Goal: Task Accomplishment & Management: Complete application form

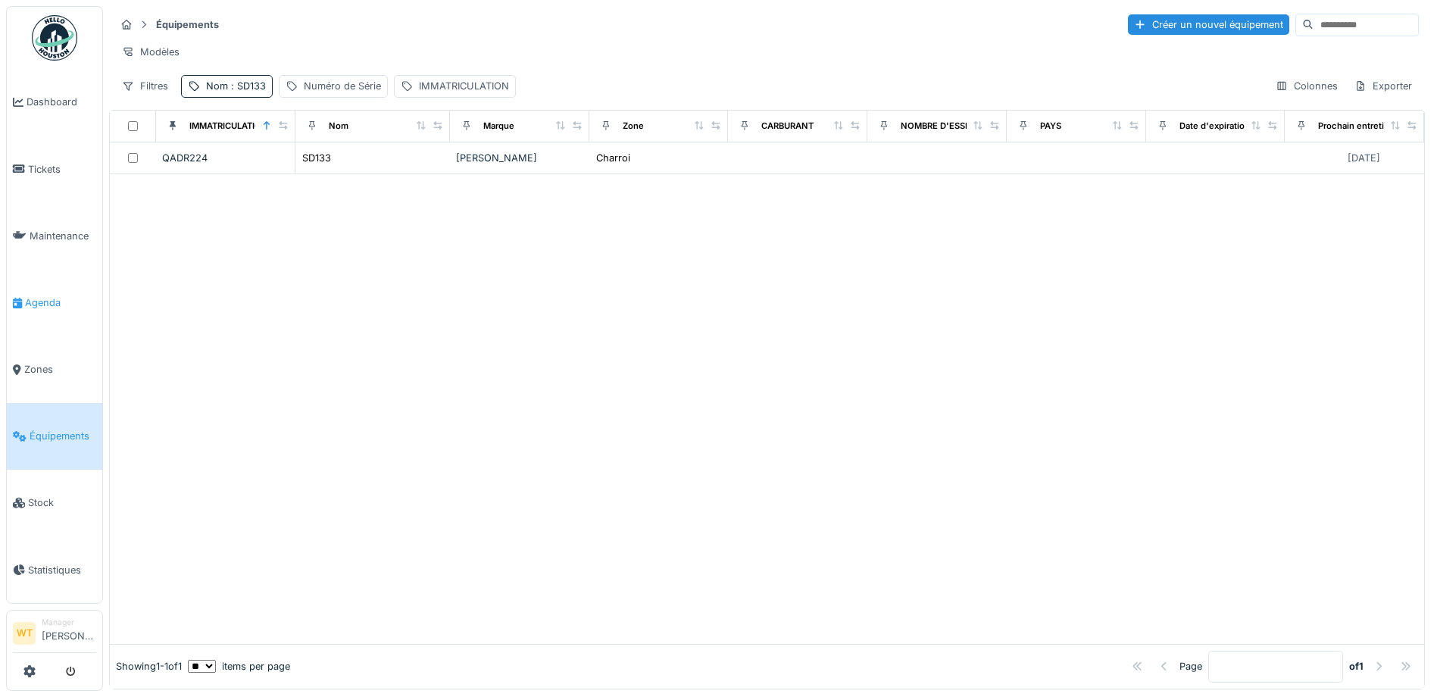
click at [42, 301] on span "Agenda" at bounding box center [60, 302] width 71 height 14
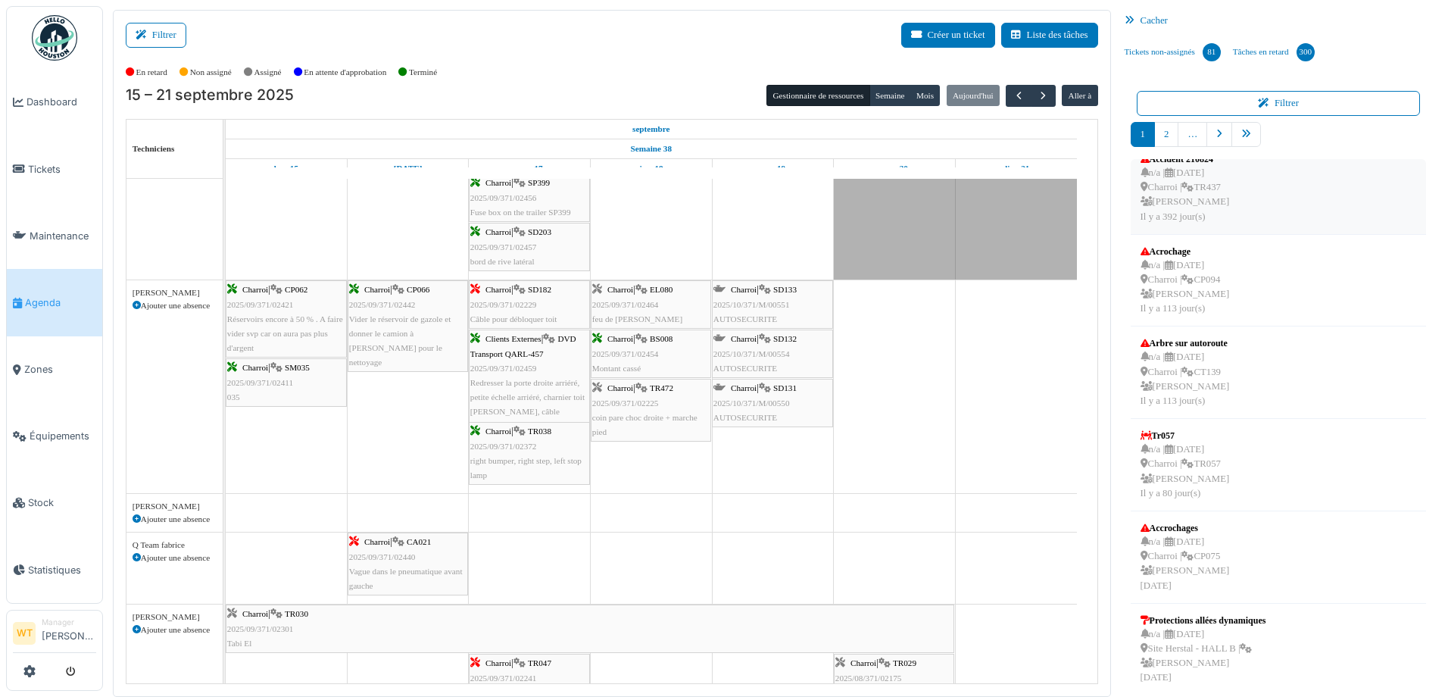
scroll to position [394, 0]
click at [1242, 137] on icon "pager" at bounding box center [1247, 135] width 10 height 10
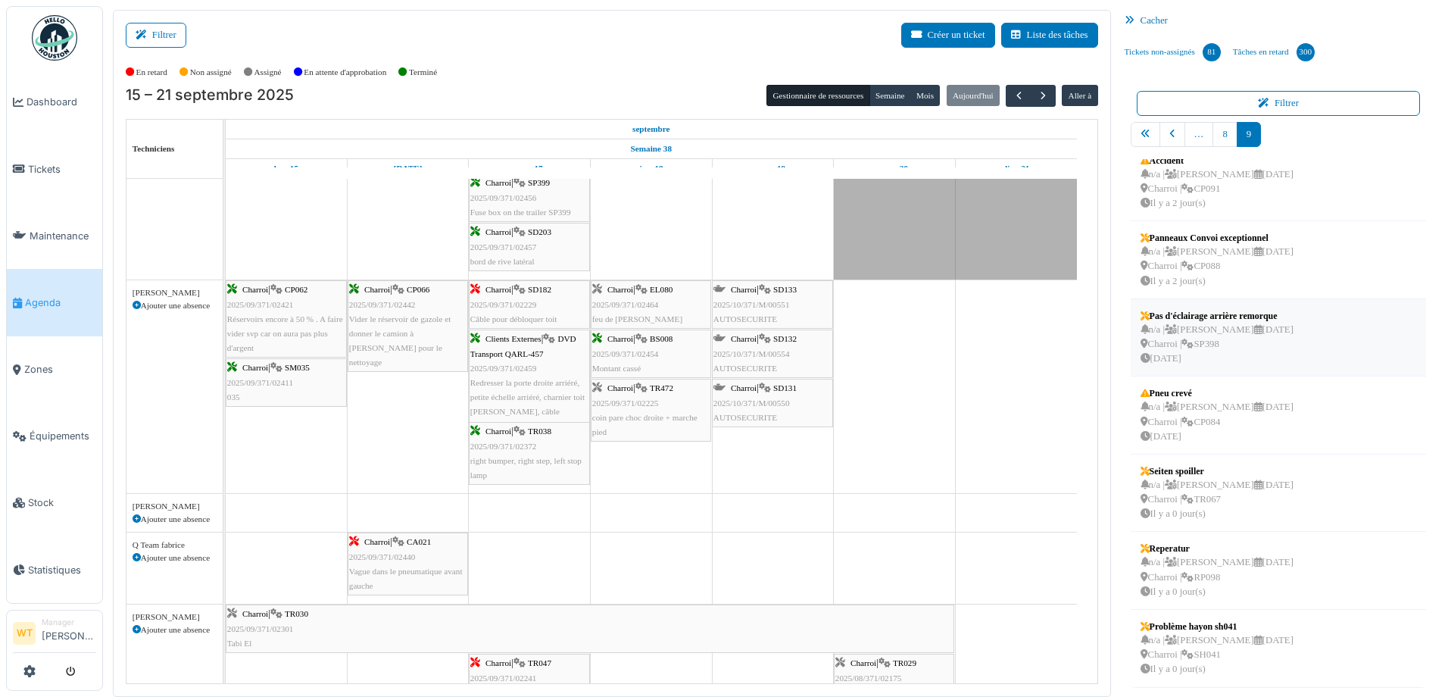
scroll to position [3, 0]
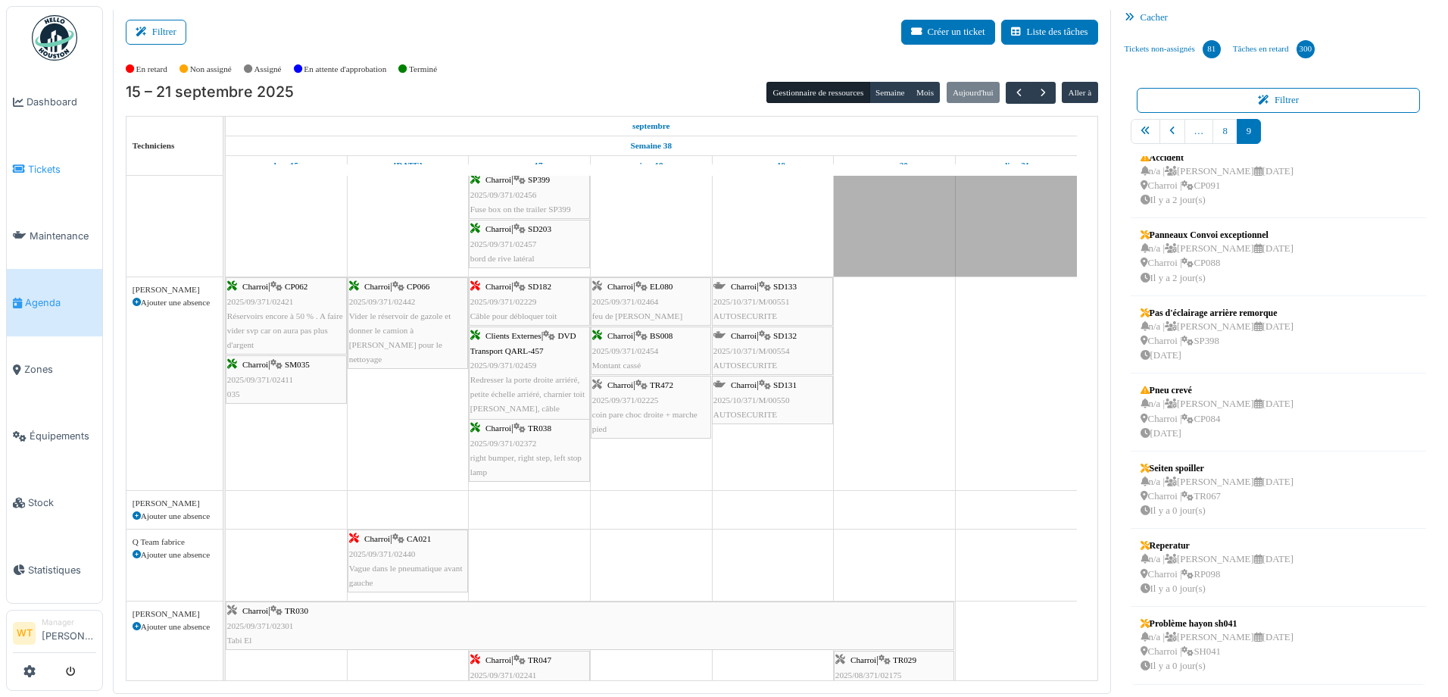
click at [45, 168] on span "Tickets" at bounding box center [62, 169] width 68 height 14
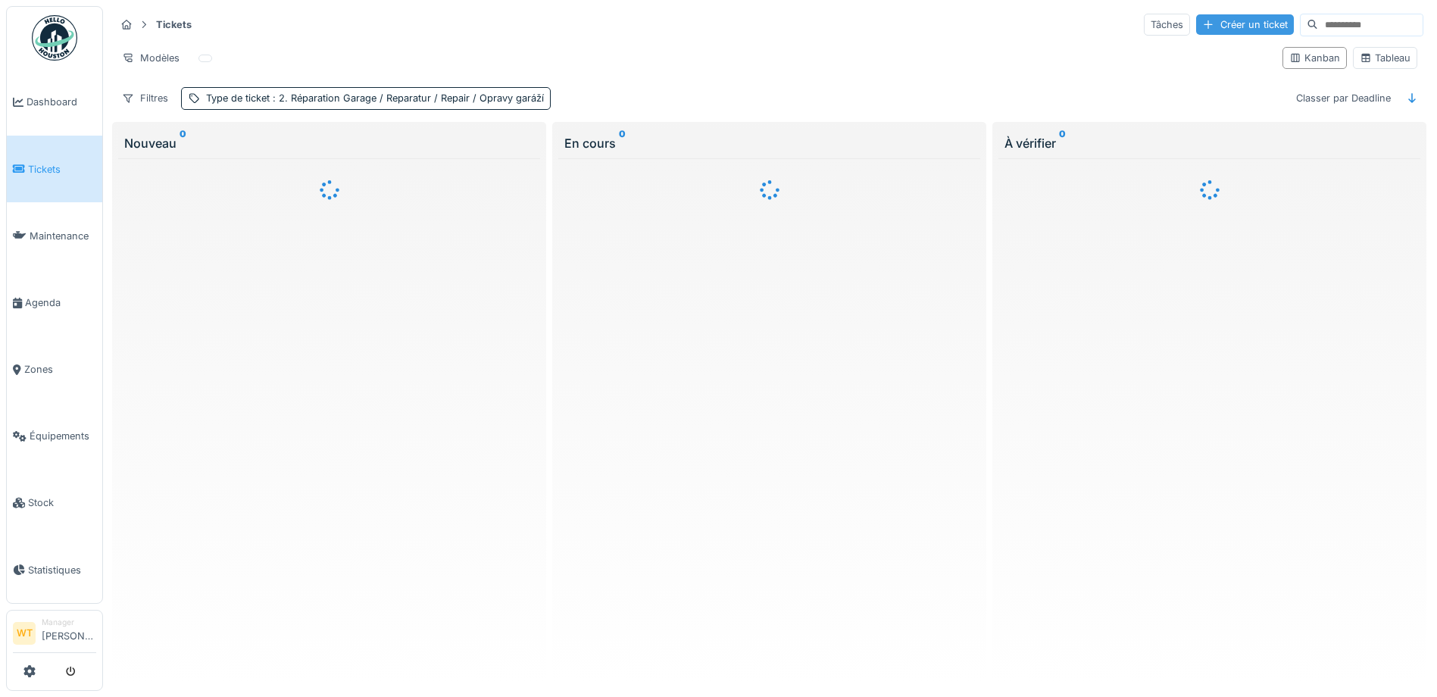
click at [1204, 28] on div "Créer un ticket" at bounding box center [1245, 24] width 98 height 20
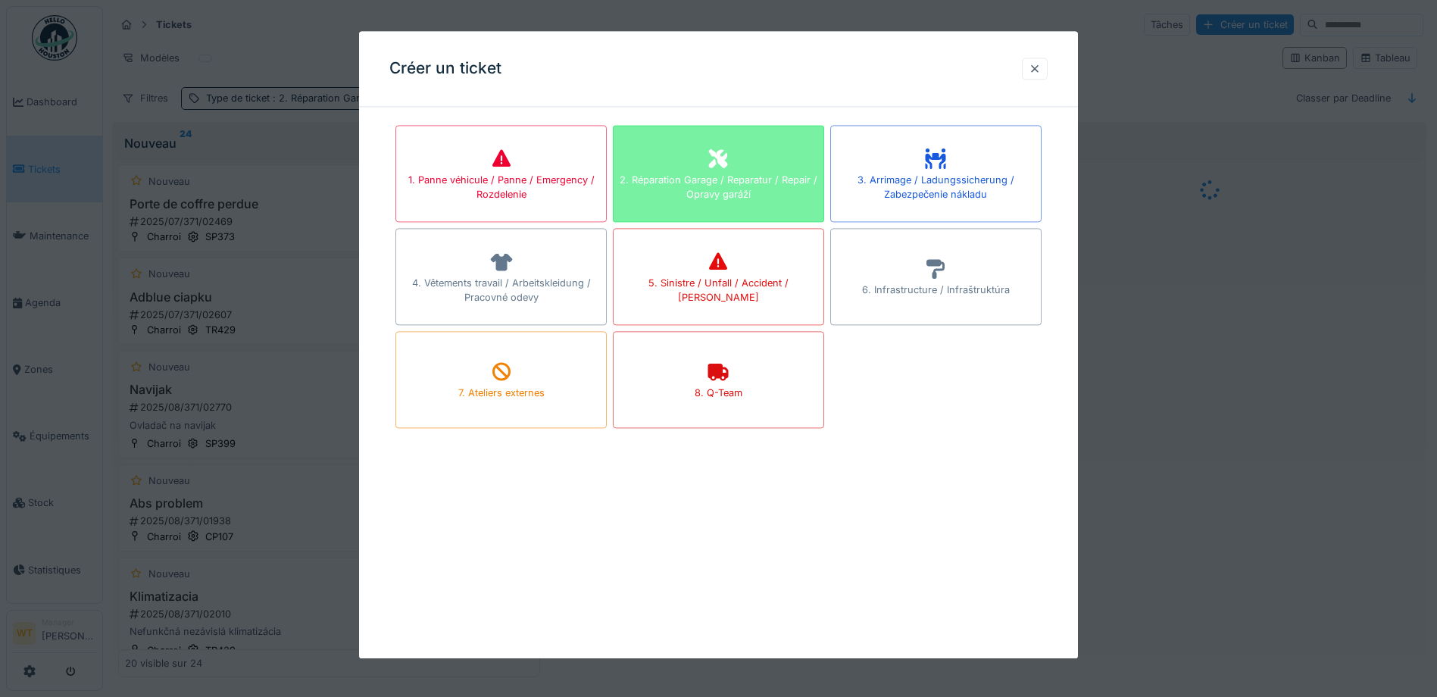
click at [745, 199] on div "2. Réparation Garage / Reparatur / Repair / Opravy garáží" at bounding box center [719, 187] width 210 height 29
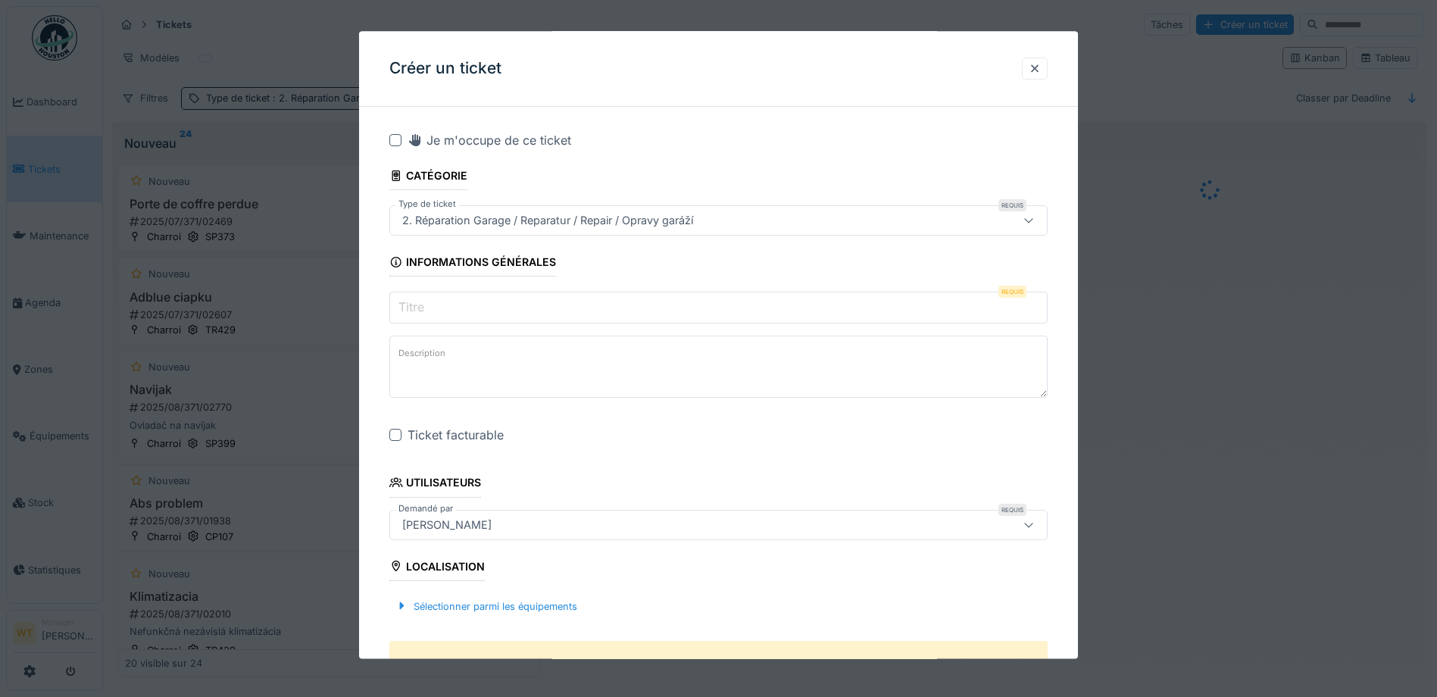
click at [590, 299] on input "Titre" at bounding box center [718, 308] width 658 height 32
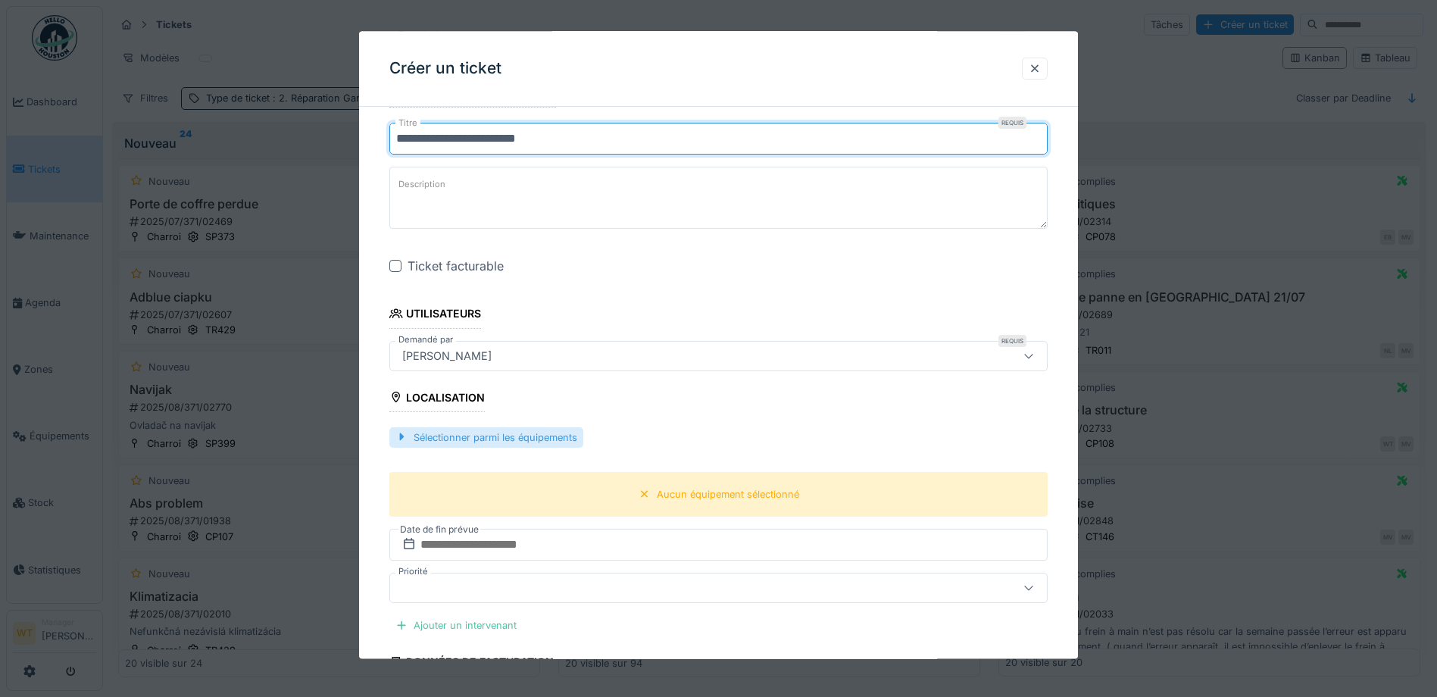
scroll to position [227, 0]
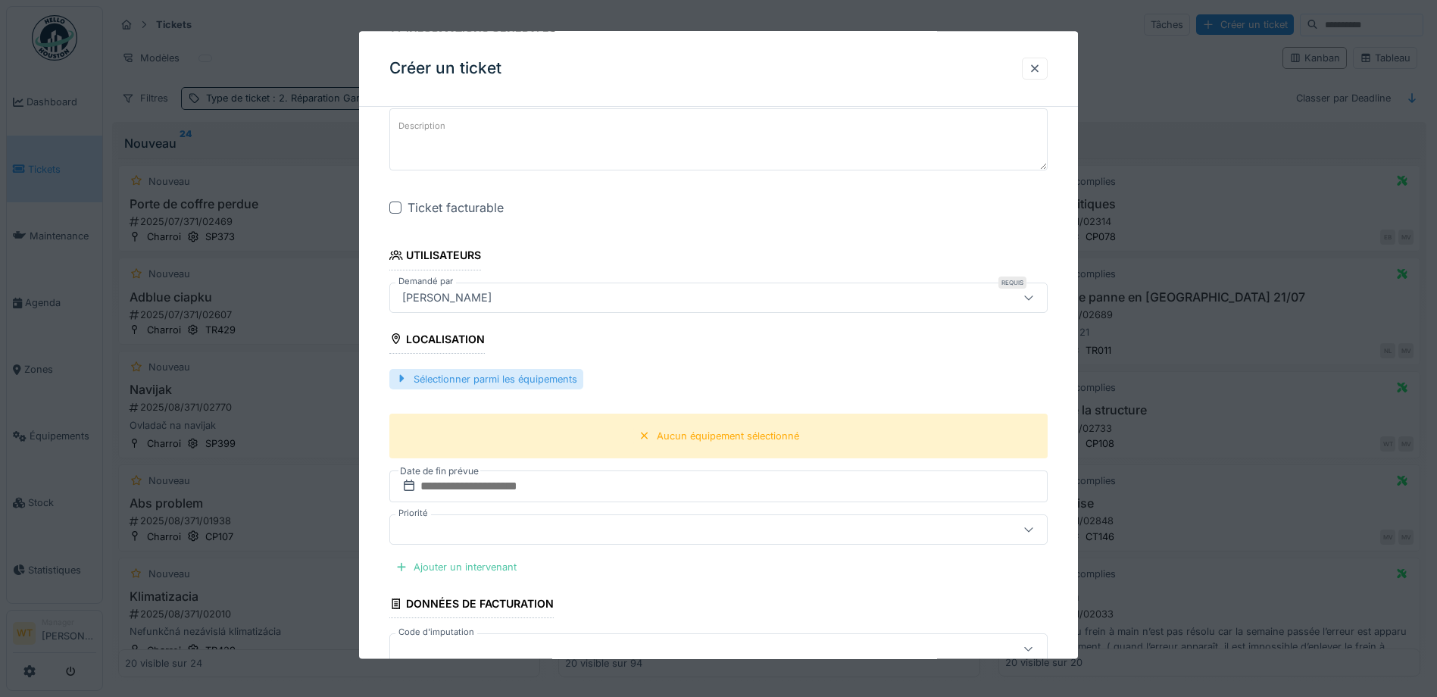
type input "**********"
click at [525, 380] on div "Sélectionner parmi les équipements" at bounding box center [486, 379] width 194 height 20
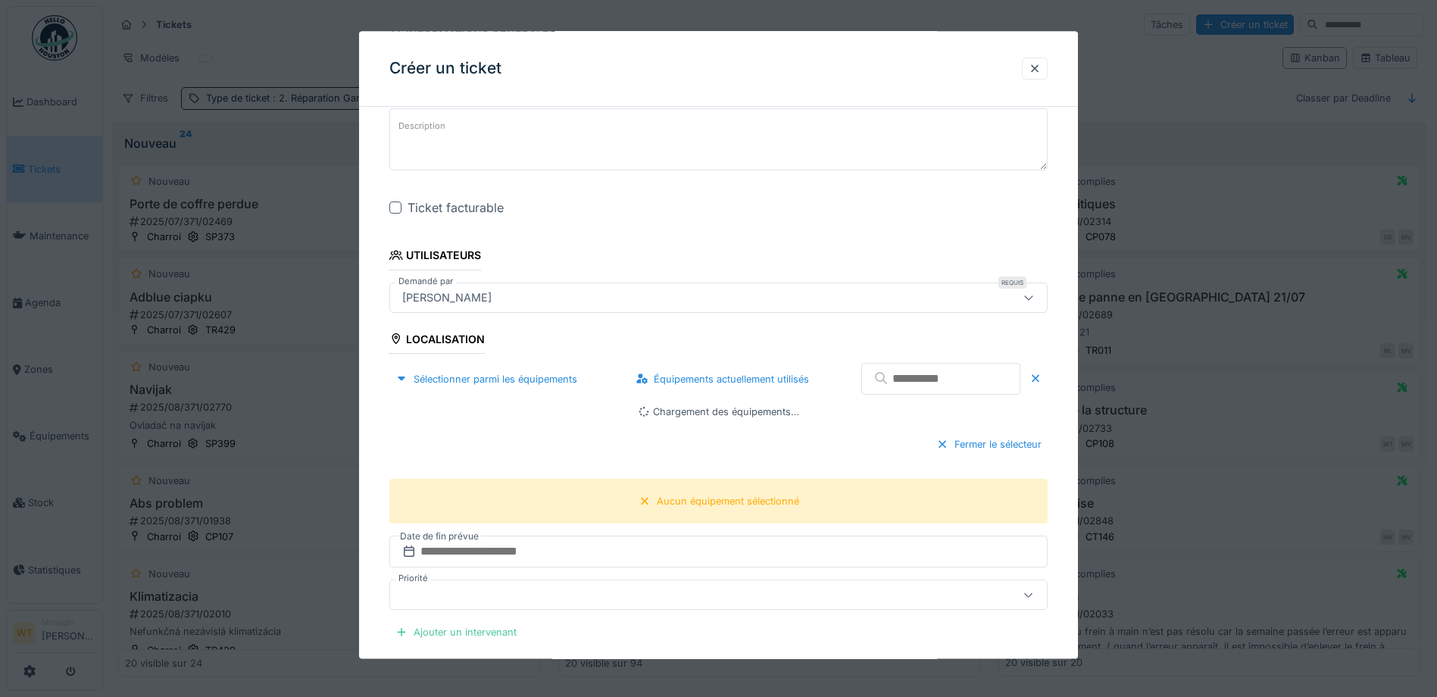
click at [904, 384] on input "text" at bounding box center [940, 380] width 159 height 32
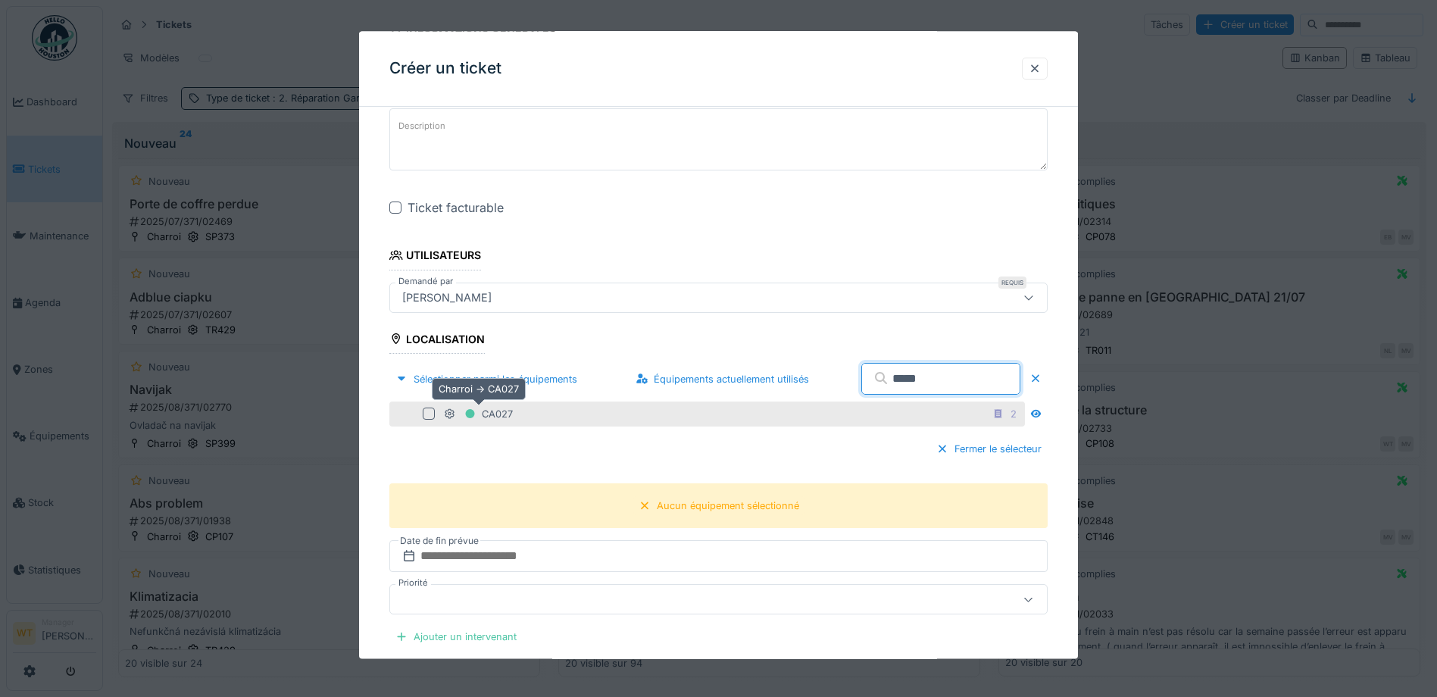
type input "*****"
click at [478, 412] on div at bounding box center [470, 414] width 23 height 19
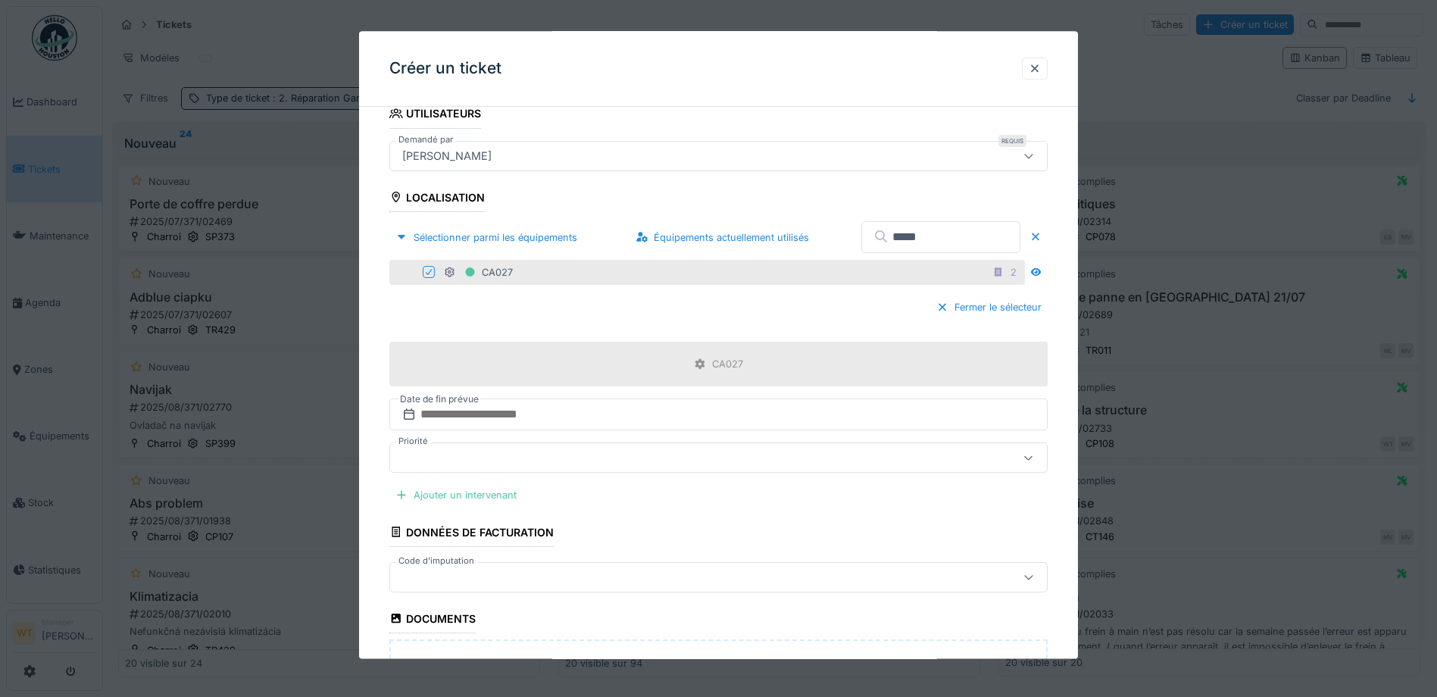
scroll to position [530, 0]
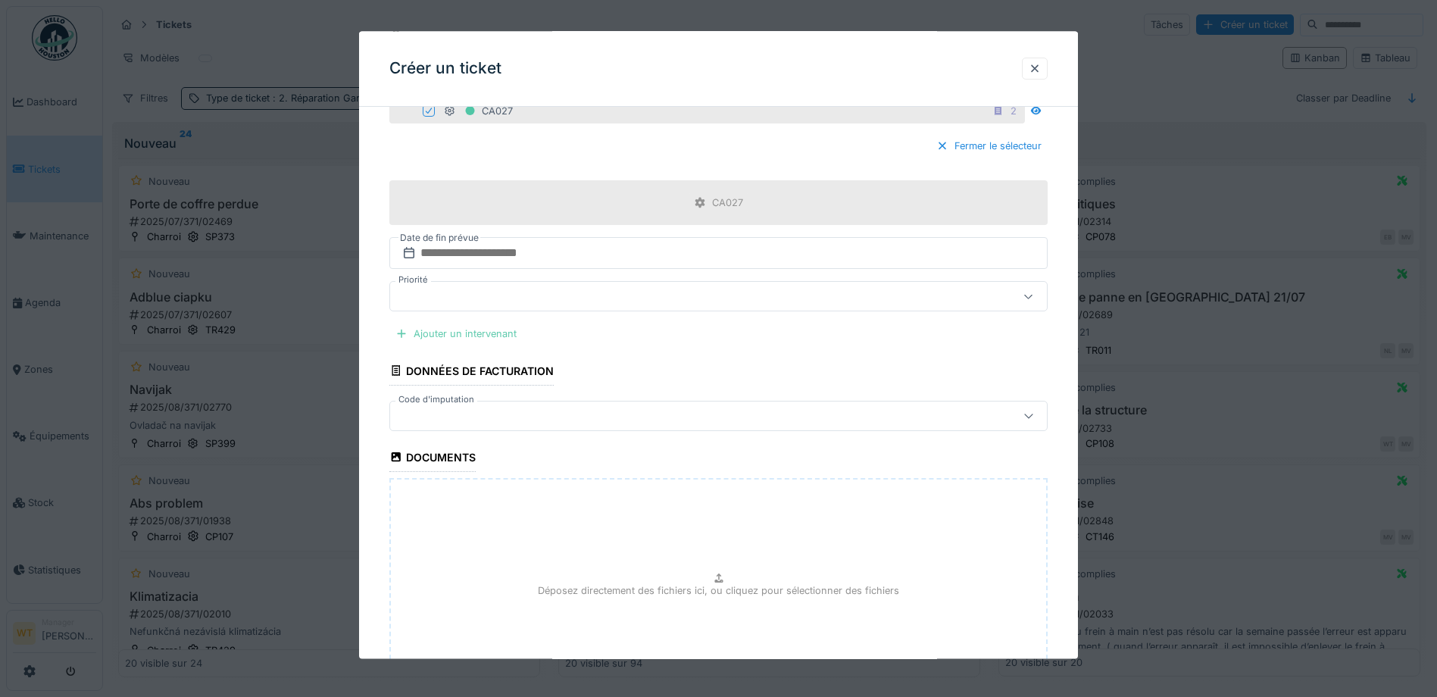
click at [504, 335] on div "Ajouter un intervenant" at bounding box center [455, 334] width 133 height 20
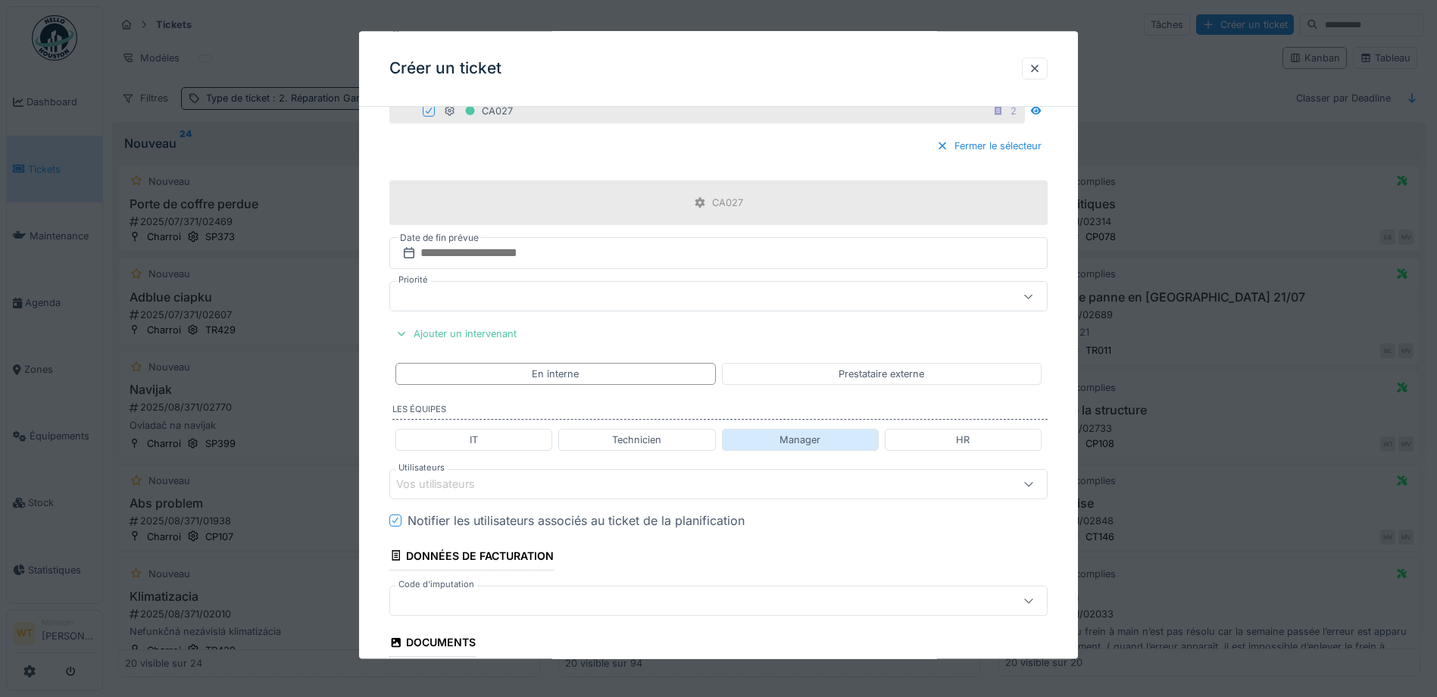
scroll to position [606, 0]
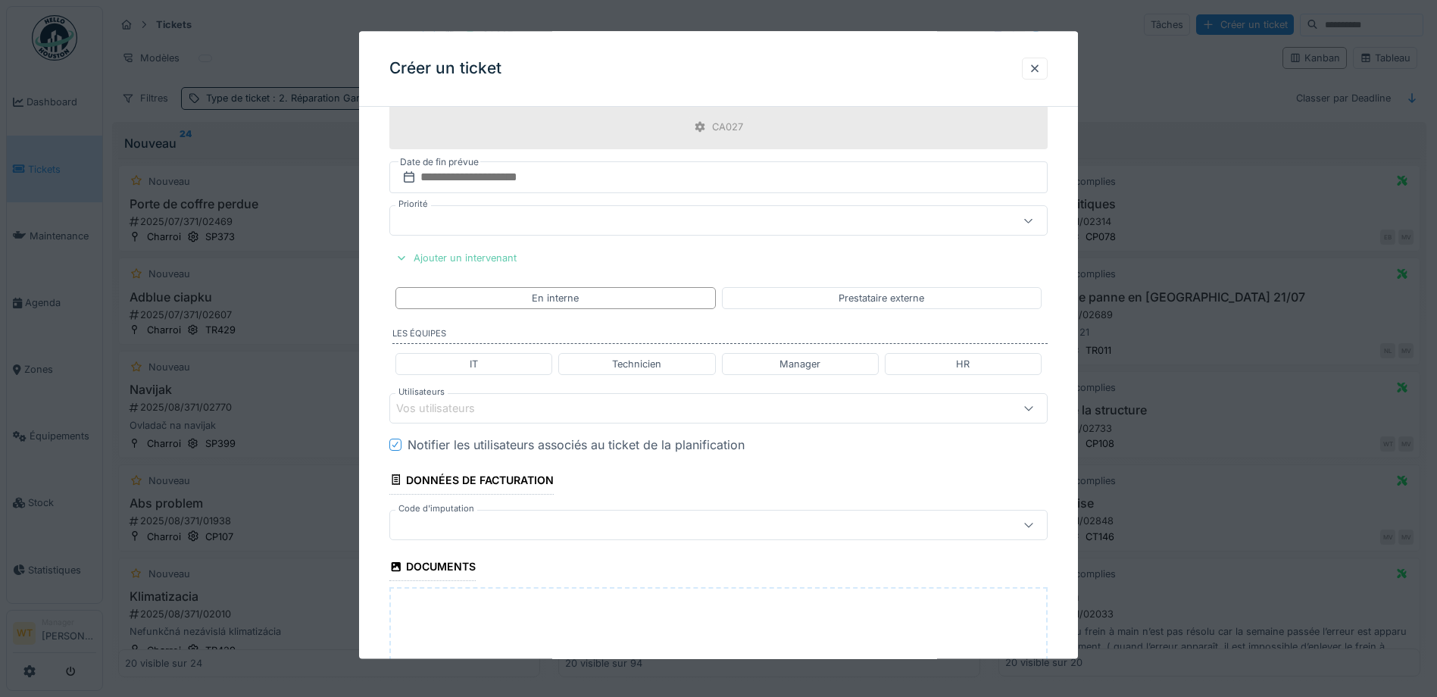
click at [486, 262] on div "Ajouter un intervenant" at bounding box center [455, 258] width 133 height 20
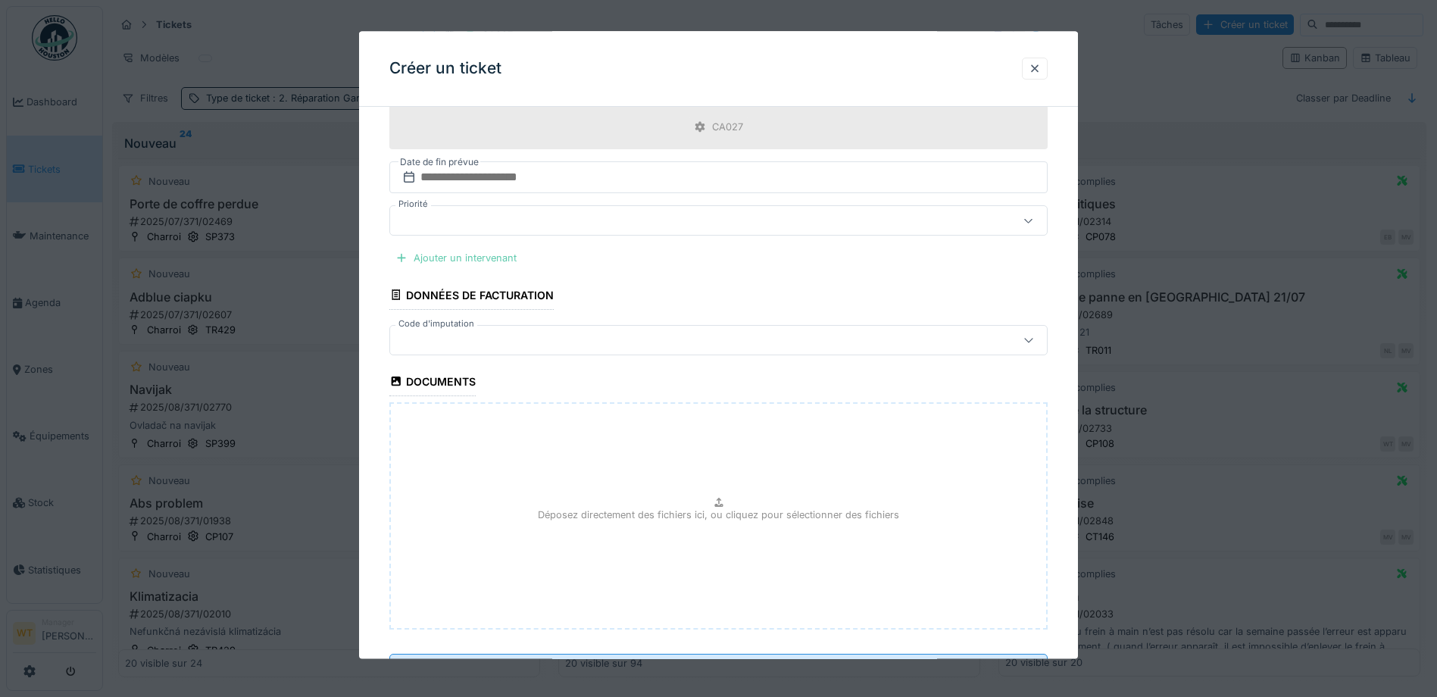
click at [488, 261] on div "Ajouter un intervenant" at bounding box center [455, 258] width 133 height 20
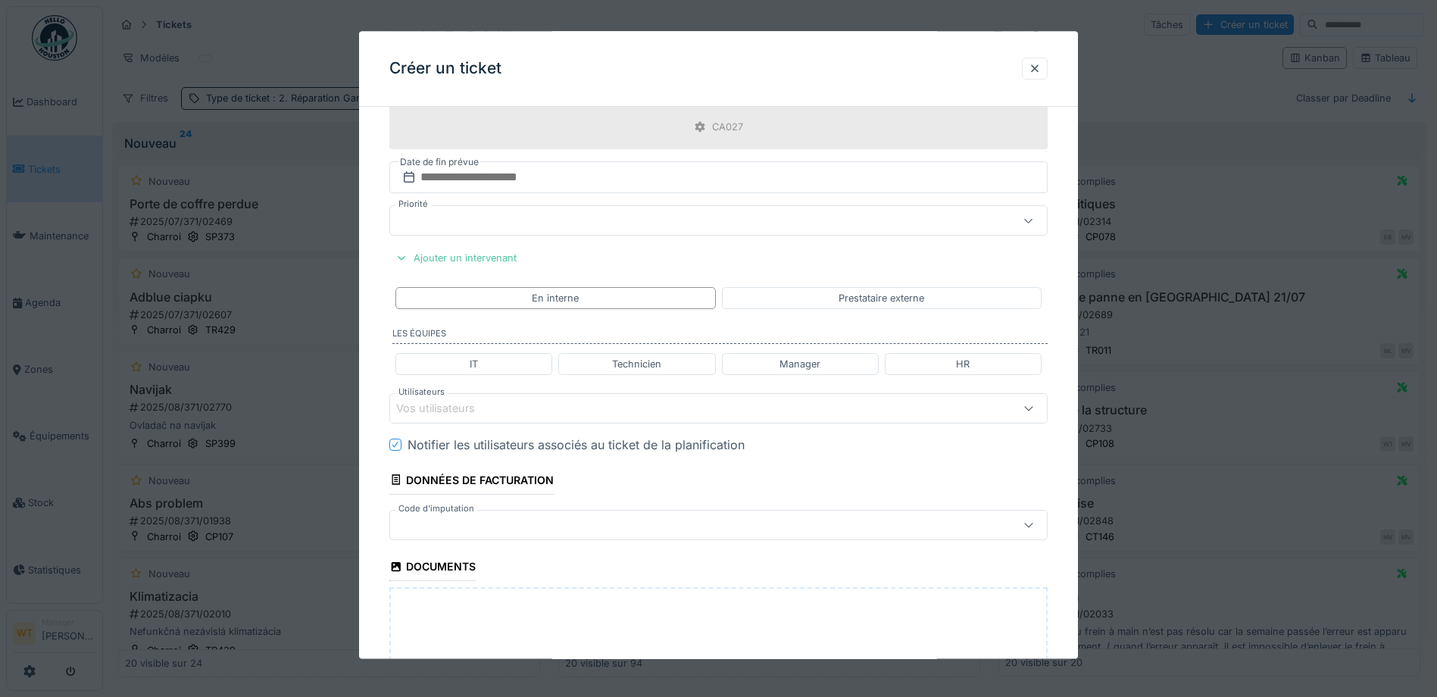
click at [524, 408] on div "Vos utilisateurs" at bounding box center [679, 408] width 567 height 17
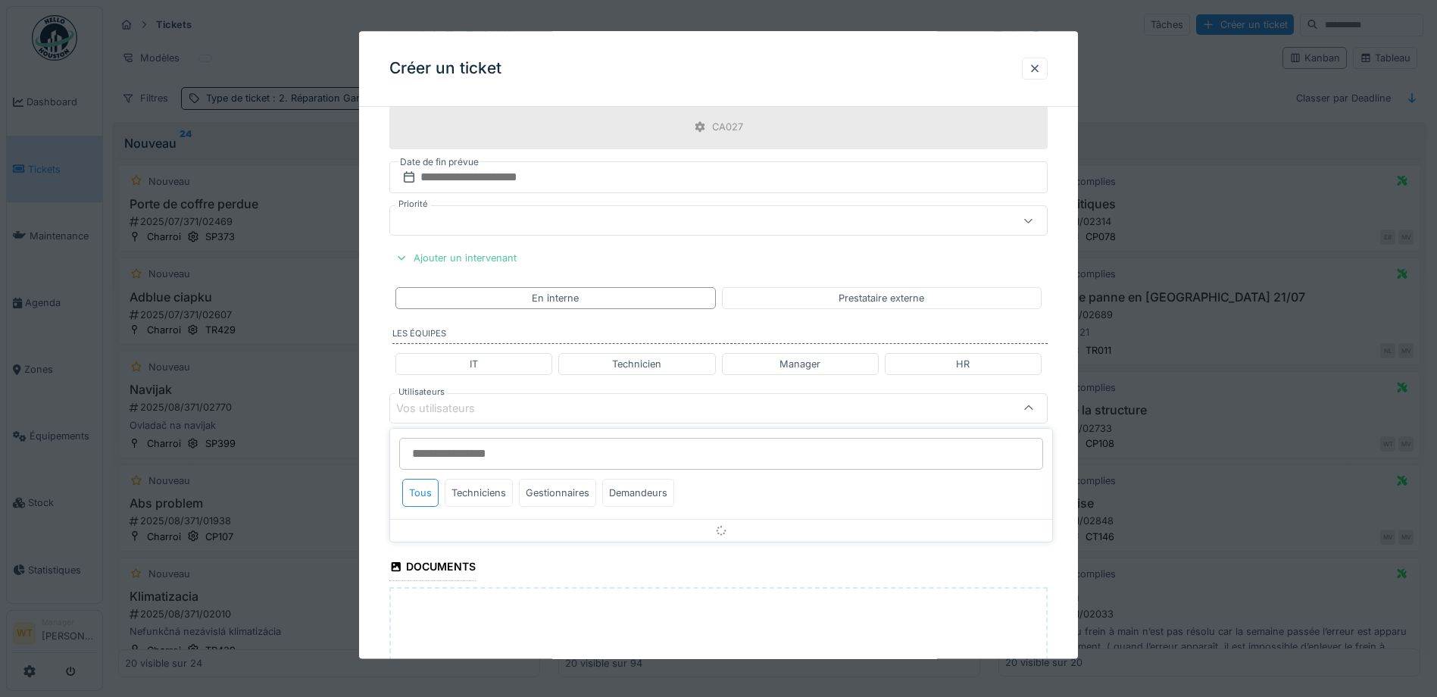
scroll to position [670, 0]
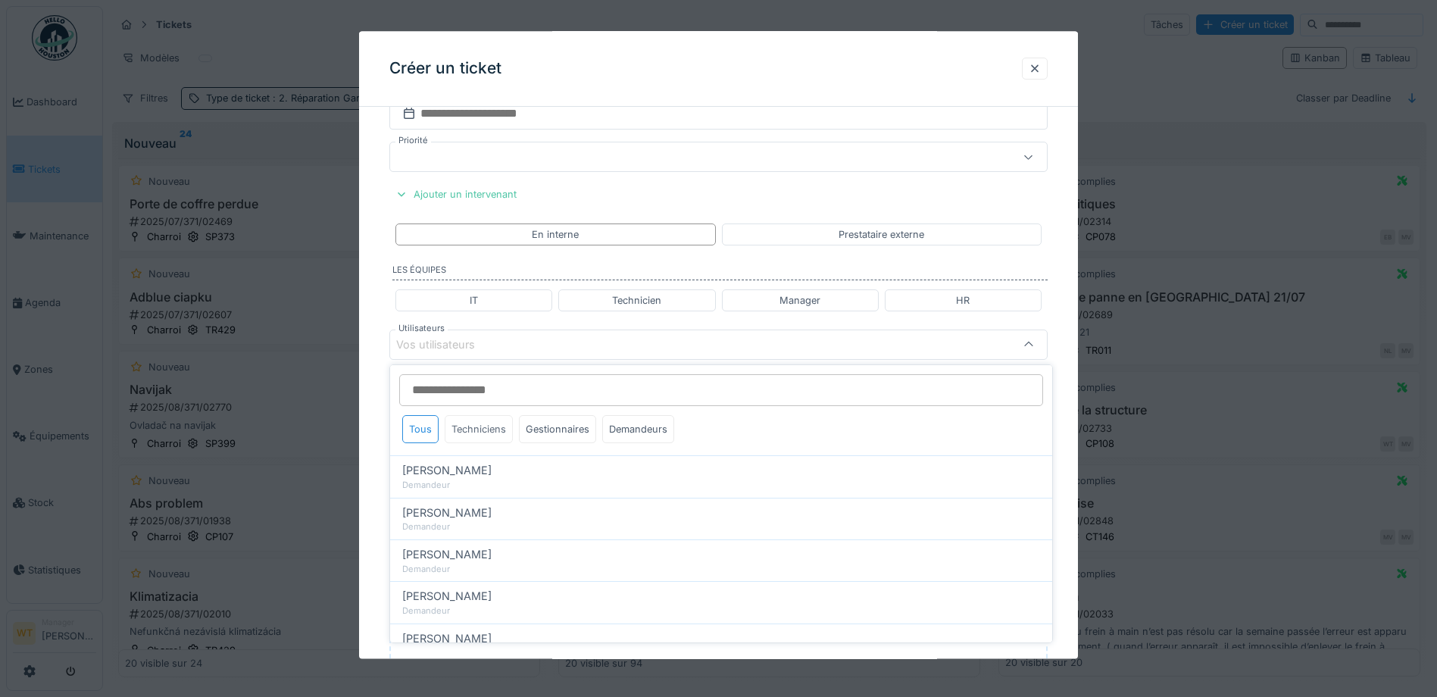
click at [496, 434] on div "Techniciens" at bounding box center [479, 429] width 68 height 28
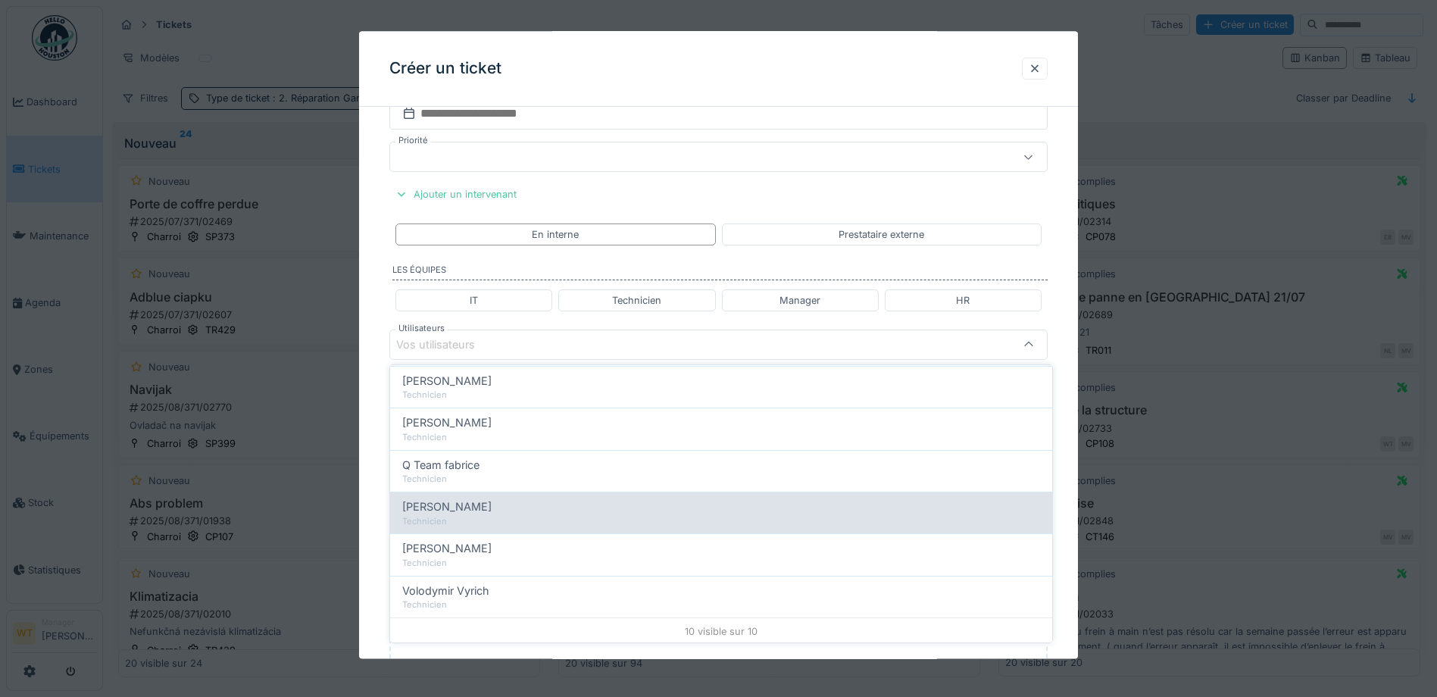
scroll to position [260, 0]
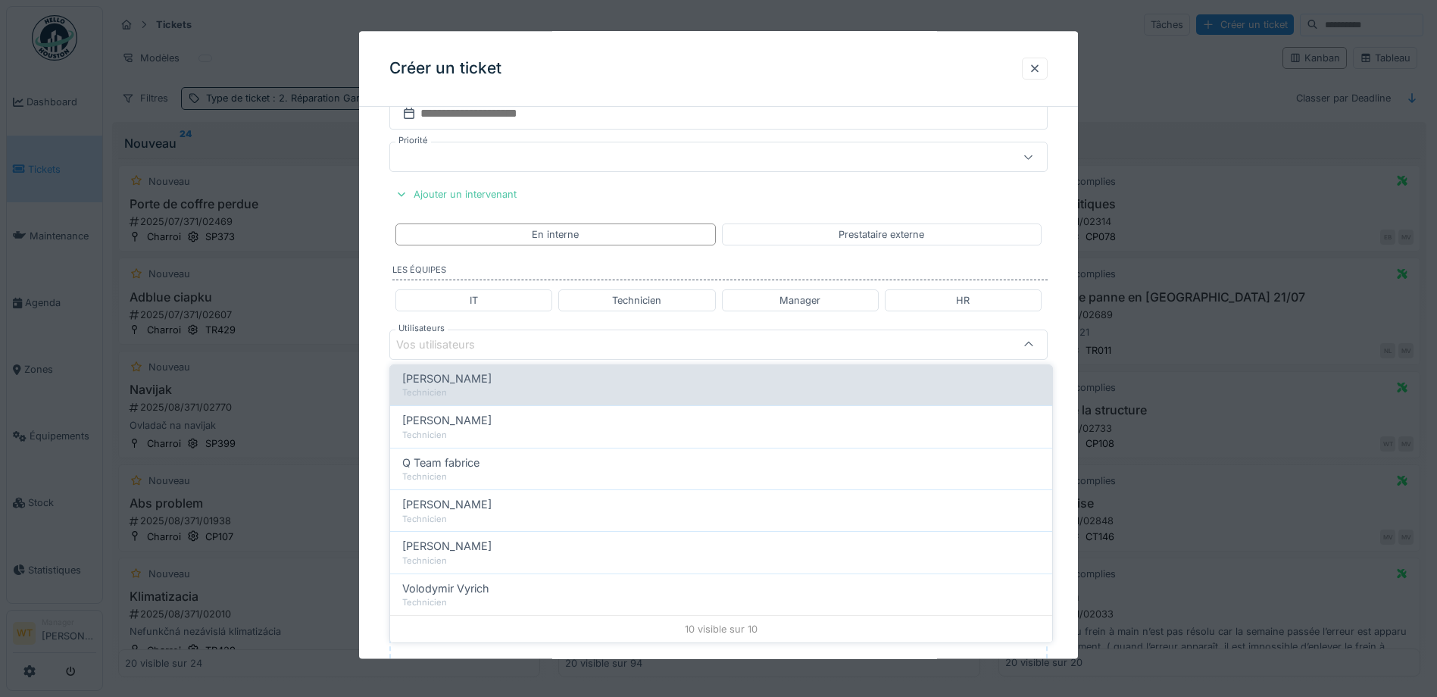
click at [485, 389] on div "Technicien" at bounding box center [721, 392] width 638 height 13
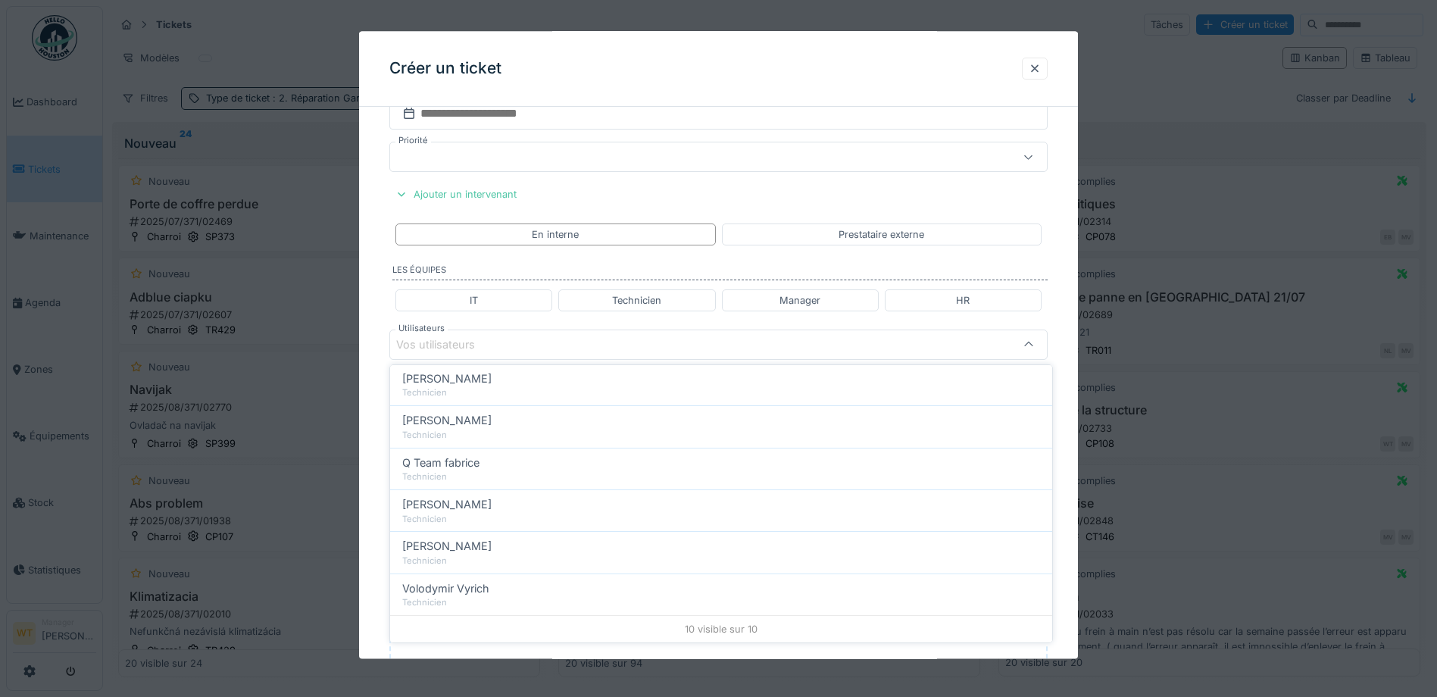
type input "*****"
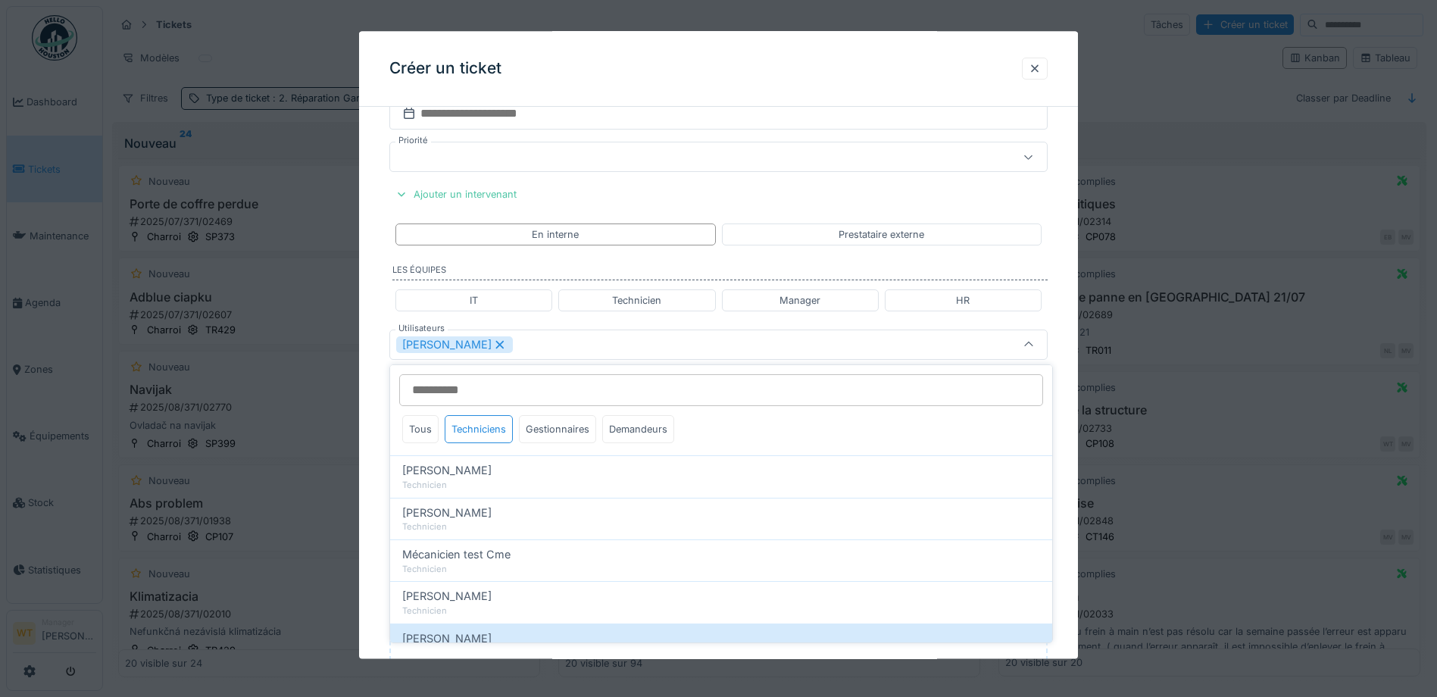
click at [592, 348] on div "Patrick Fridmansky" at bounding box center [679, 344] width 567 height 17
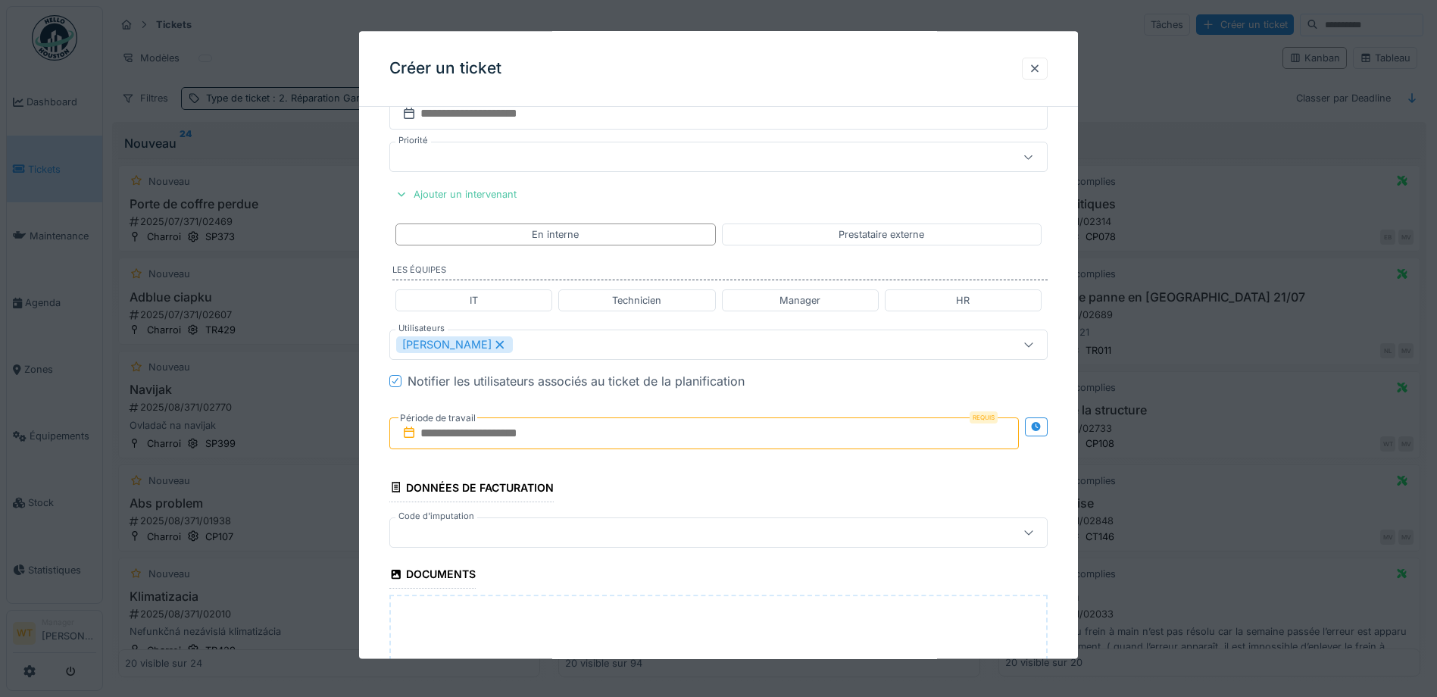
click at [531, 440] on input "text" at bounding box center [704, 433] width 630 height 32
click at [757, 581] on div "20" at bounding box center [756, 582] width 20 height 20
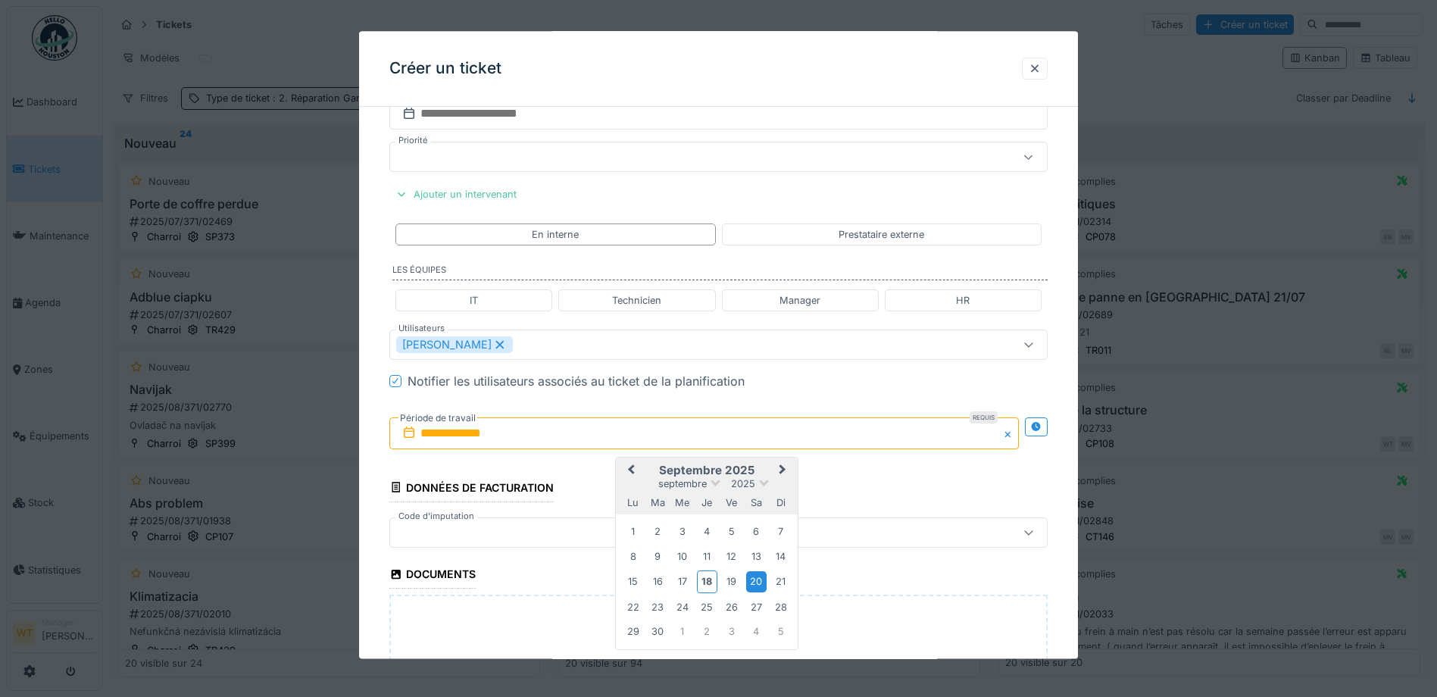
click at [758, 583] on div "20" at bounding box center [756, 582] width 20 height 20
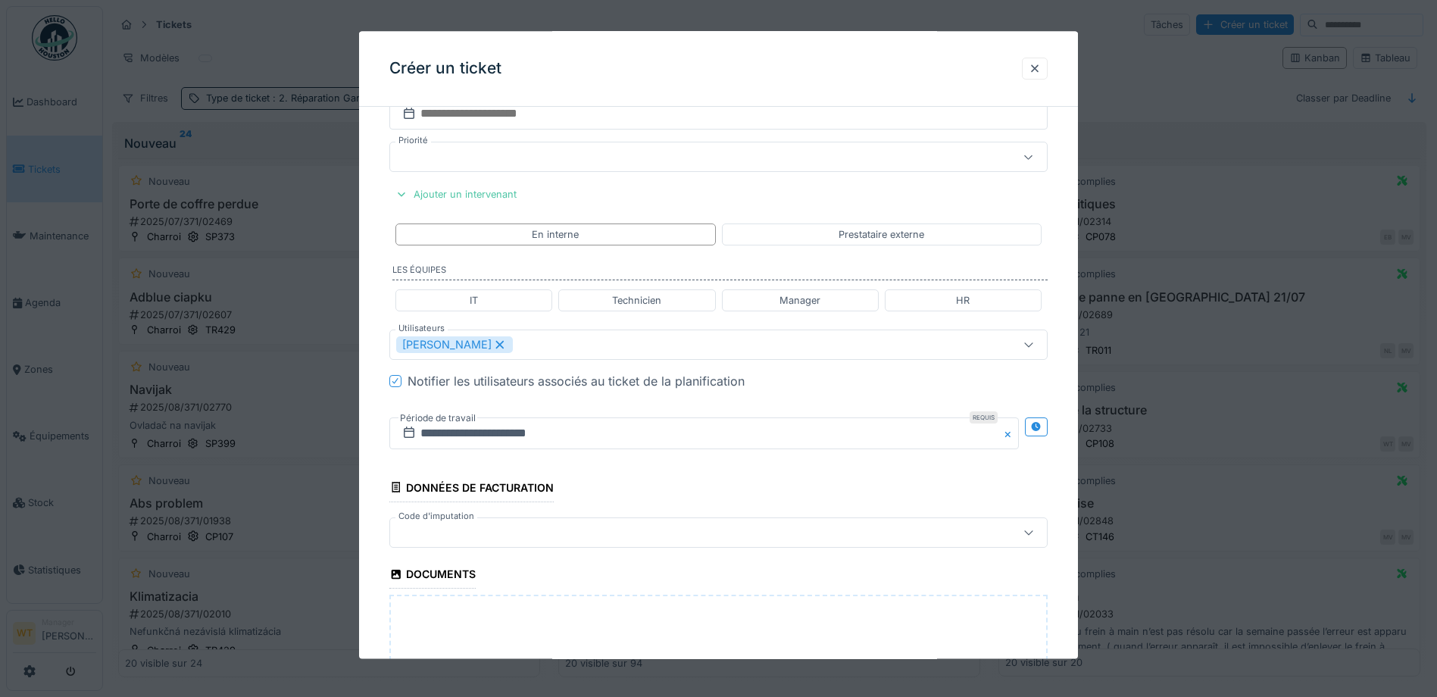
click at [538, 533] on div at bounding box center [679, 532] width 567 height 17
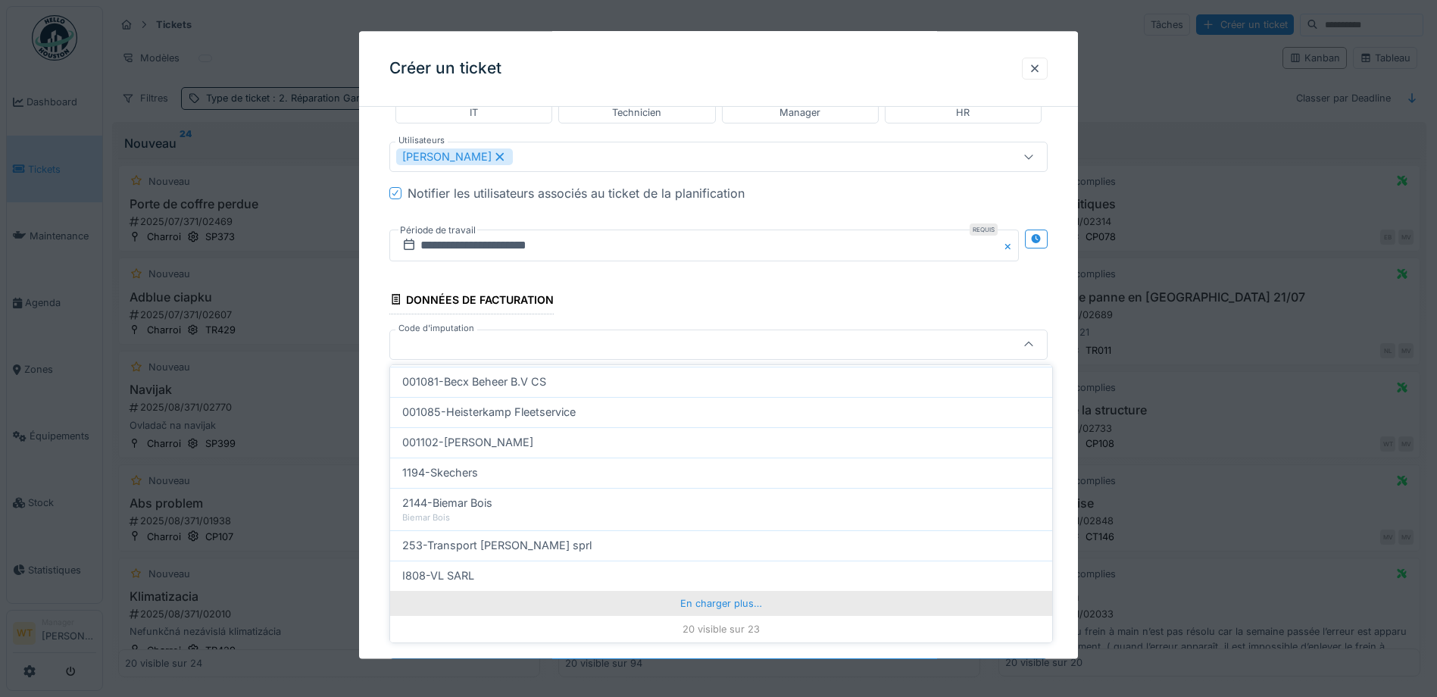
click at [682, 601] on div "En charger plus…" at bounding box center [721, 603] width 662 height 24
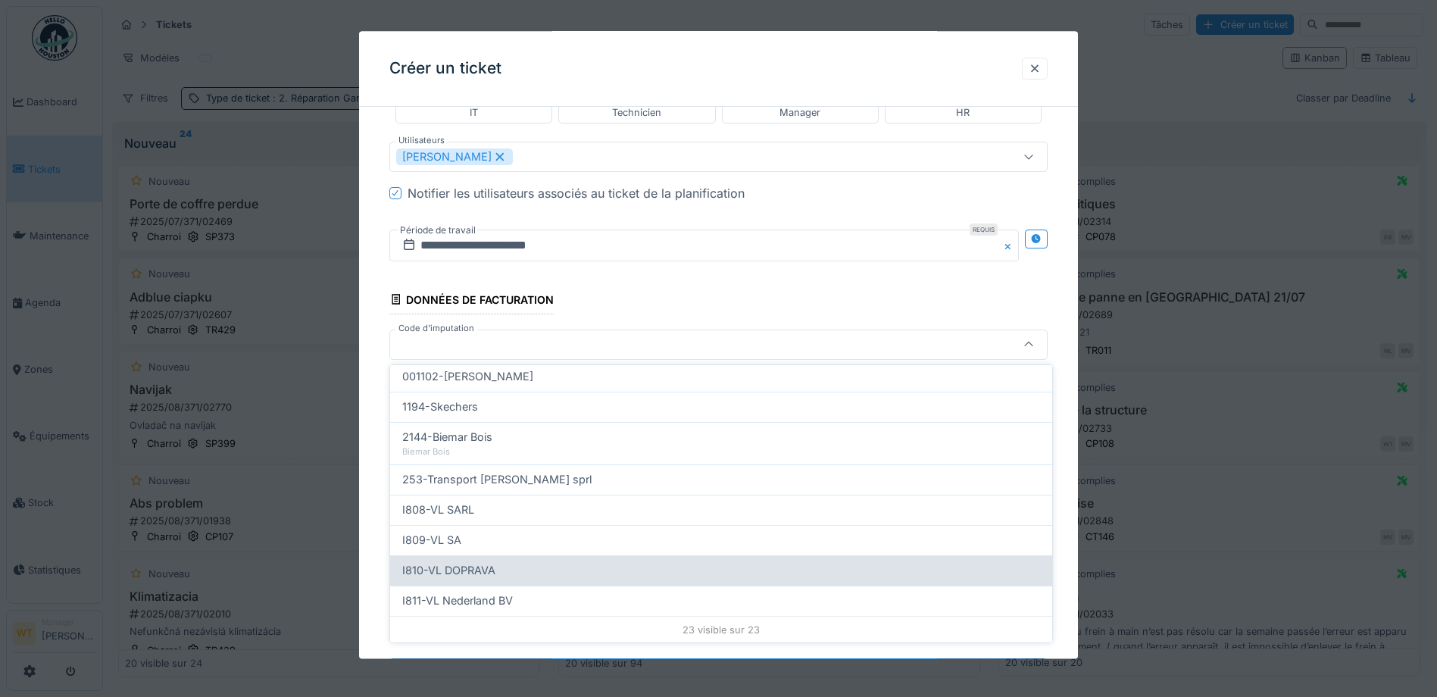
scroll to position [551, 0]
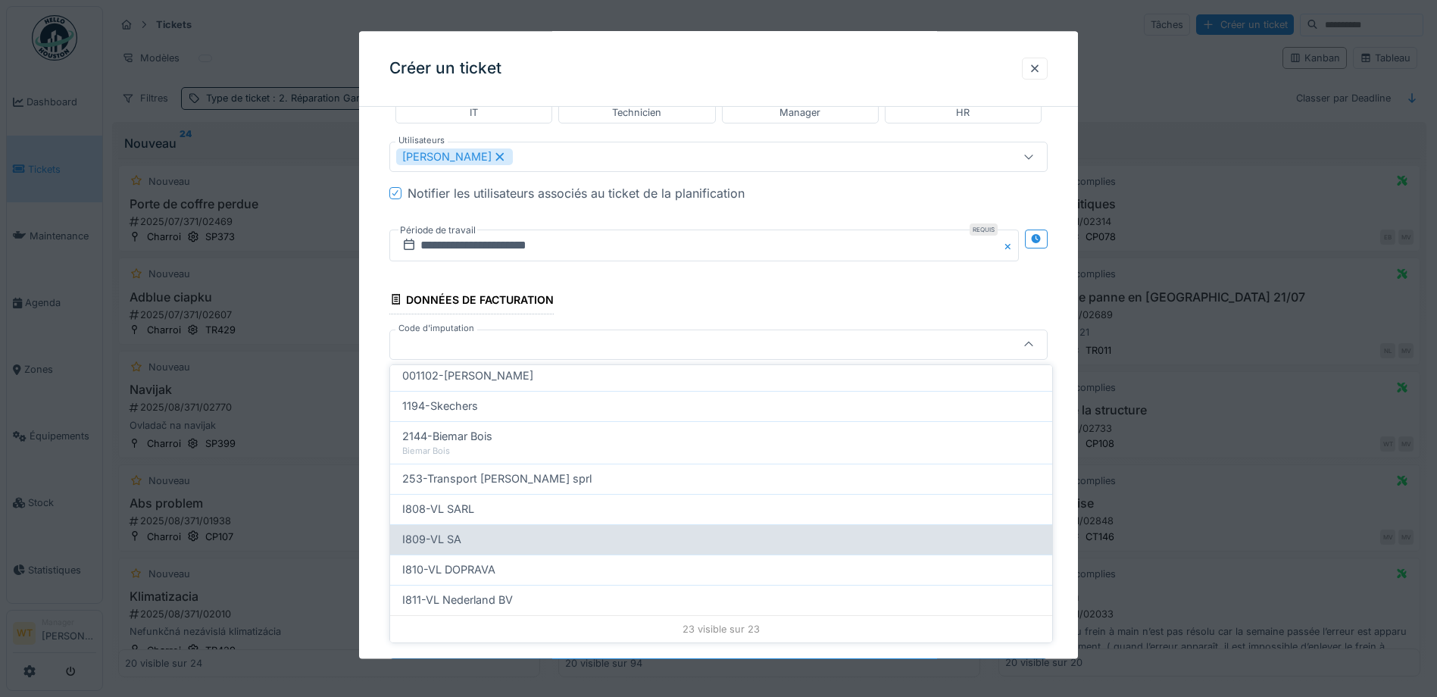
click at [485, 535] on div "I809-VL SA" at bounding box center [721, 539] width 638 height 17
type input "***"
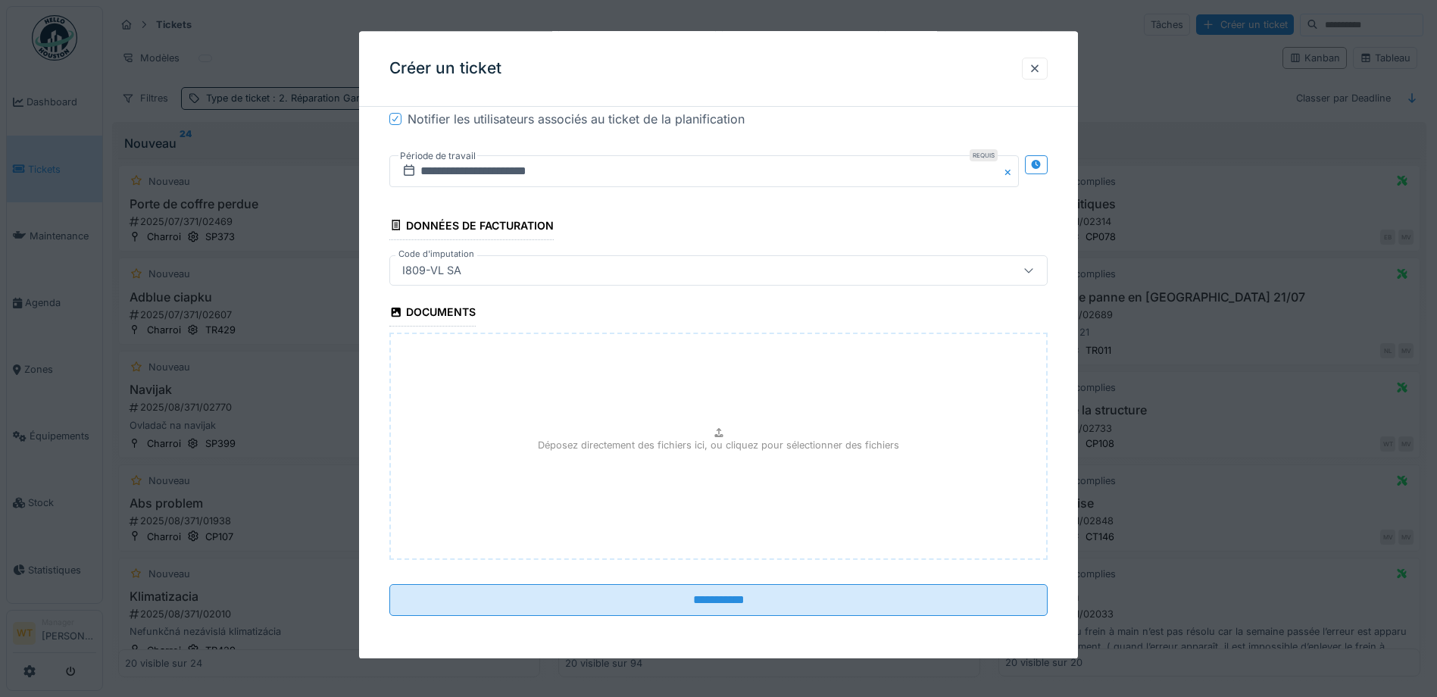
scroll to position [10, 0]
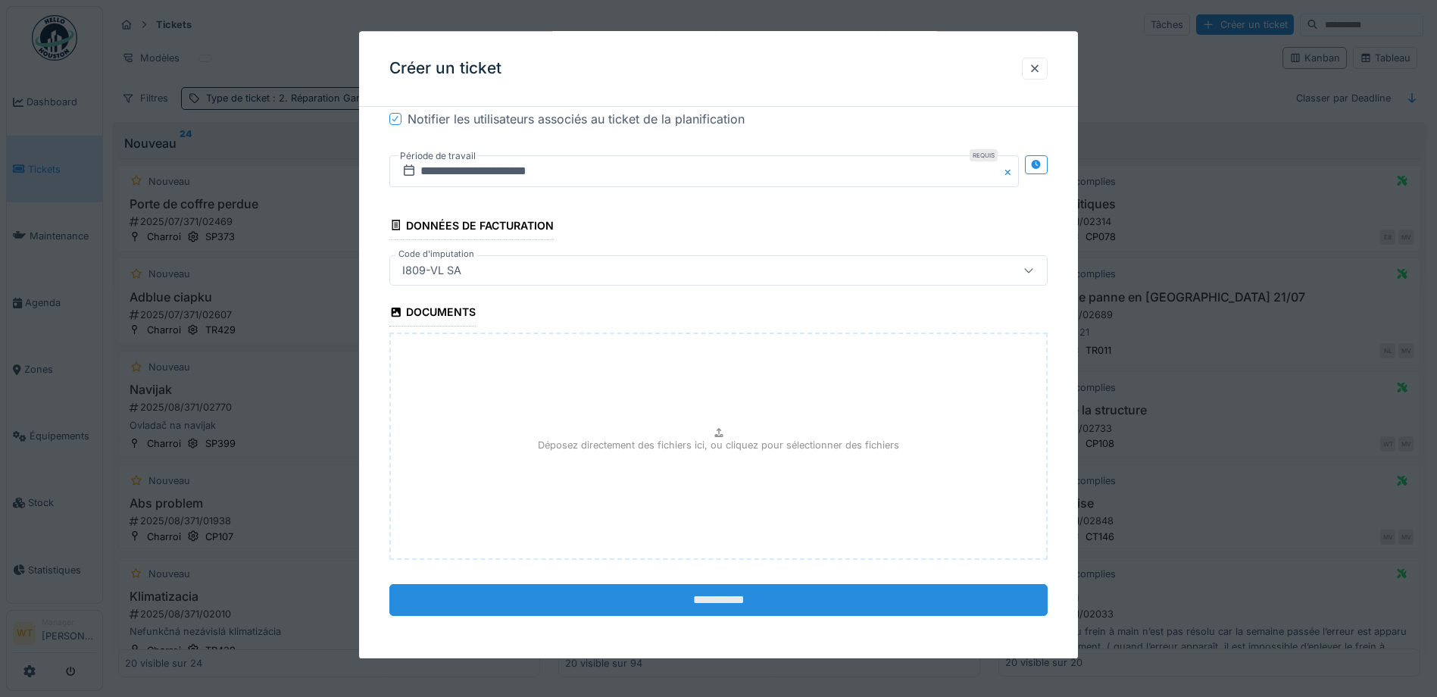
click at [658, 591] on input "**********" at bounding box center [718, 600] width 658 height 32
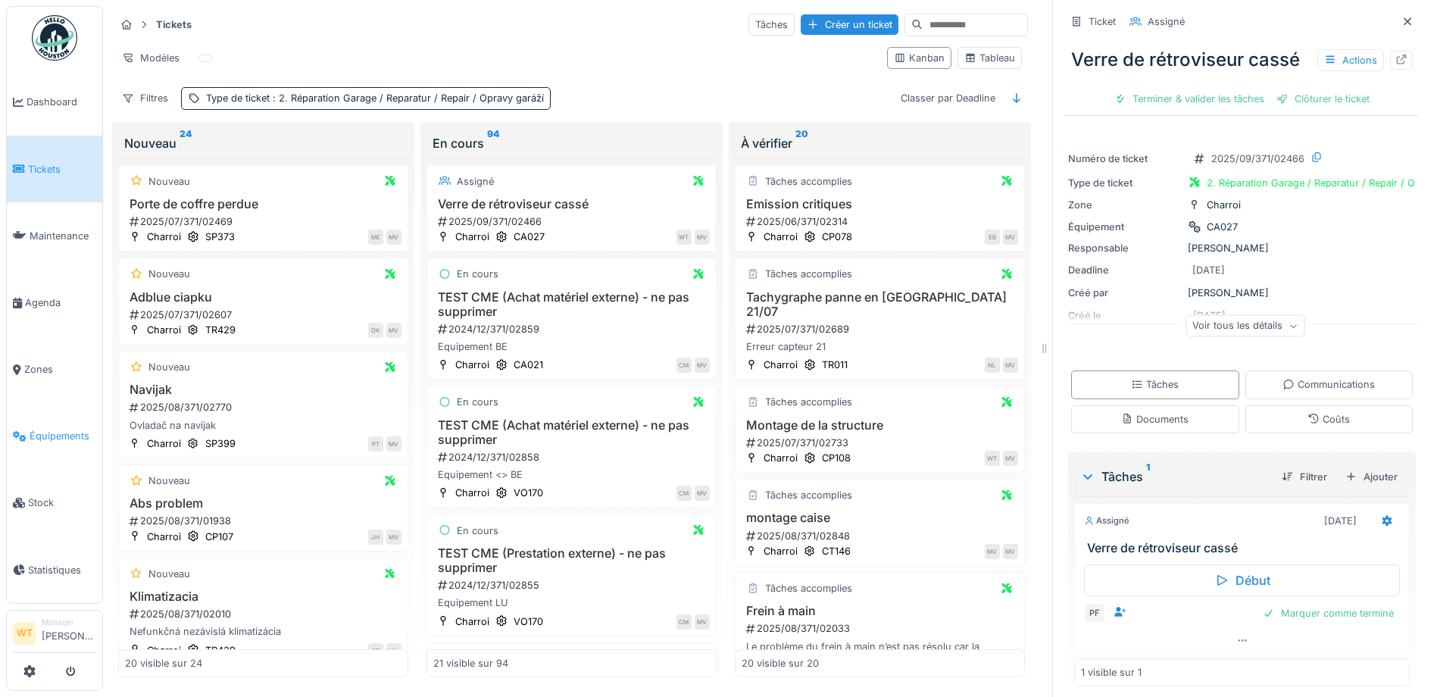
click at [46, 429] on span "Équipements" at bounding box center [63, 436] width 67 height 14
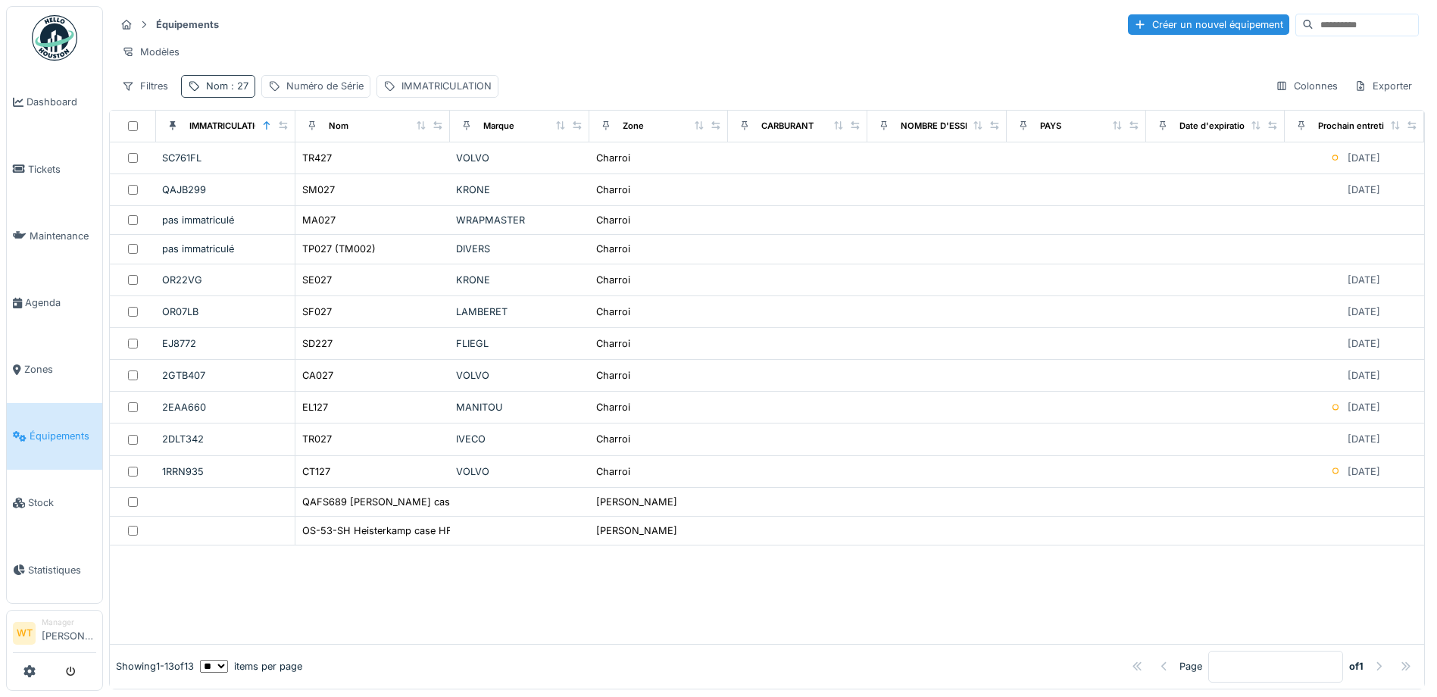
click at [233, 92] on span ": 27" at bounding box center [238, 85] width 20 height 11
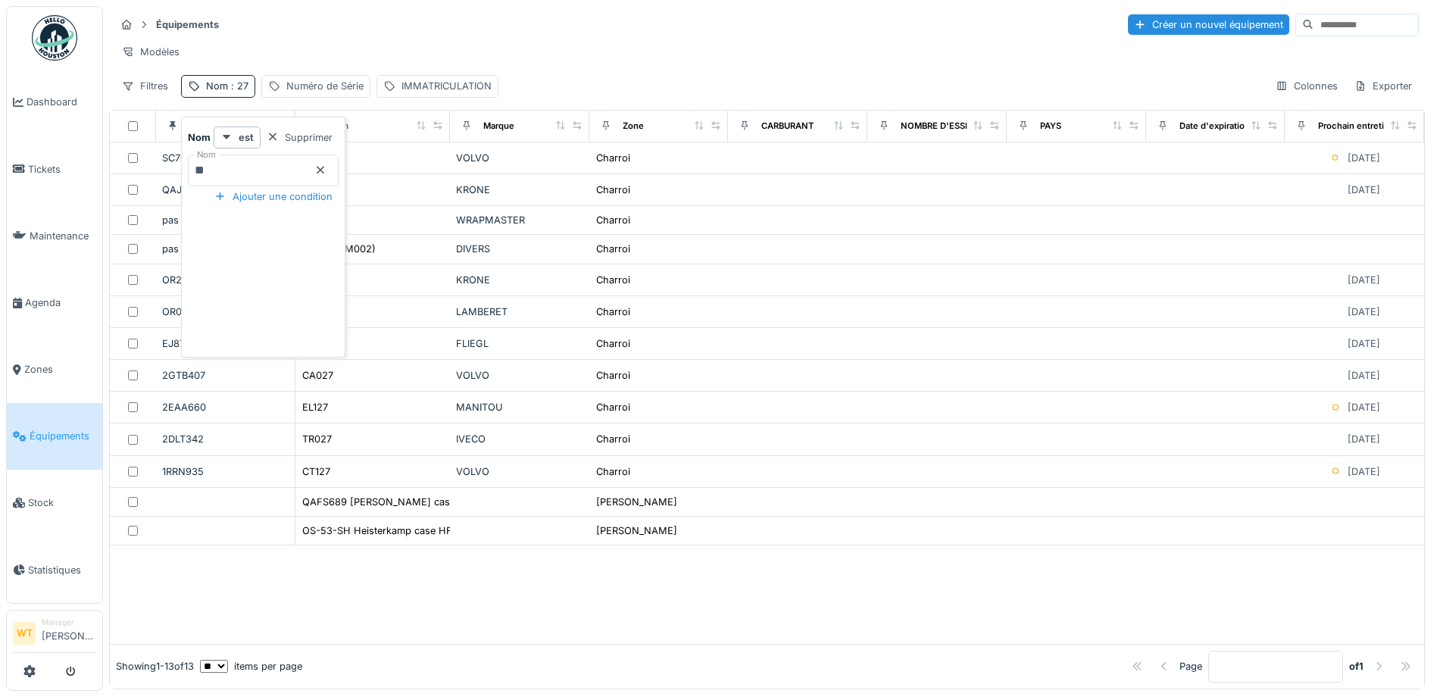
click at [324, 171] on icon at bounding box center [321, 171] width 8 height 8
click at [291, 160] on input "Nom" at bounding box center [263, 171] width 151 height 32
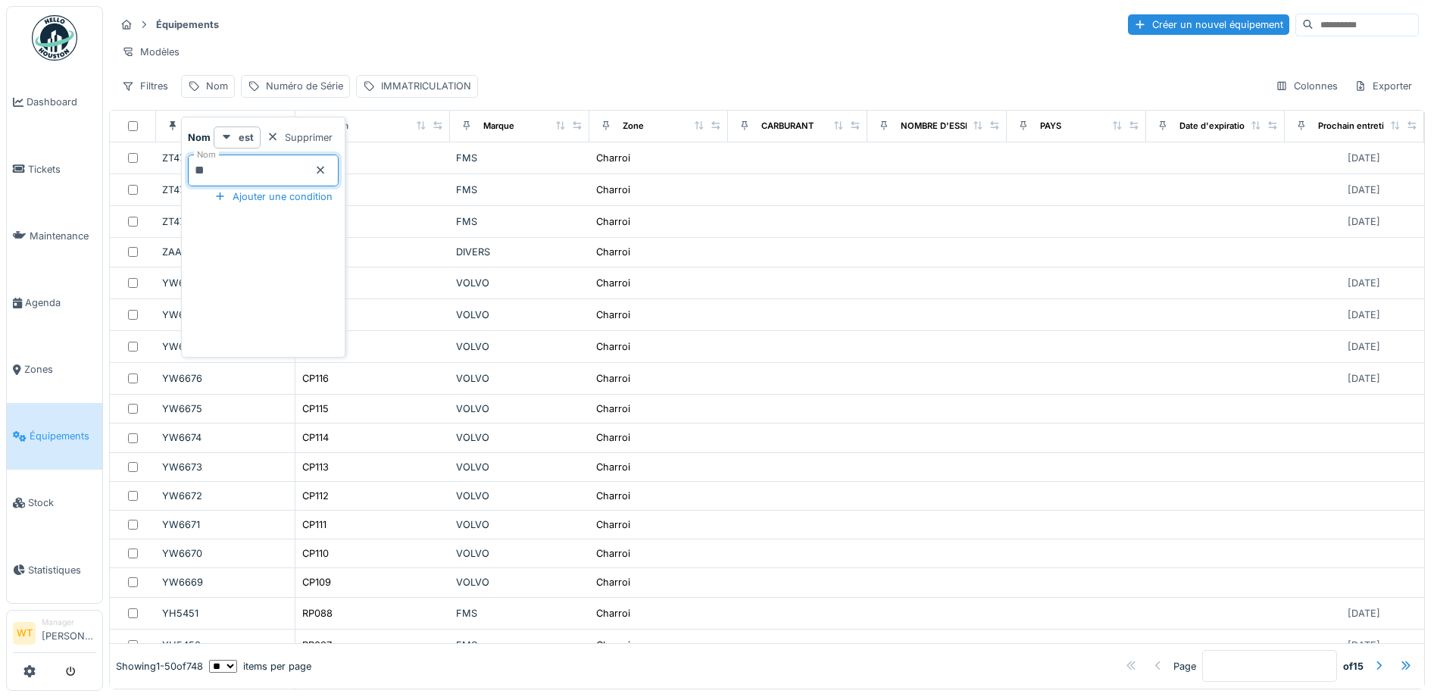
type input "***"
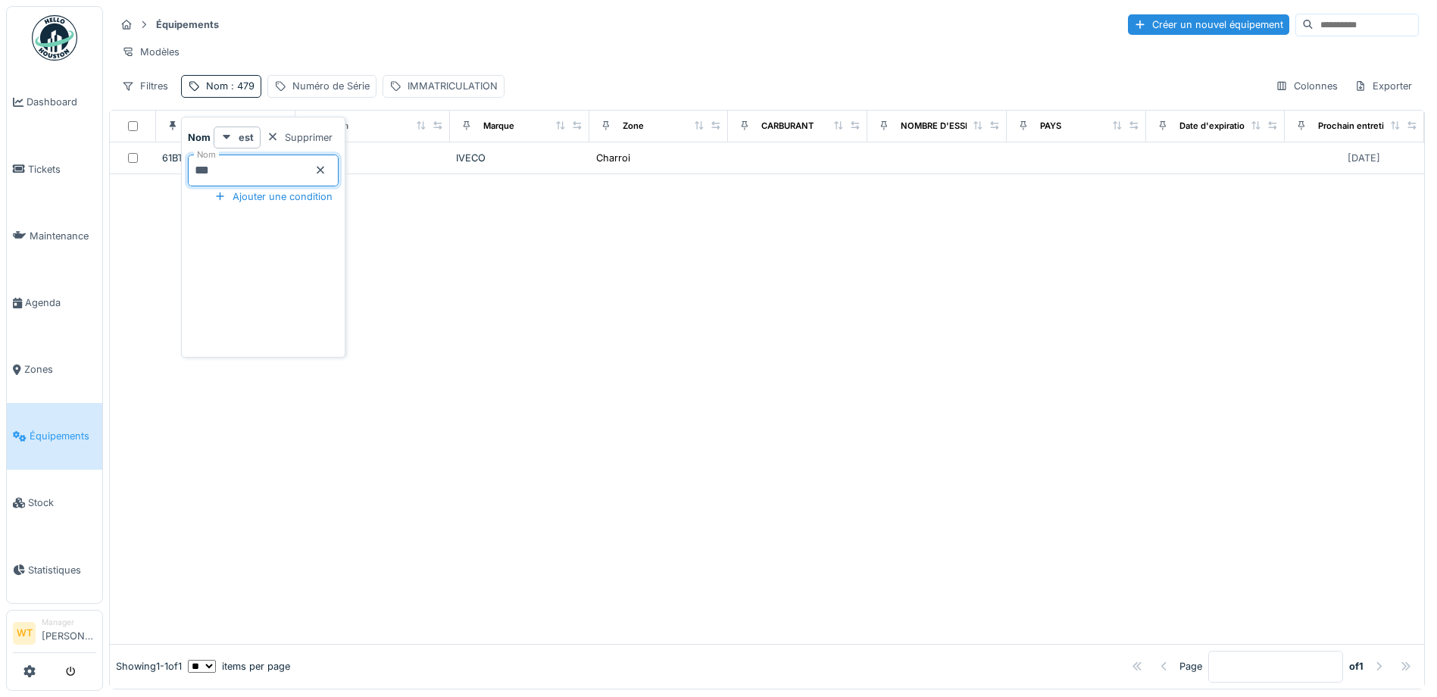
click at [340, 61] on div "Modèles" at bounding box center [767, 52] width 1304 height 22
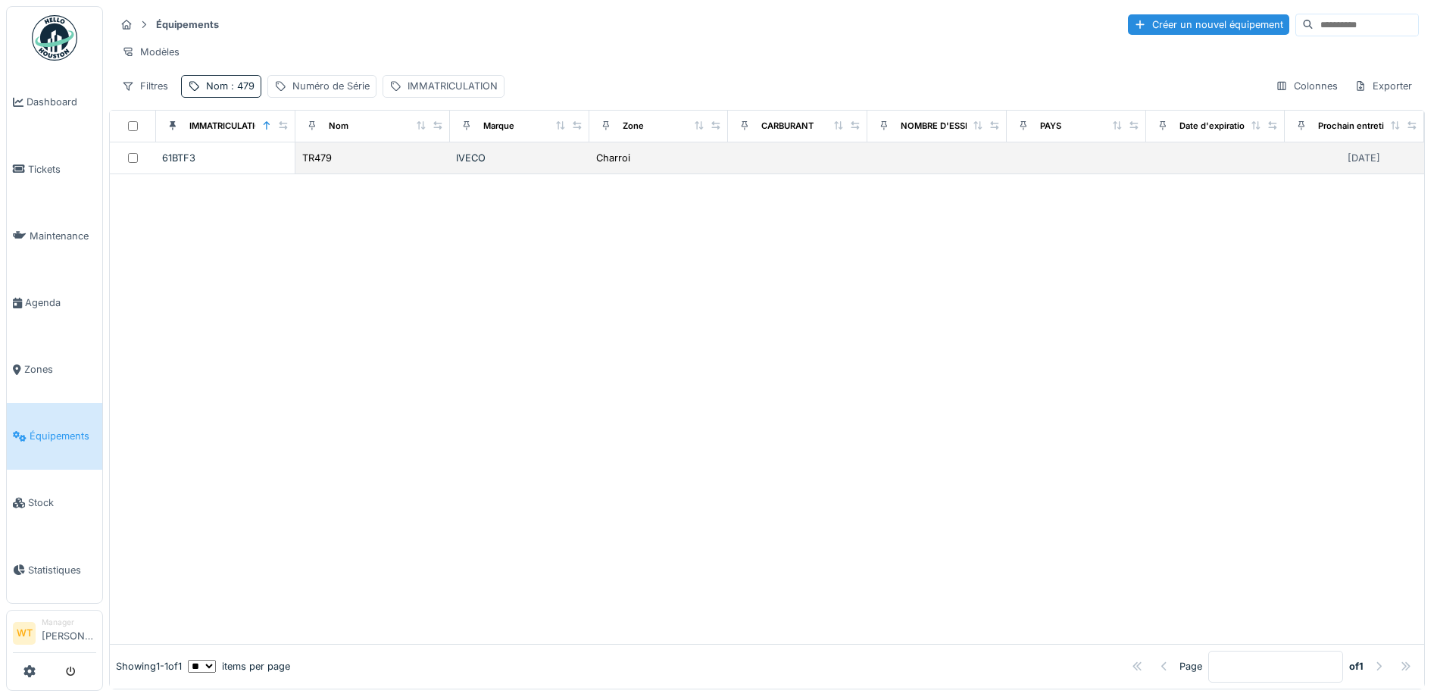
click at [366, 166] on div "TR479" at bounding box center [372, 158] width 142 height 16
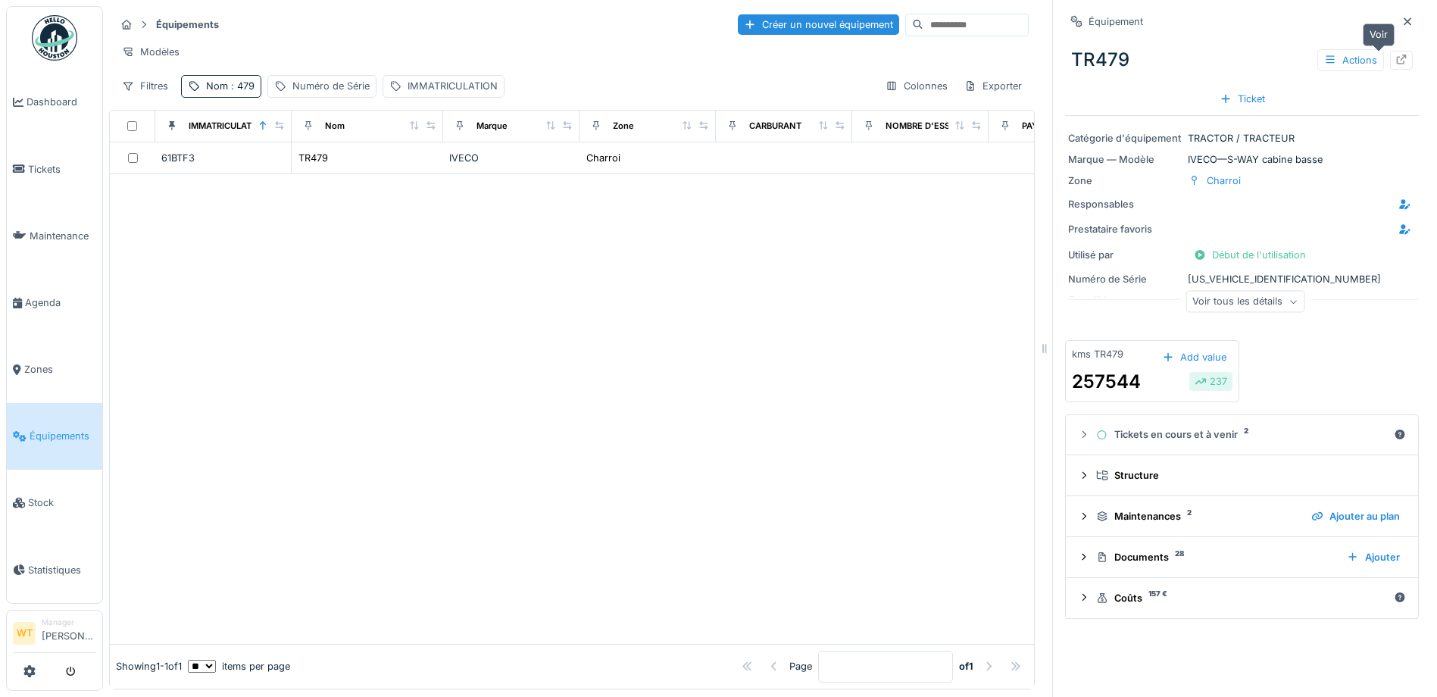
click at [1395, 59] on icon at bounding box center [1401, 60] width 12 height 10
click at [229, 92] on span ": 479" at bounding box center [241, 85] width 27 height 11
click at [326, 173] on icon at bounding box center [320, 170] width 12 height 10
click at [422, 93] on div "IMMATRICULATION" at bounding box center [453, 86] width 90 height 14
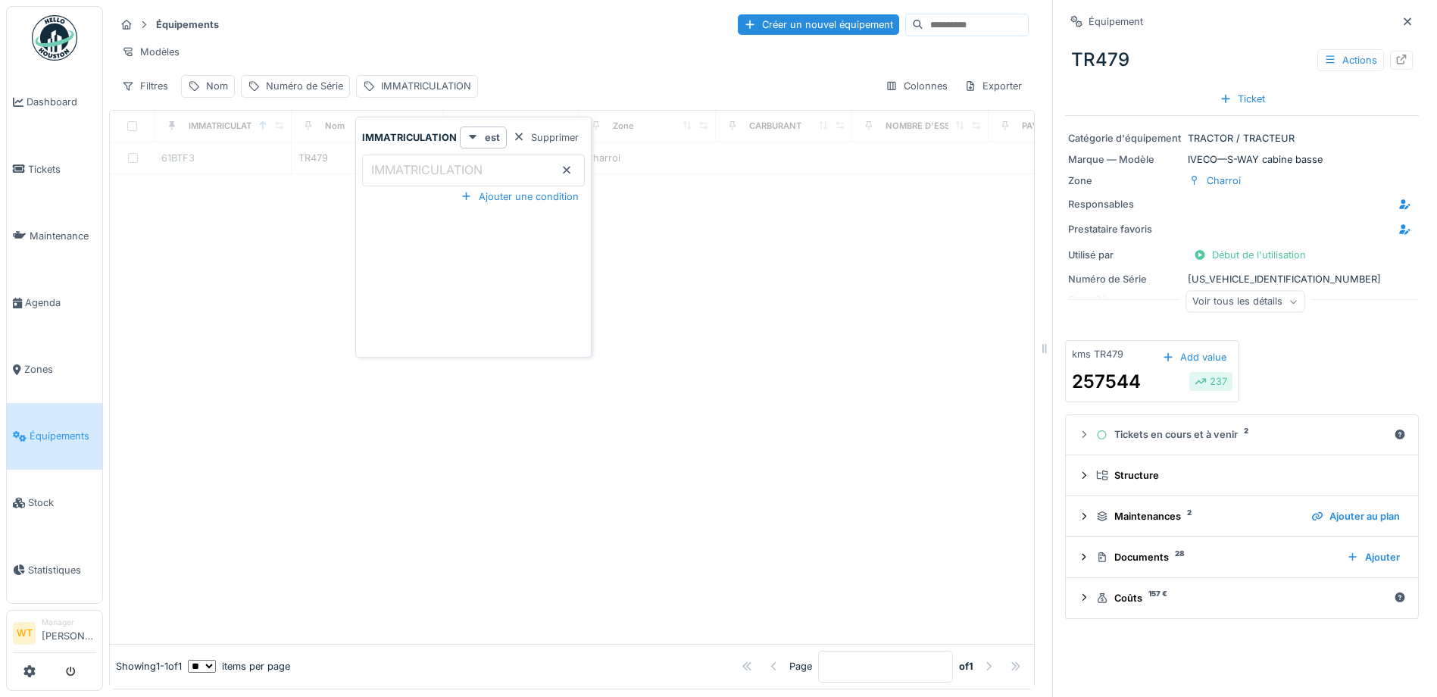
click at [439, 177] on label "IMMATRICULATION" at bounding box center [426, 170] width 117 height 18
click at [439, 177] on input "IMMATRICULATION" at bounding box center [473, 171] width 223 height 32
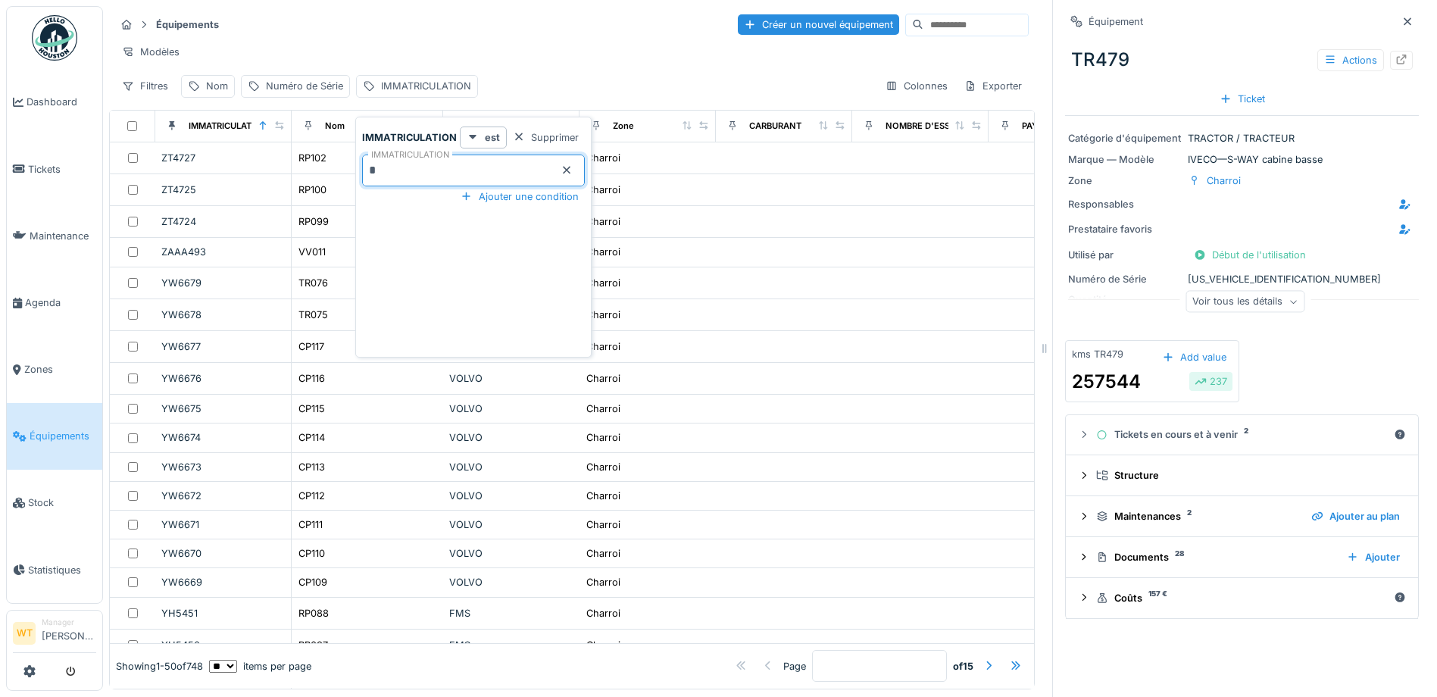
type input "**"
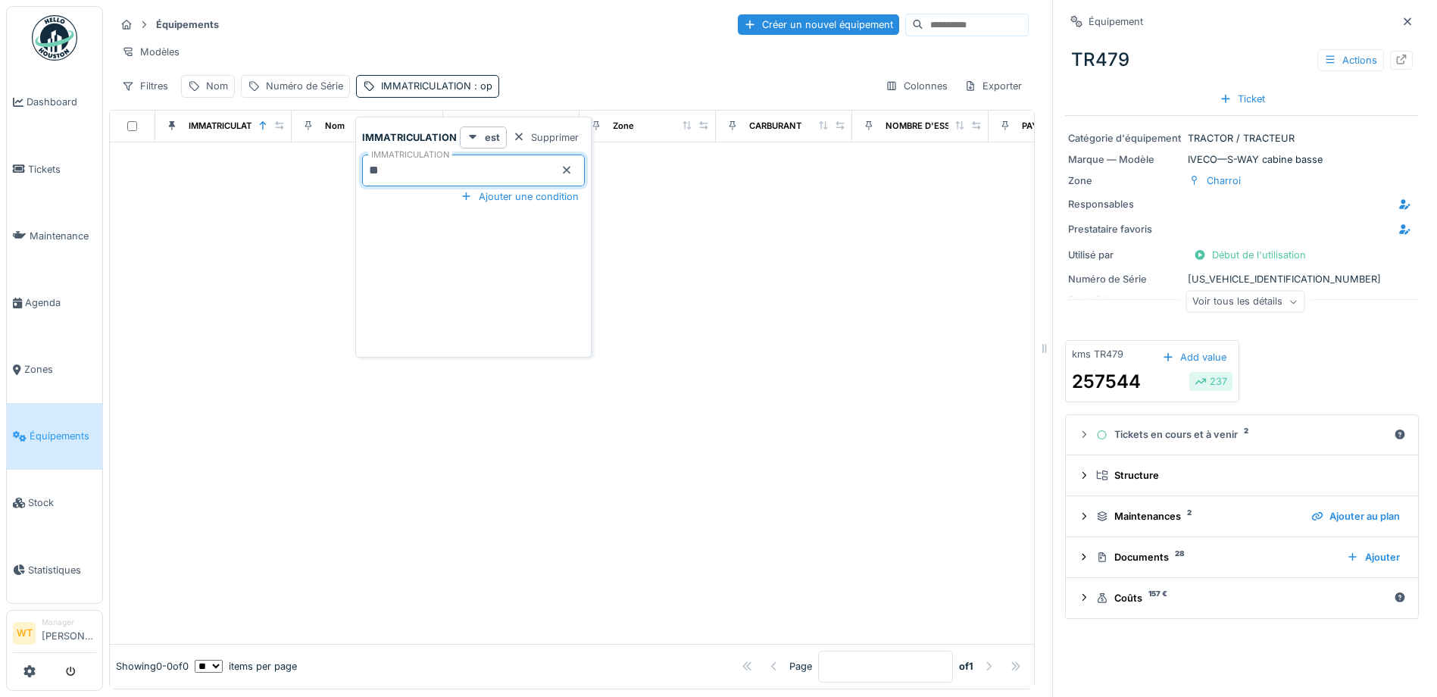
click at [501, 54] on div "Modèles" at bounding box center [572, 52] width 914 height 22
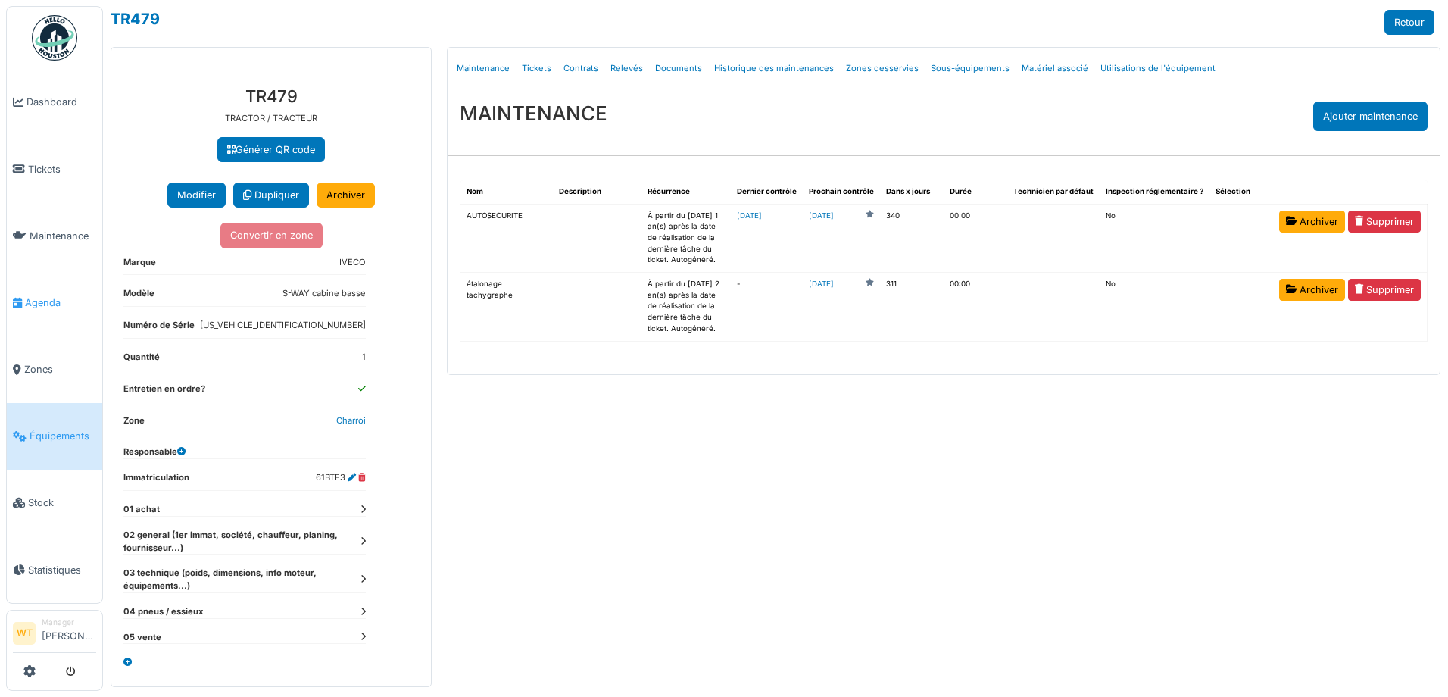
click at [48, 295] on span "Agenda" at bounding box center [60, 302] width 71 height 14
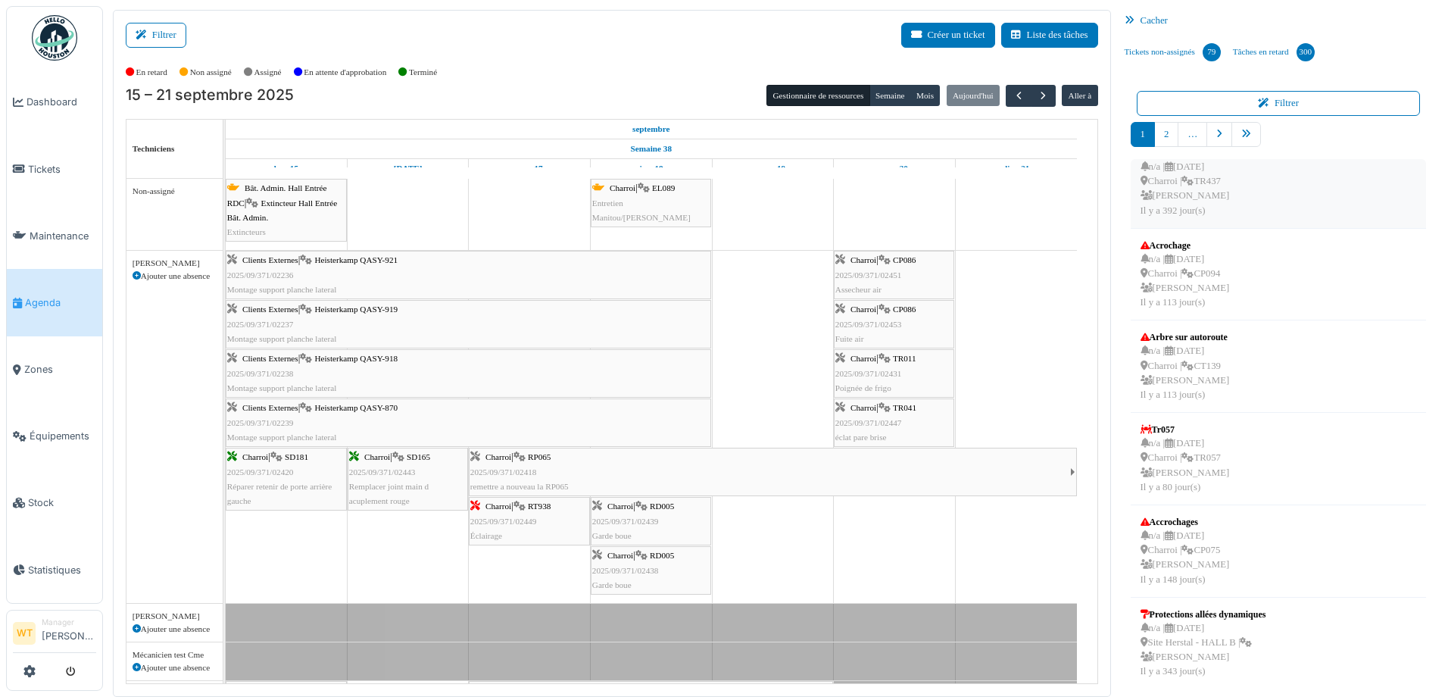
scroll to position [394, 0]
click at [39, 168] on span "Tickets" at bounding box center [62, 169] width 68 height 14
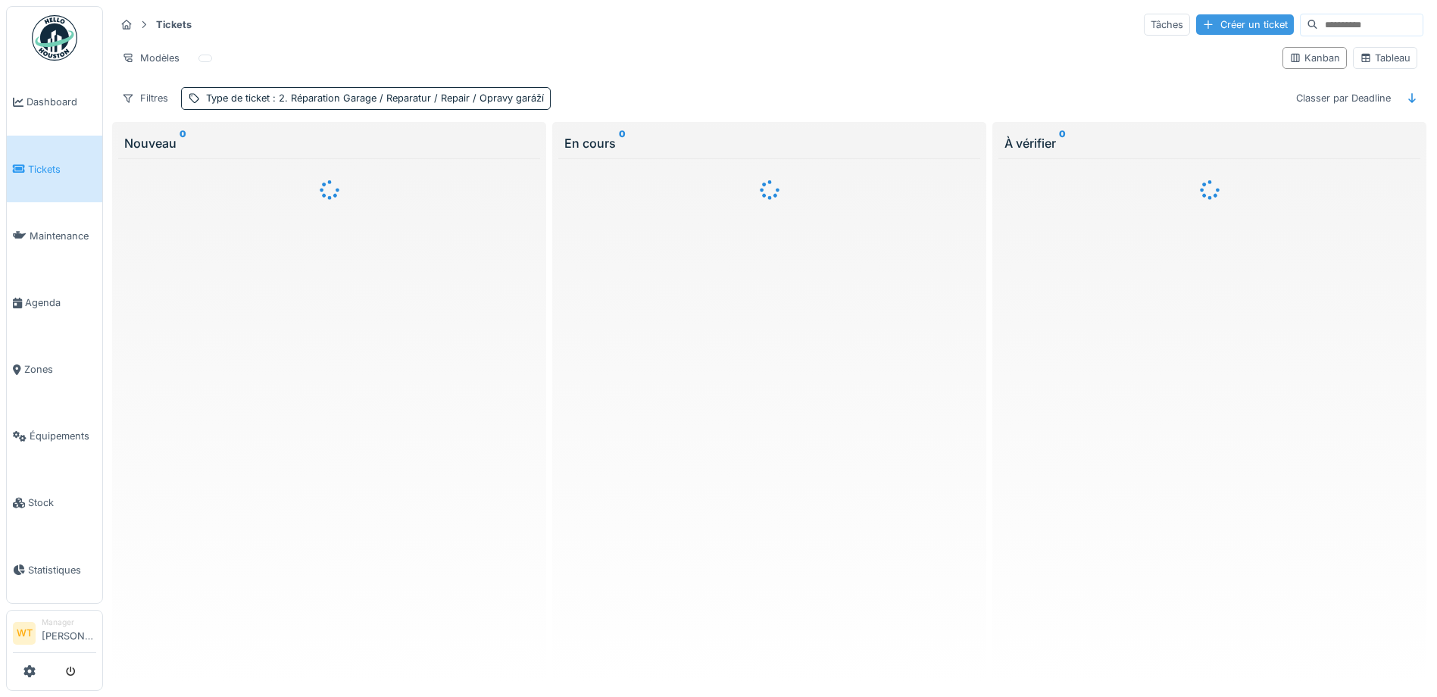
click at [1196, 24] on div "Créer un ticket" at bounding box center [1245, 24] width 98 height 20
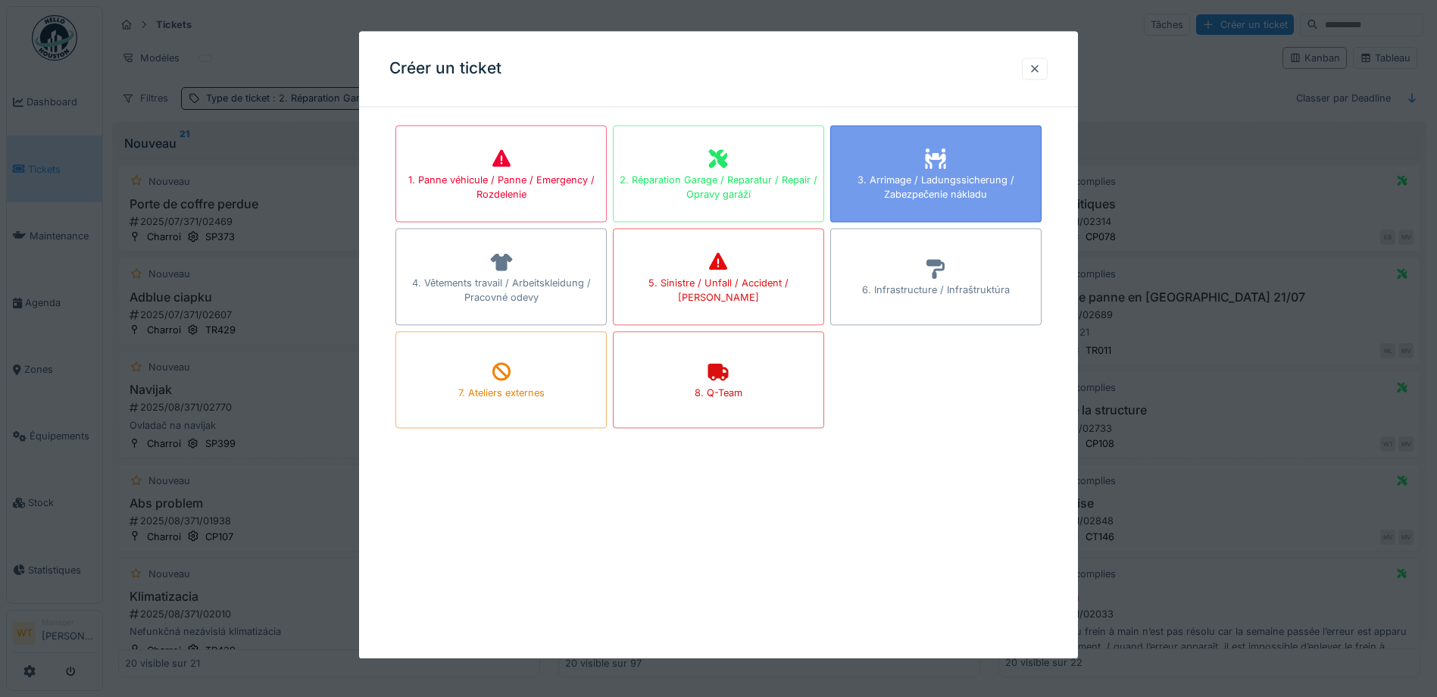
click at [986, 169] on div "3. Arrimage / Ladungssicherung / Zabezpečenie nákladu" at bounding box center [935, 173] width 211 height 97
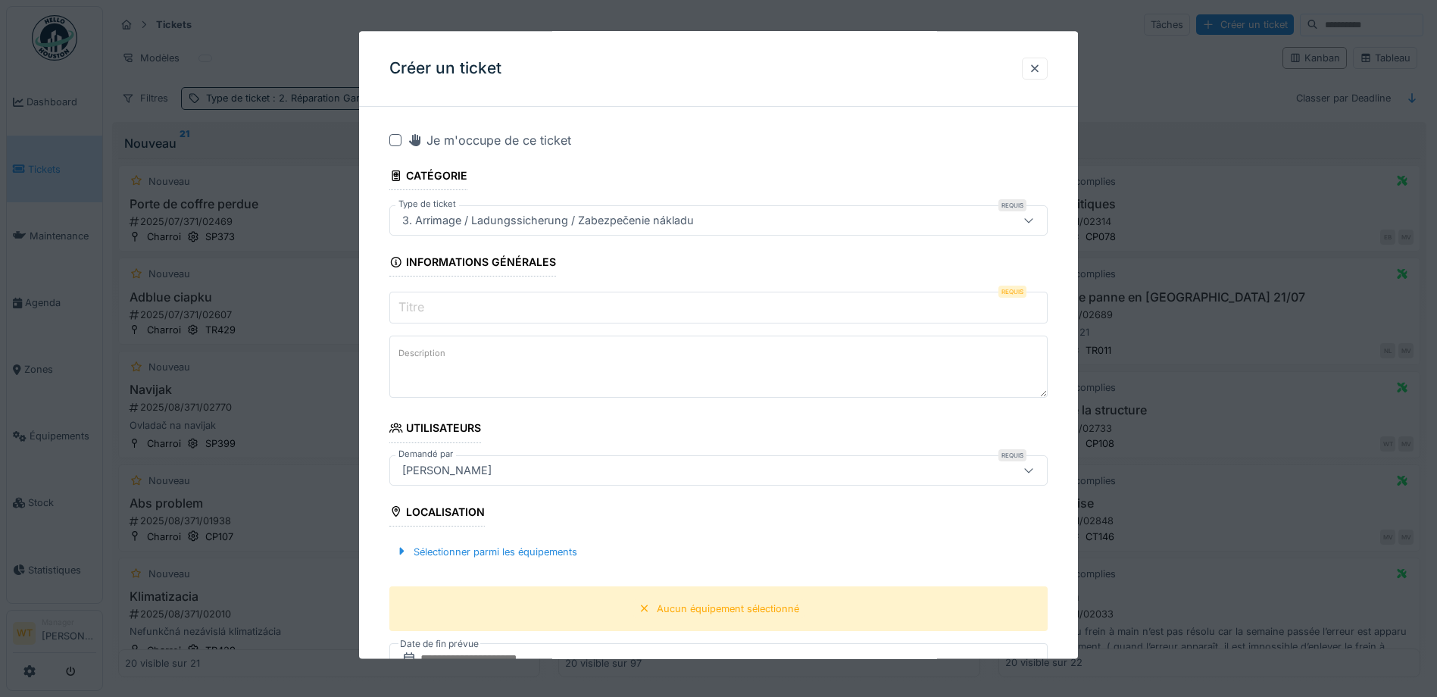
click at [547, 306] on input "Titre" at bounding box center [718, 308] width 658 height 32
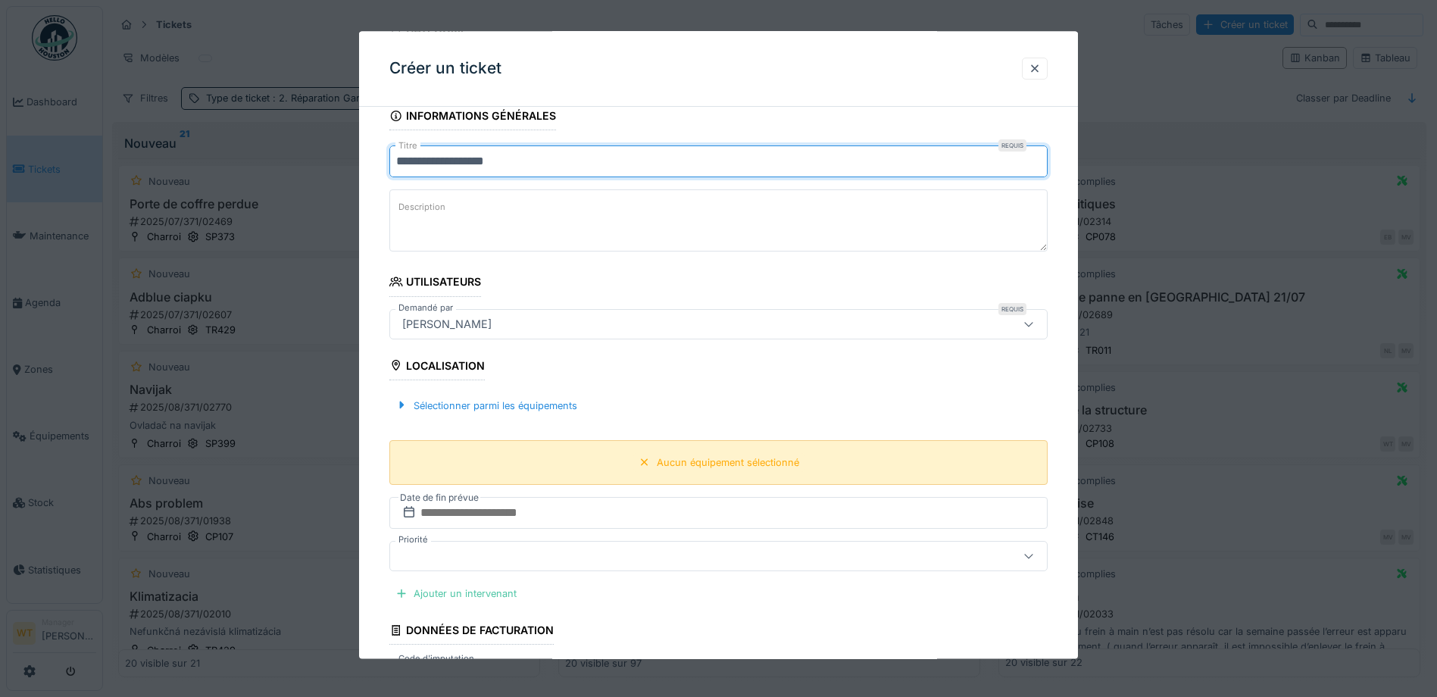
scroll to position [152, 0]
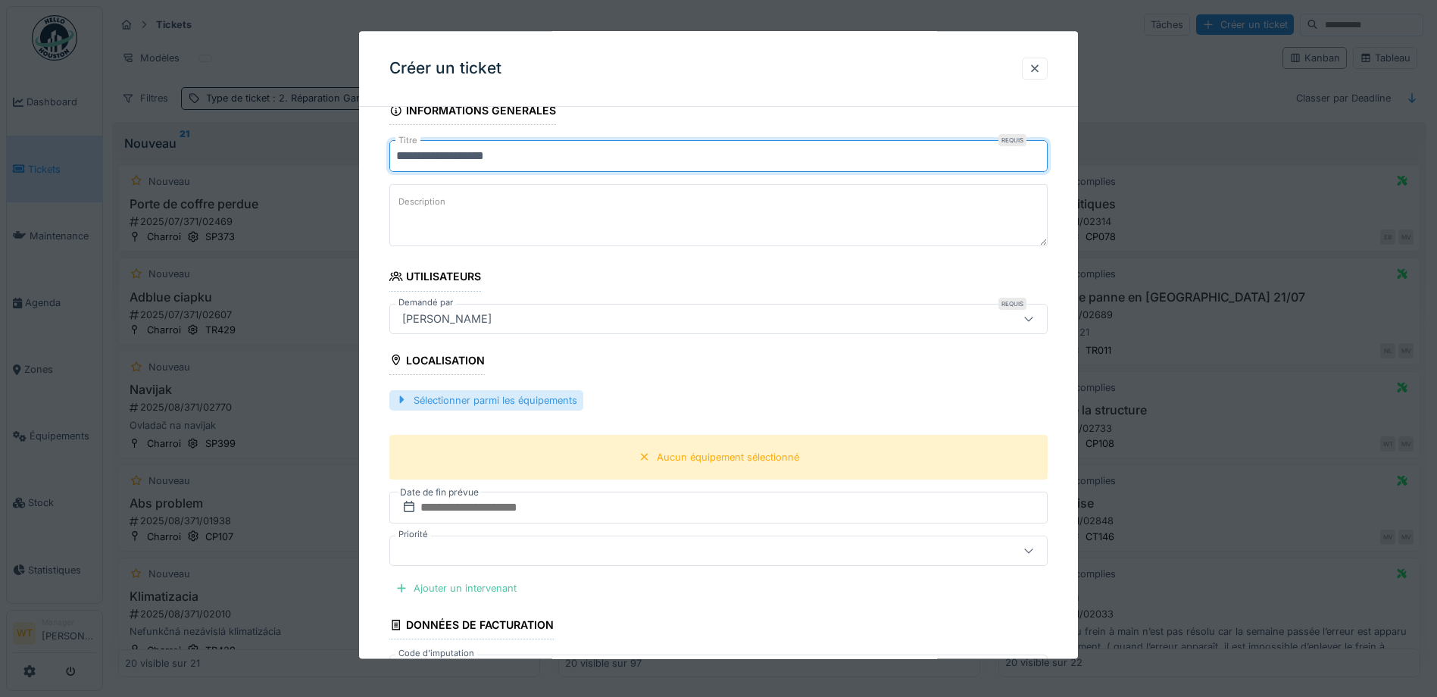
type input "**********"
click at [501, 404] on div "Sélectionner parmi les équipements" at bounding box center [486, 400] width 194 height 20
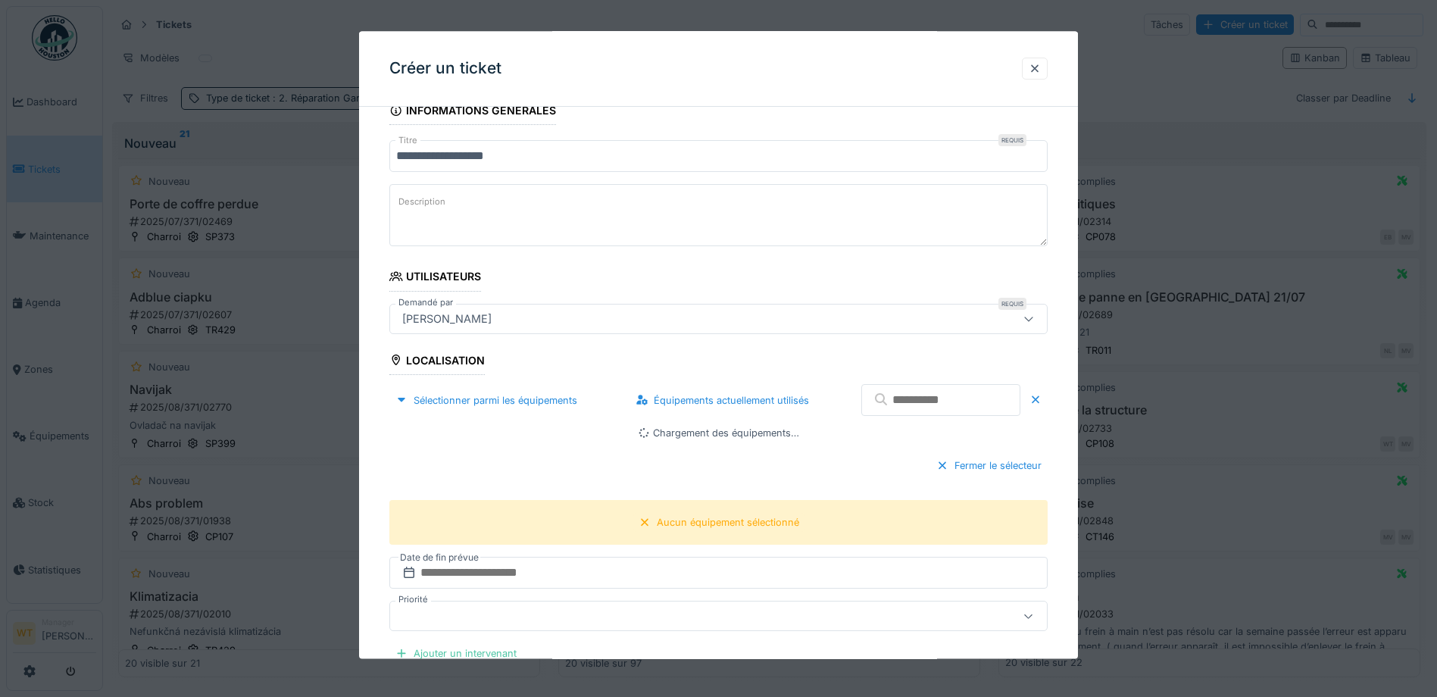
click at [952, 402] on input "text" at bounding box center [940, 401] width 159 height 32
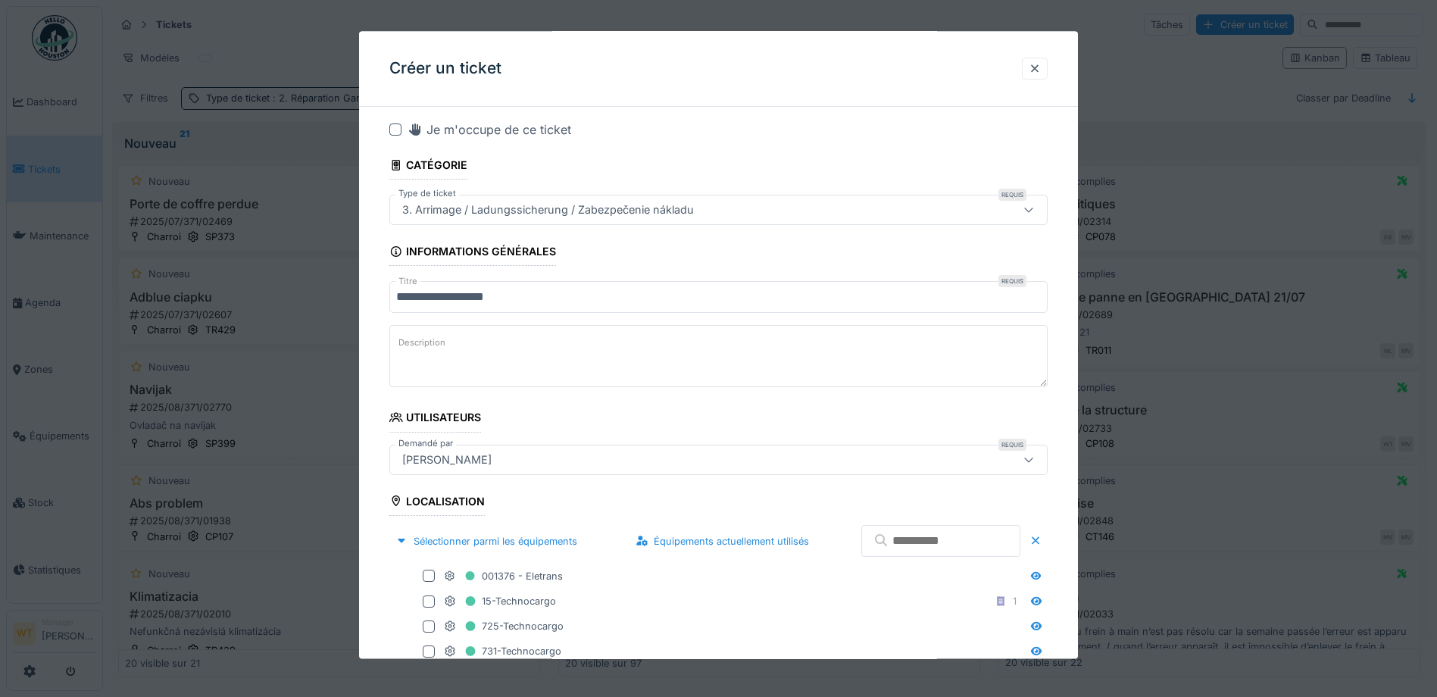
scroll to position [0, 0]
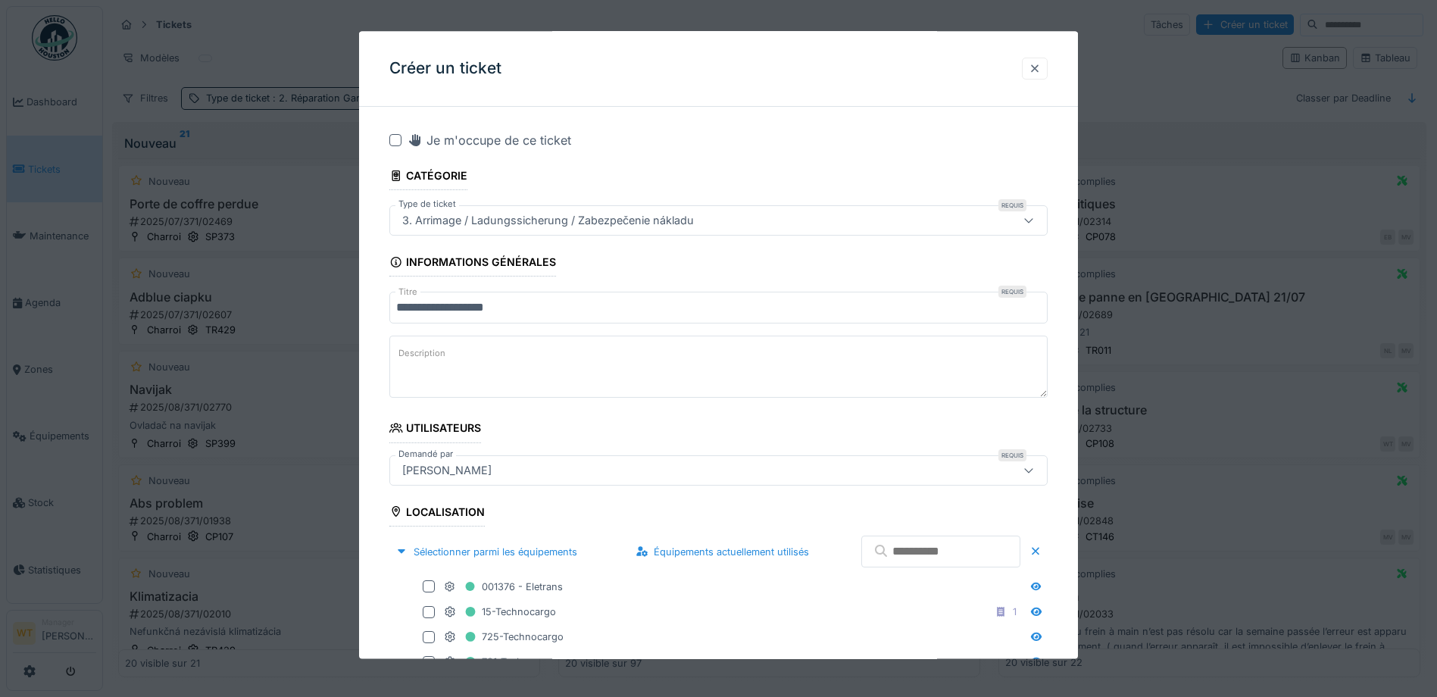
click at [1041, 70] on div at bounding box center [1035, 68] width 12 height 14
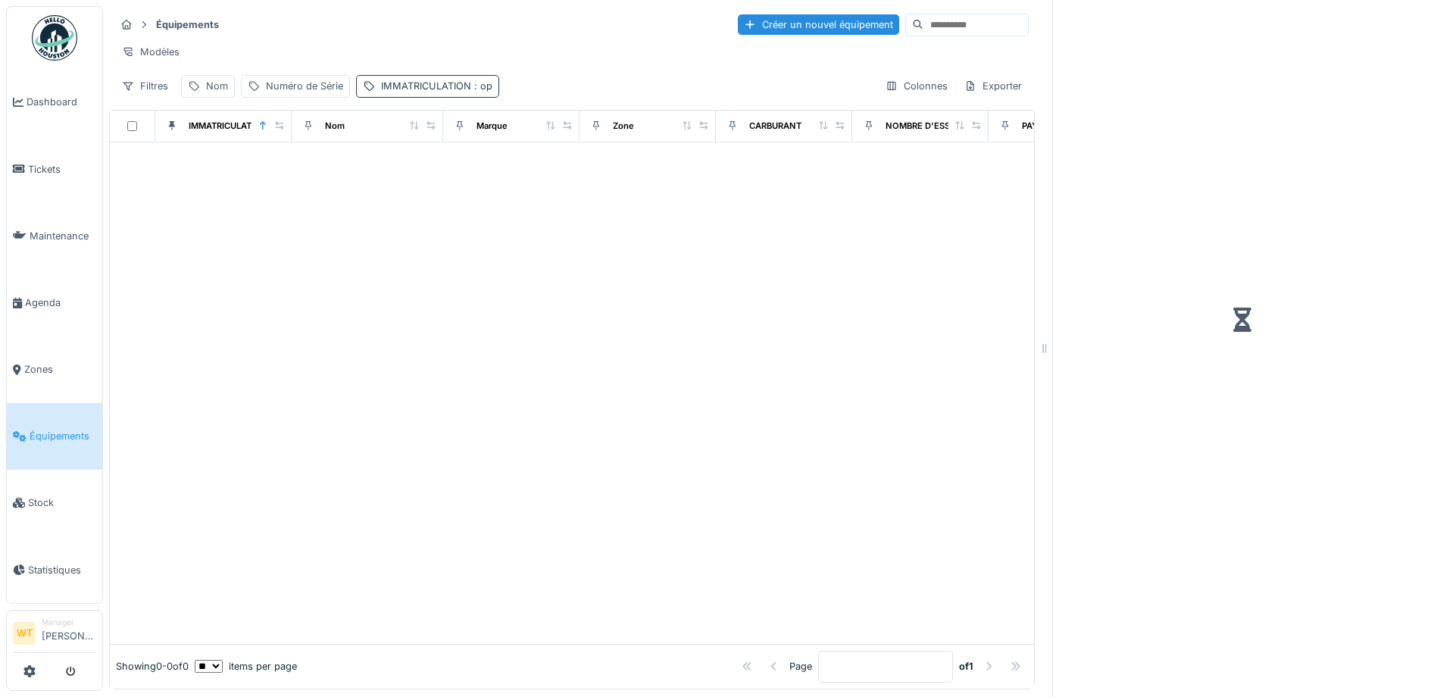
click at [429, 93] on div "IMMATRICULATION : op" at bounding box center [436, 86] width 111 height 14
drag, startPoint x: 566, startPoint y: 167, endPoint x: 511, endPoint y: 164, distance: 54.6
click at [561, 167] on icon at bounding box center [567, 170] width 12 height 10
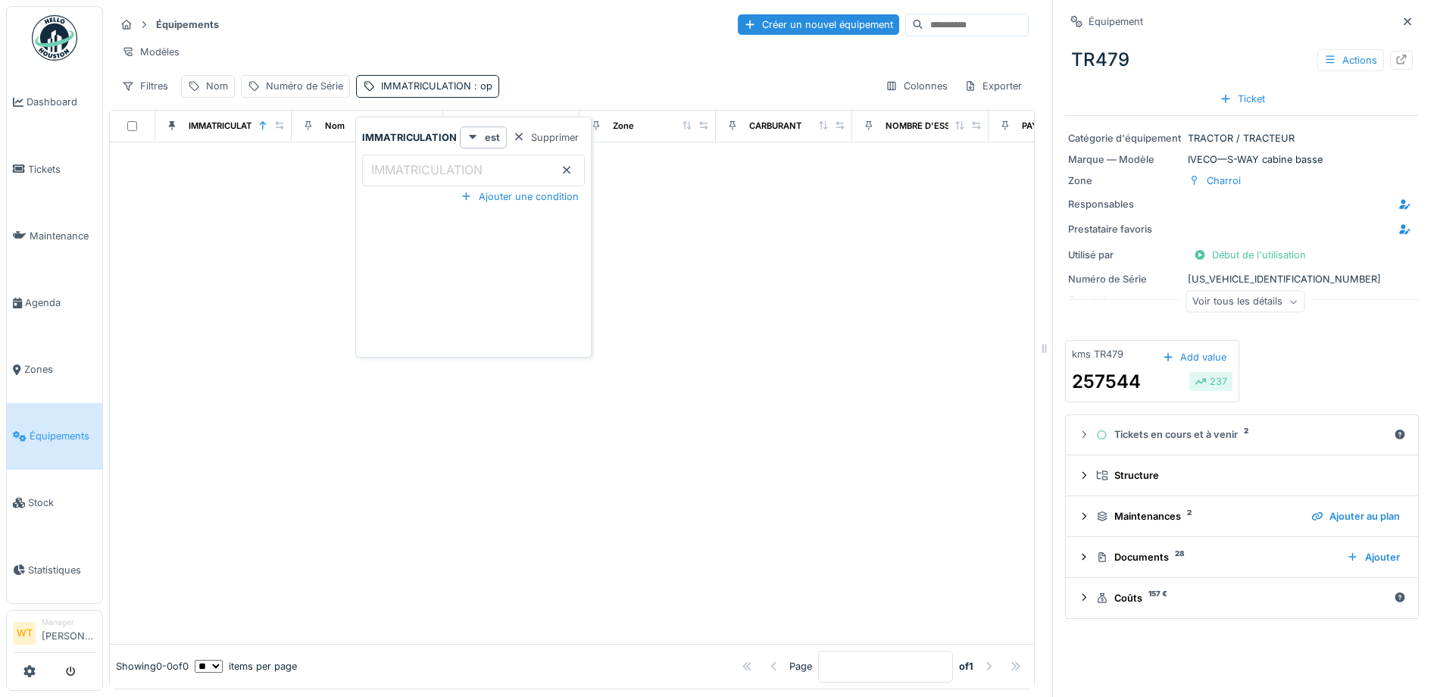
click at [511, 164] on input "IMMATRICULATION" at bounding box center [473, 171] width 223 height 32
type input "**"
click at [564, 174] on icon at bounding box center [567, 170] width 12 height 10
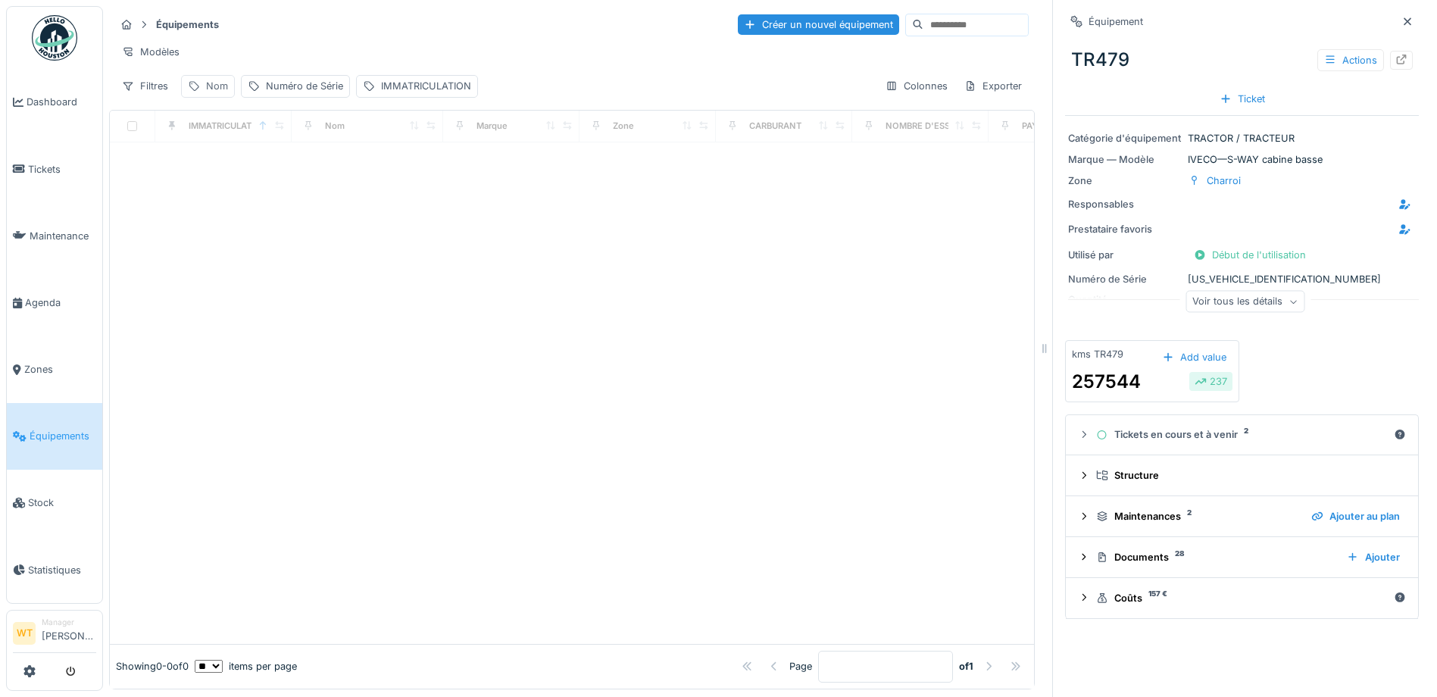
click at [214, 93] on div "Nom" at bounding box center [217, 86] width 22 height 14
click at [251, 171] on input "Nom" at bounding box center [263, 171] width 151 height 32
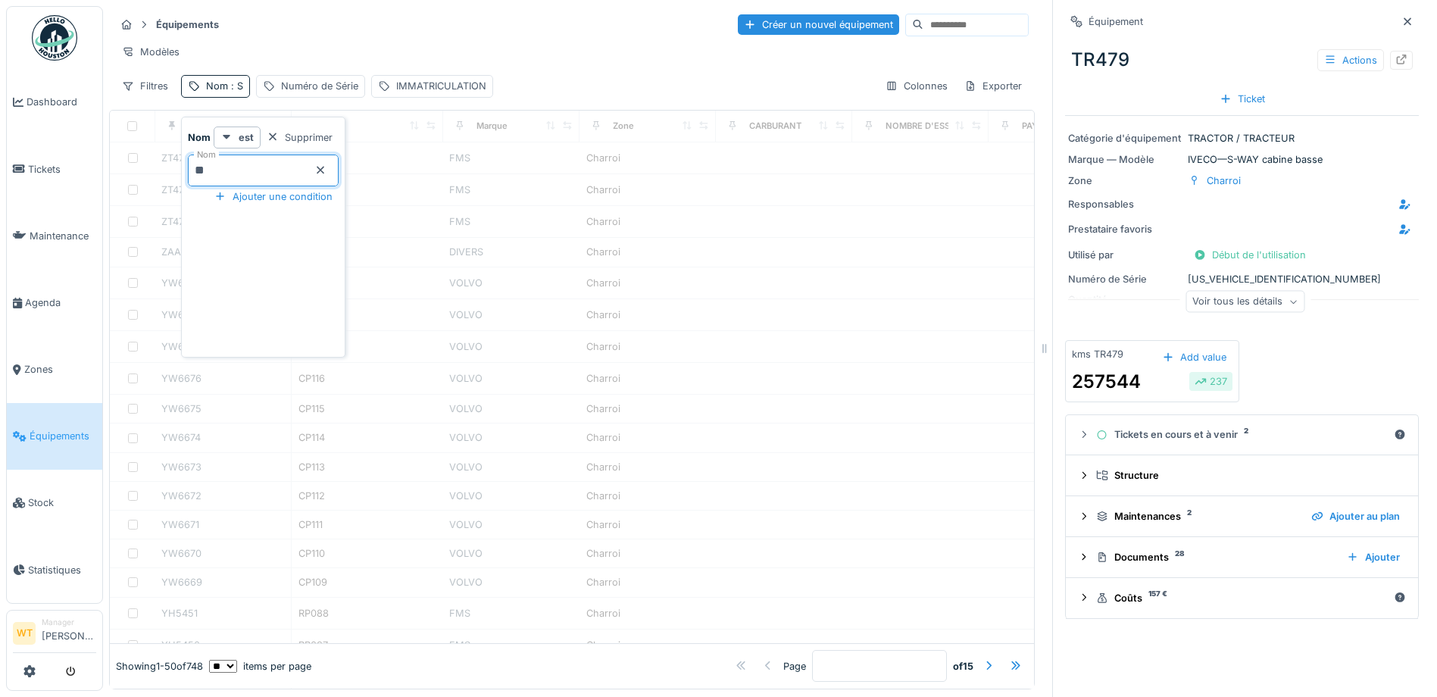
type input "**"
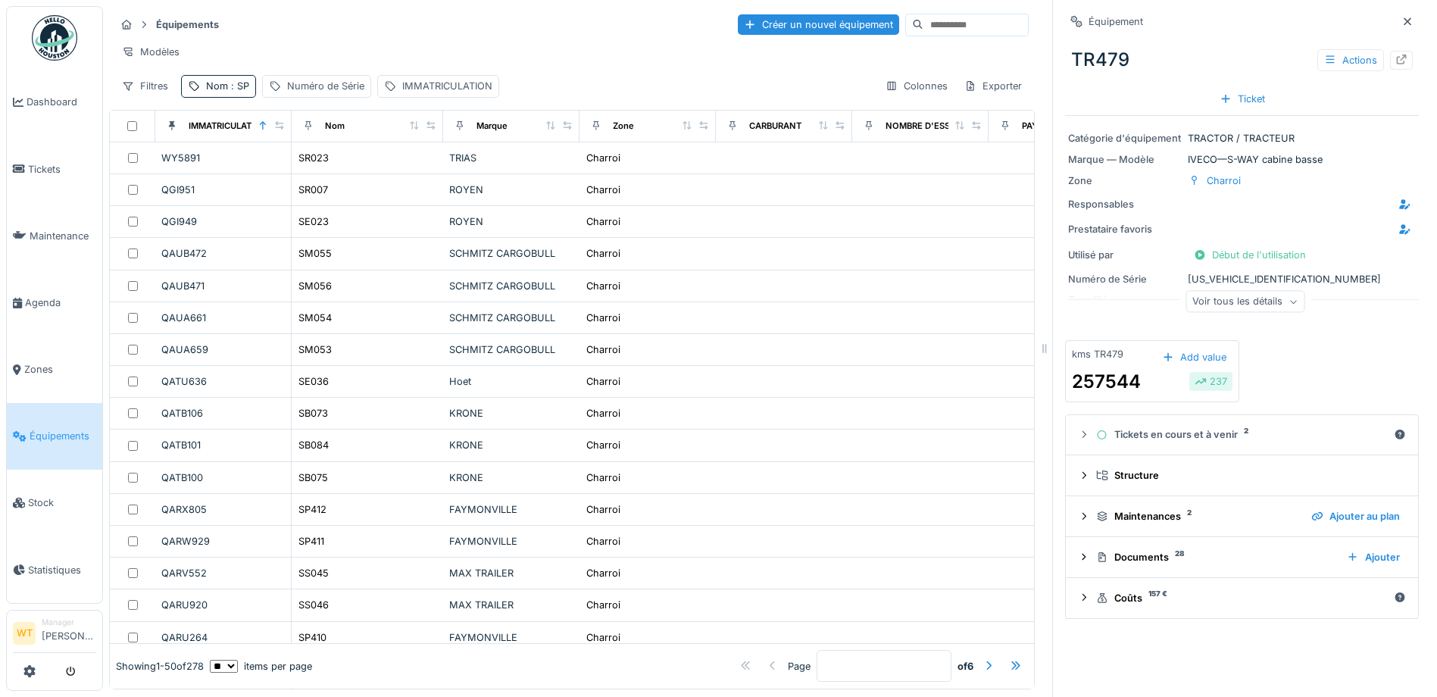
click at [384, 33] on div "Équipements Créer un nouvel équipement" at bounding box center [572, 24] width 914 height 25
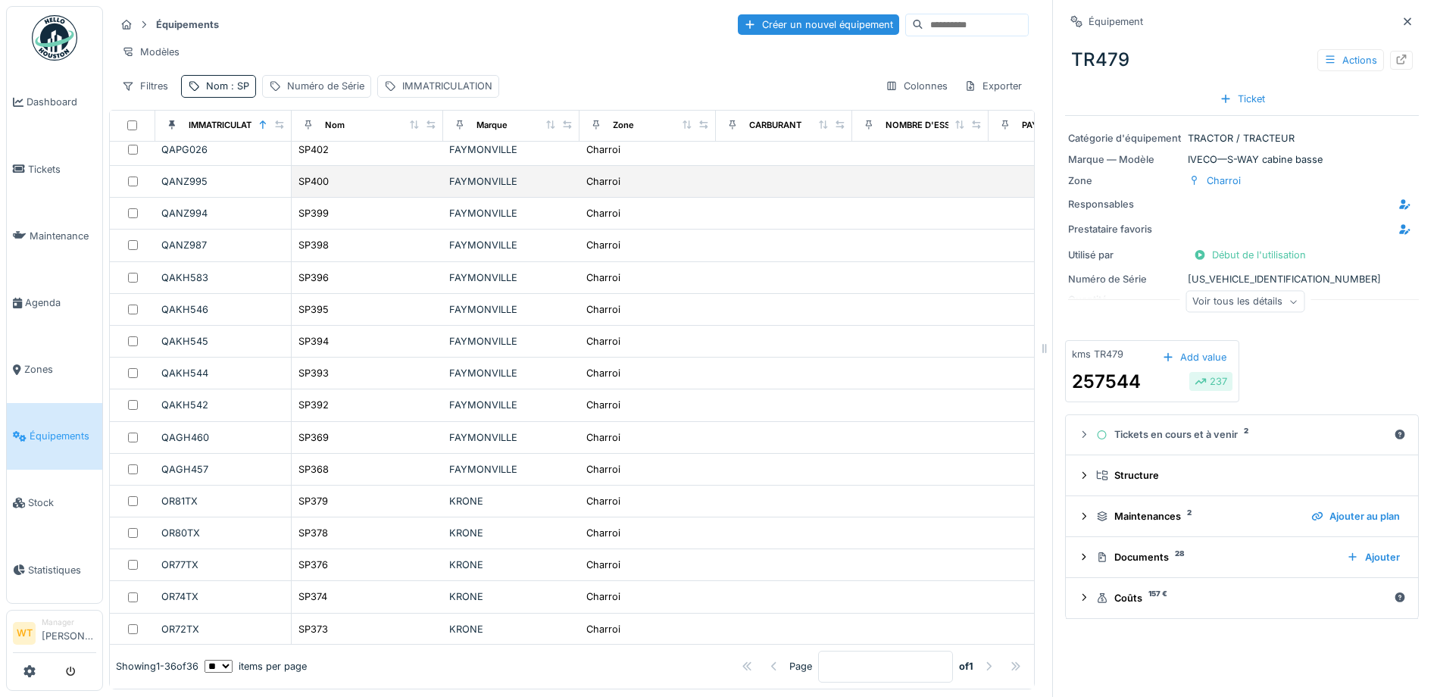
scroll to position [379, 0]
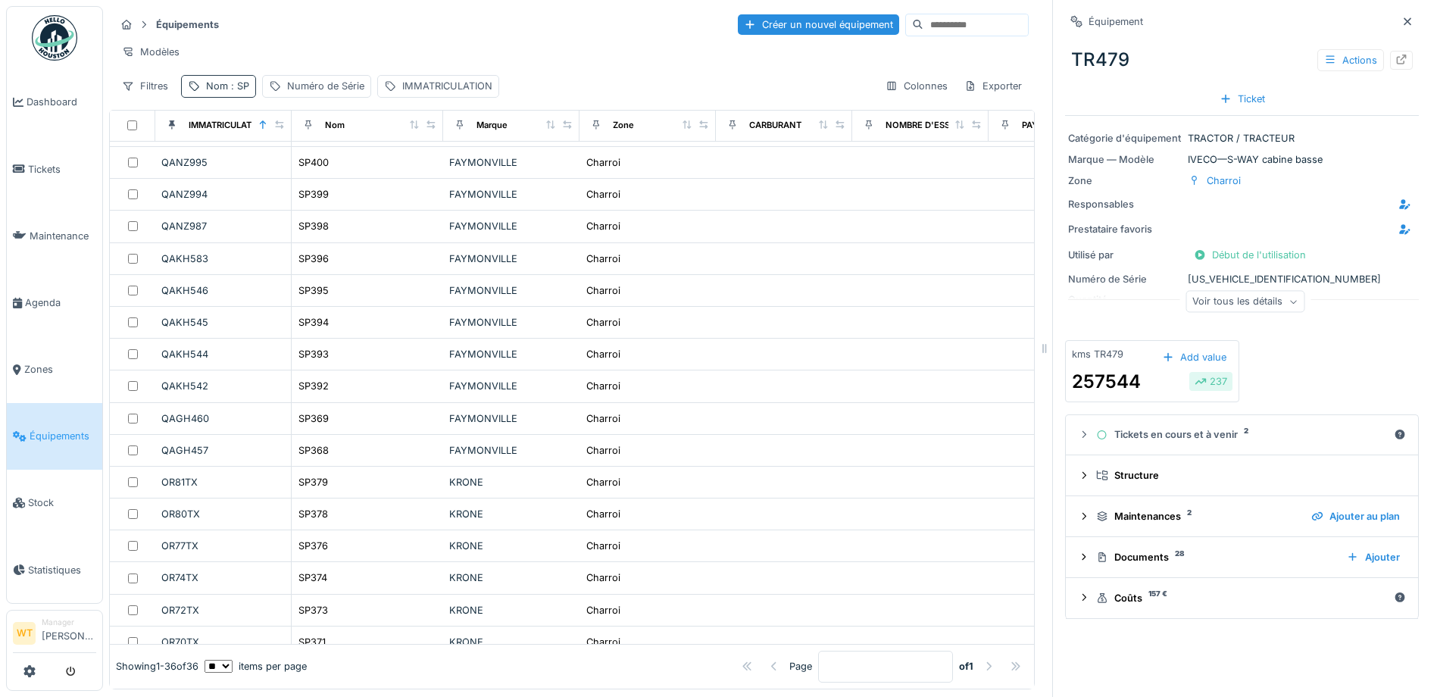
click at [235, 92] on span ": SP" at bounding box center [238, 85] width 21 height 11
click at [287, 162] on input "**" at bounding box center [263, 171] width 151 height 32
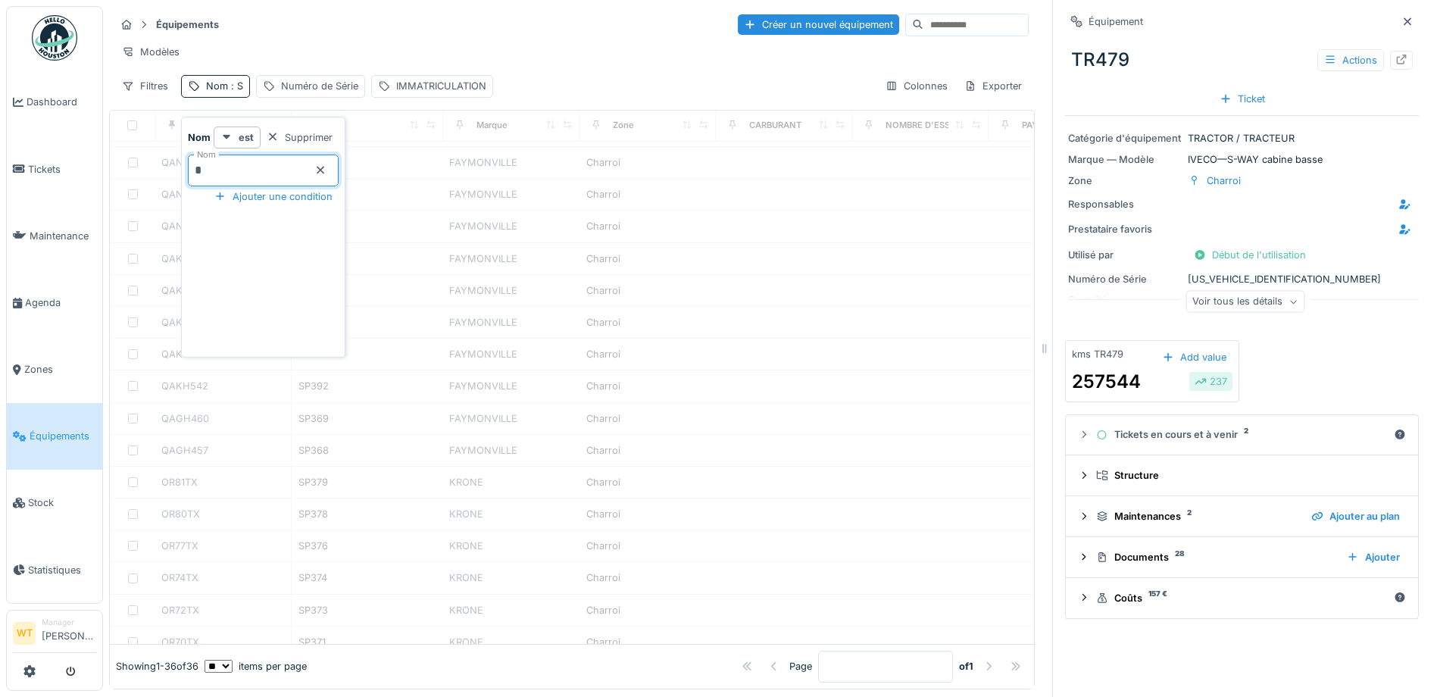
type input "**"
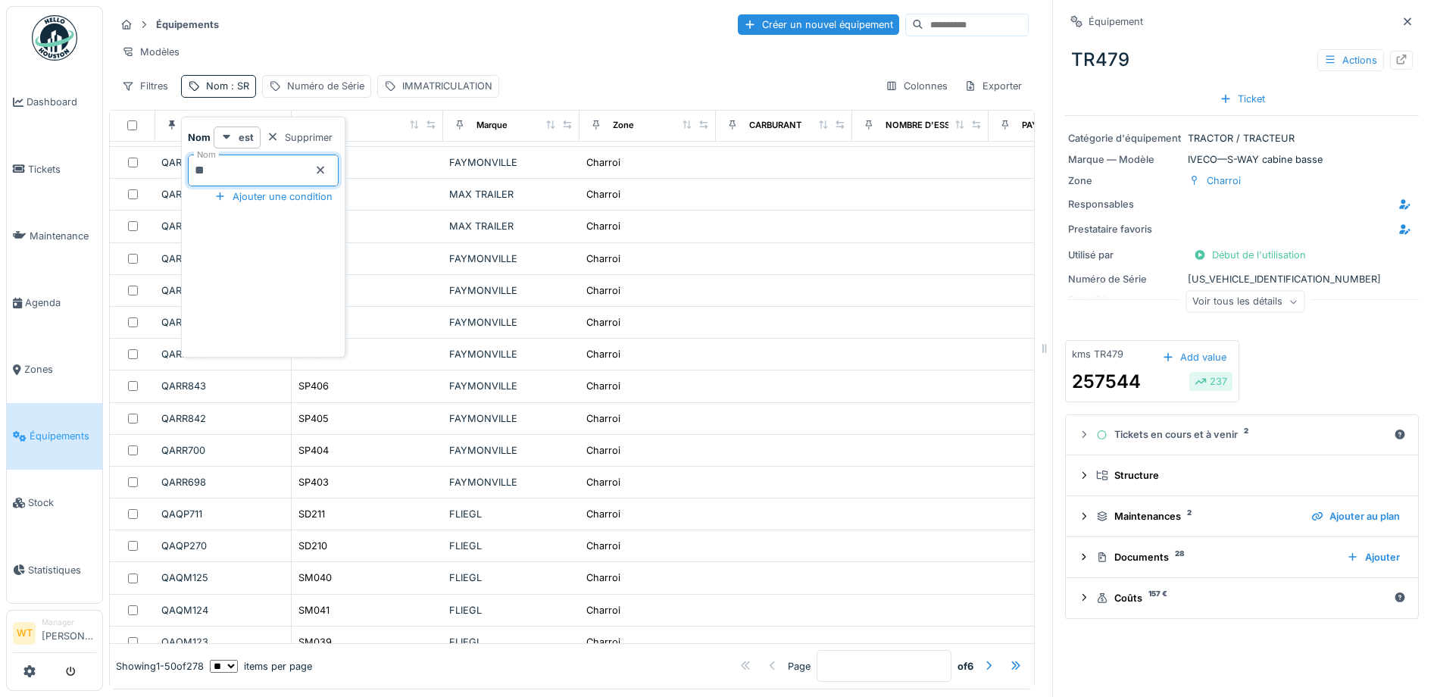
scroll to position [1131, 0]
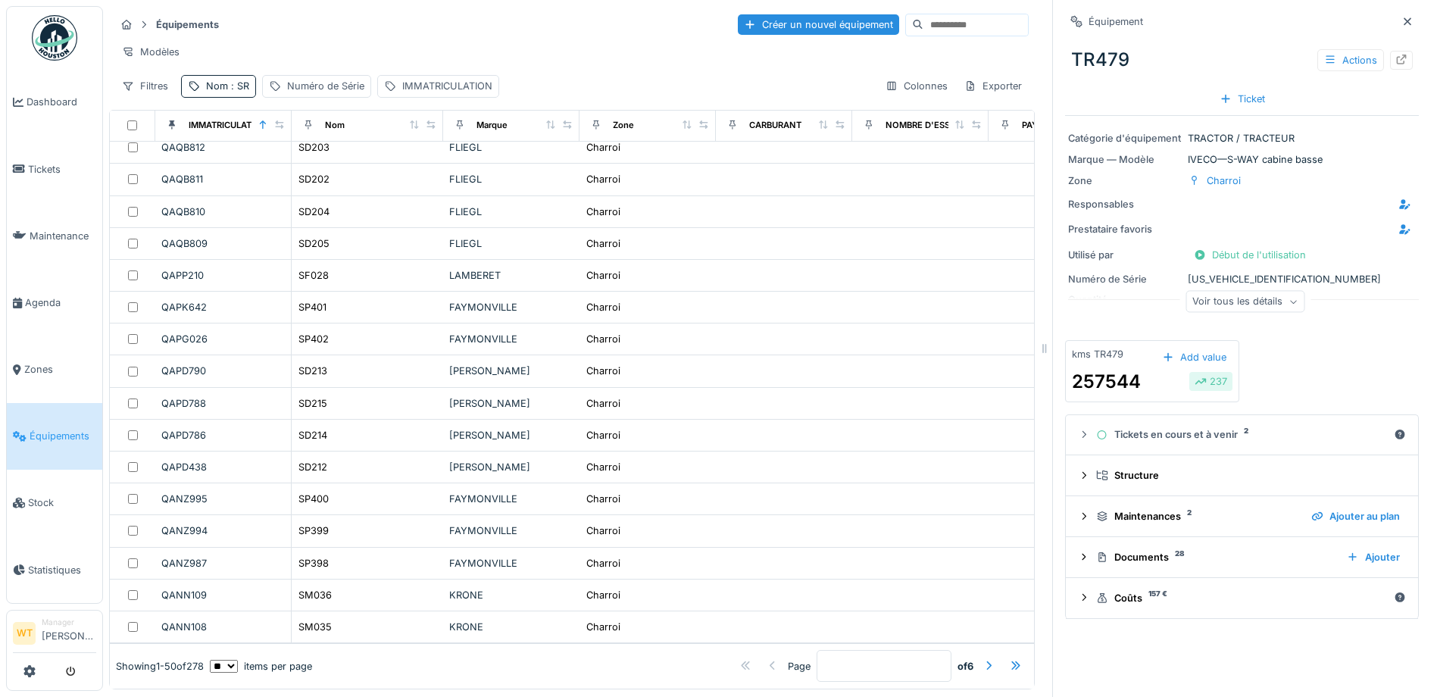
click at [338, 40] on div "Équipements Créer un nouvel équipement Modèles Filtres Nom : SR Numéro de Série…" at bounding box center [572, 55] width 926 height 98
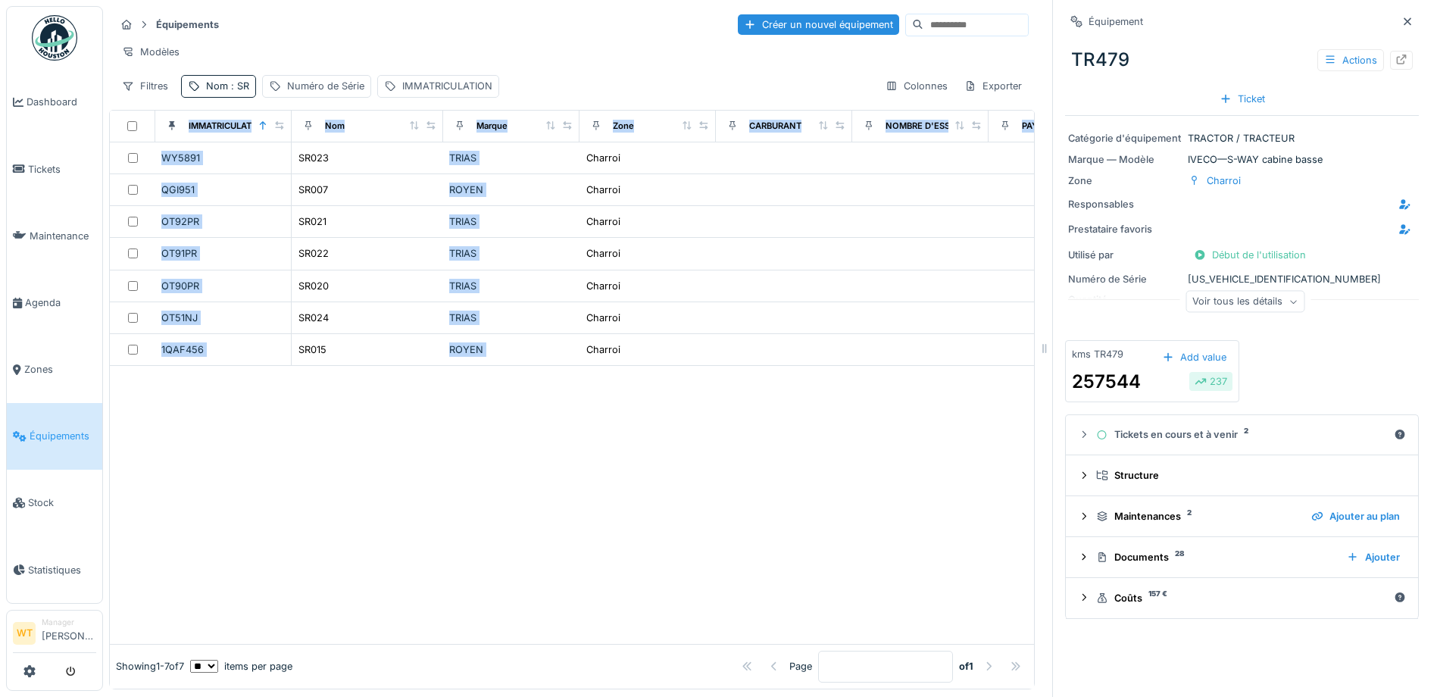
drag, startPoint x: 298, startPoint y: 455, endPoint x: 540, endPoint y: 53, distance: 469.3
click at [540, 53] on div "Équipements Créer un nouvel équipement Modèles Filtres Nom : SR Numéro de Série…" at bounding box center [572, 347] width 926 height 683
click at [386, 432] on div at bounding box center [572, 505] width 924 height 278
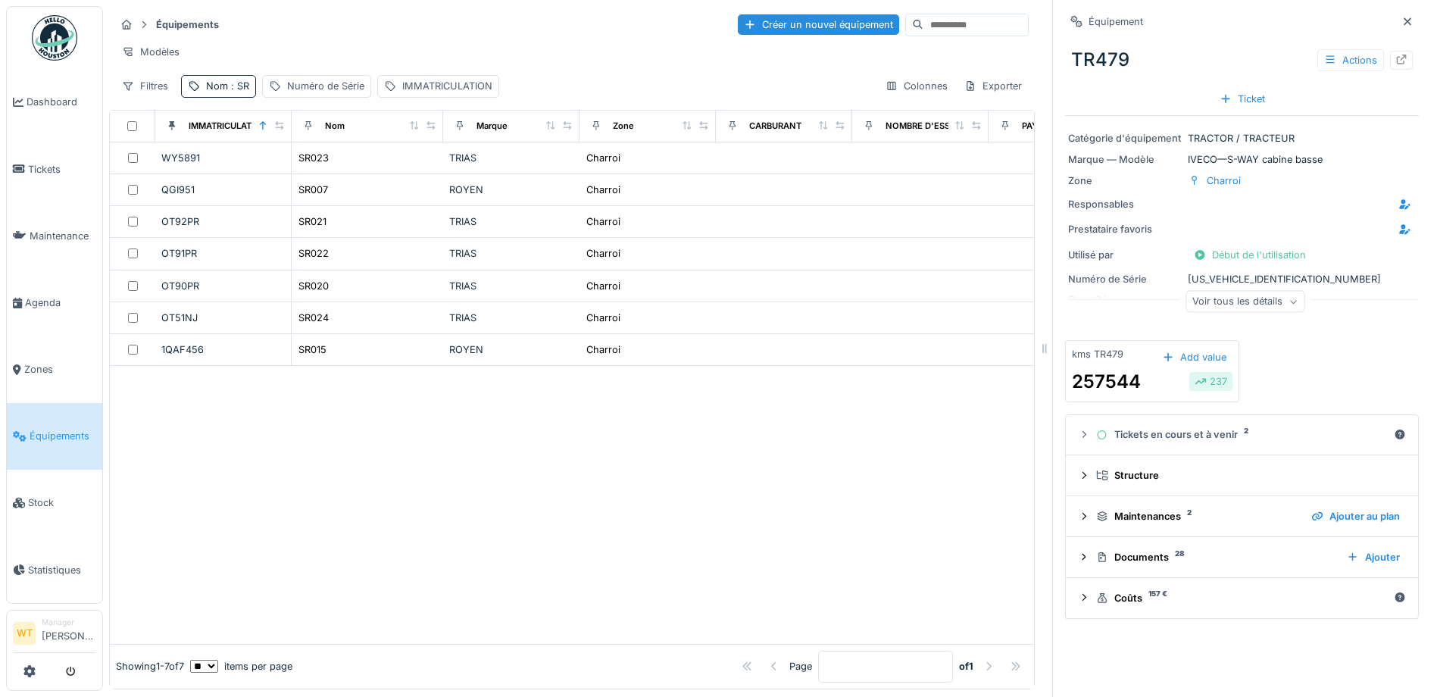
click at [75, 431] on span "Équipements" at bounding box center [63, 436] width 67 height 14
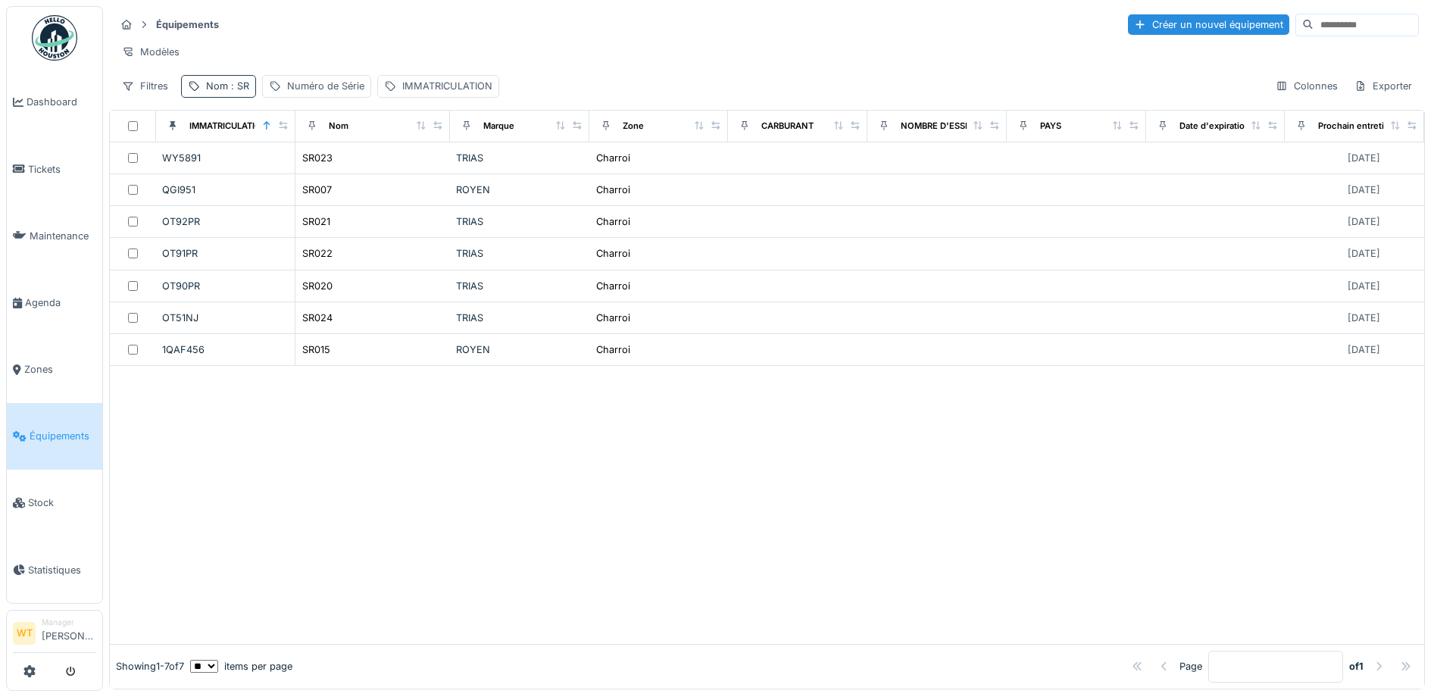
click at [220, 93] on div "Nom : SR" at bounding box center [227, 86] width 43 height 14
click at [305, 54] on div "Modèles" at bounding box center [767, 52] width 1304 height 22
click at [224, 93] on div "Nom : SR" at bounding box center [227, 86] width 43 height 14
click at [326, 169] on icon at bounding box center [320, 170] width 12 height 10
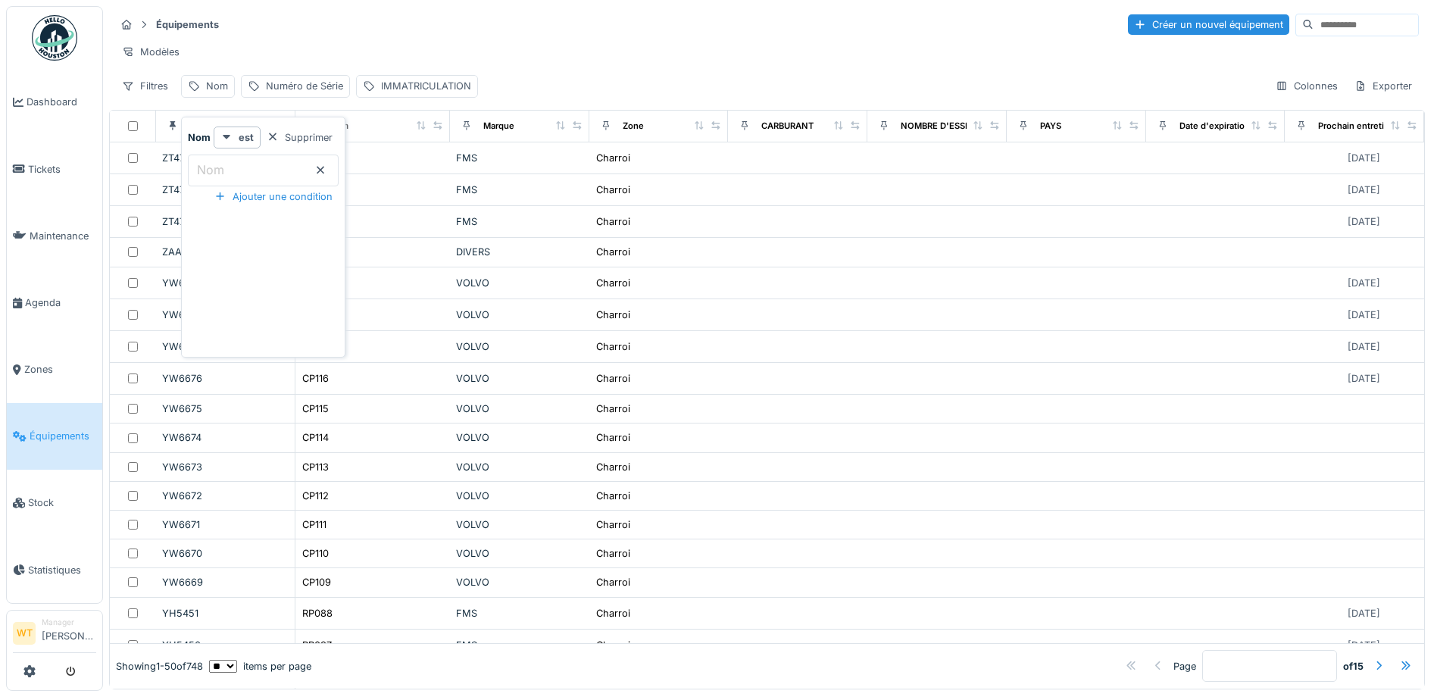
click at [289, 180] on input "Nom" at bounding box center [263, 171] width 151 height 32
type input "**"
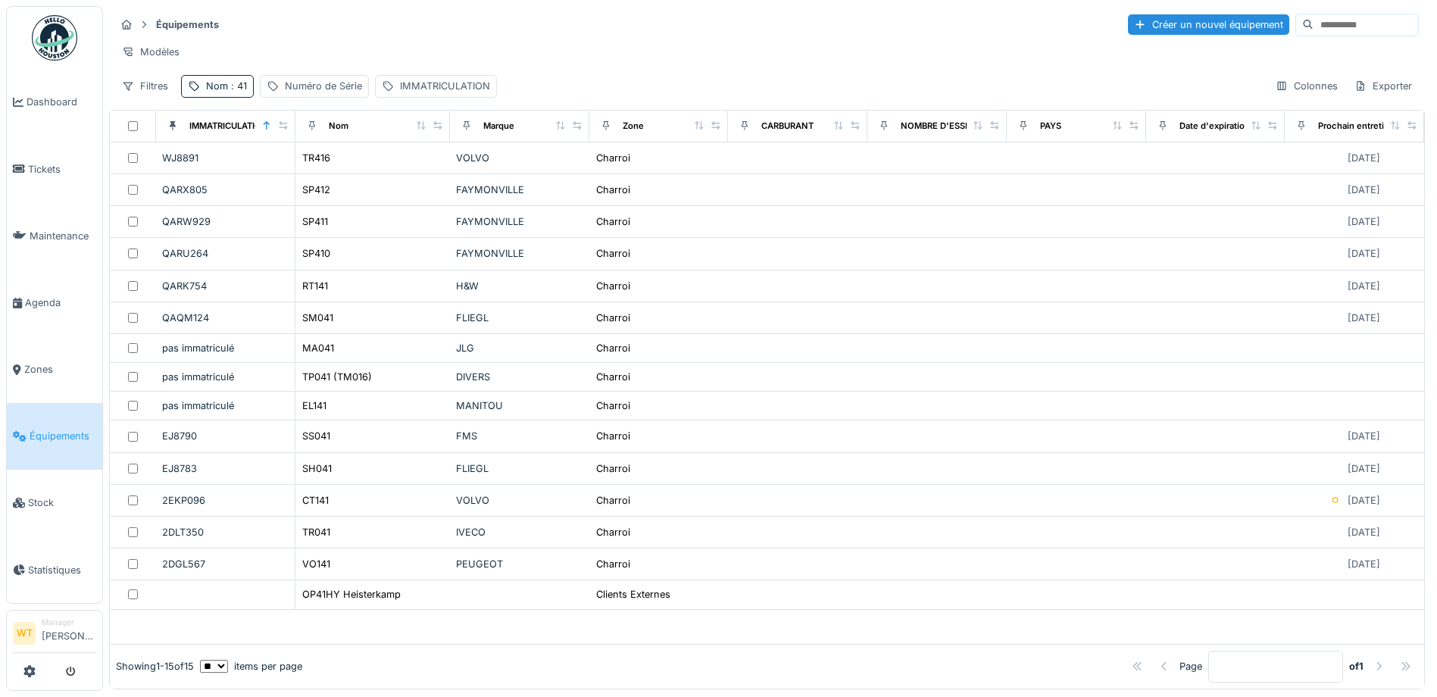
click at [406, 29] on div "Équipements Créer un nouvel équipement" at bounding box center [767, 24] width 1304 height 25
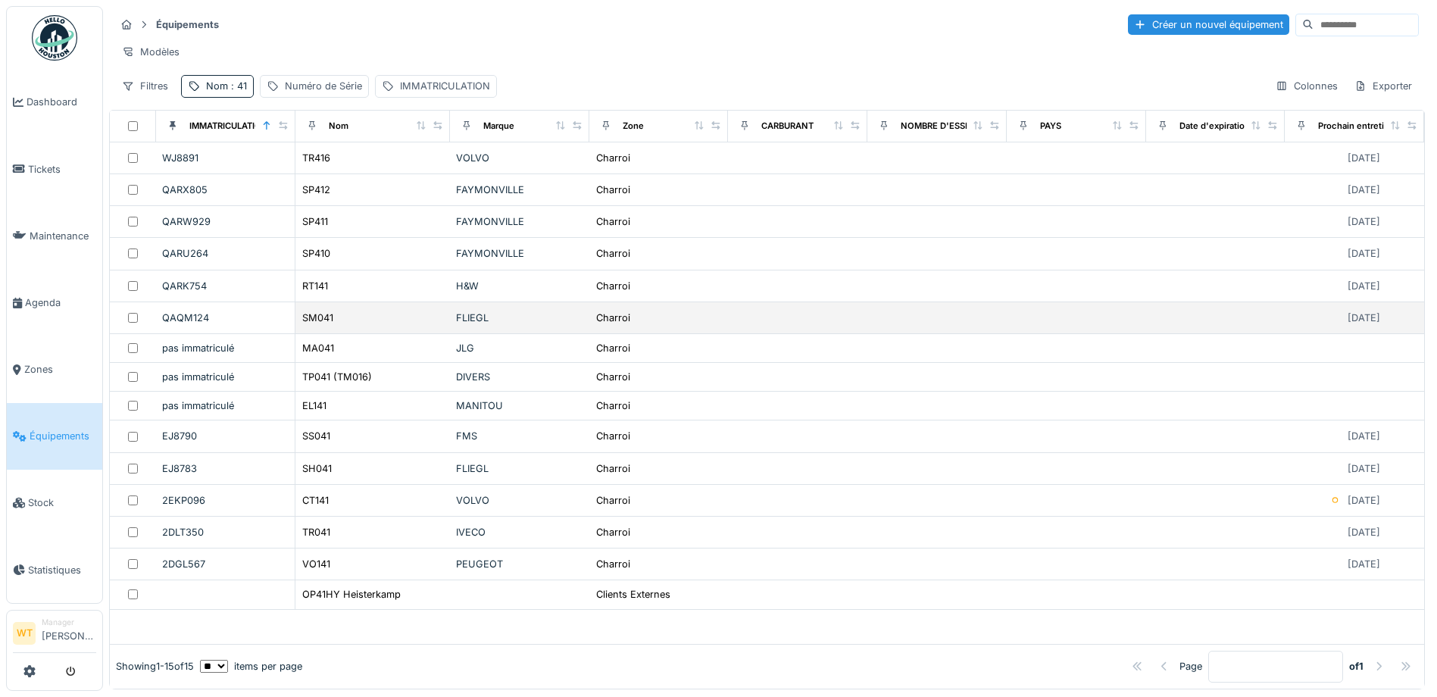
scroll to position [10, 0]
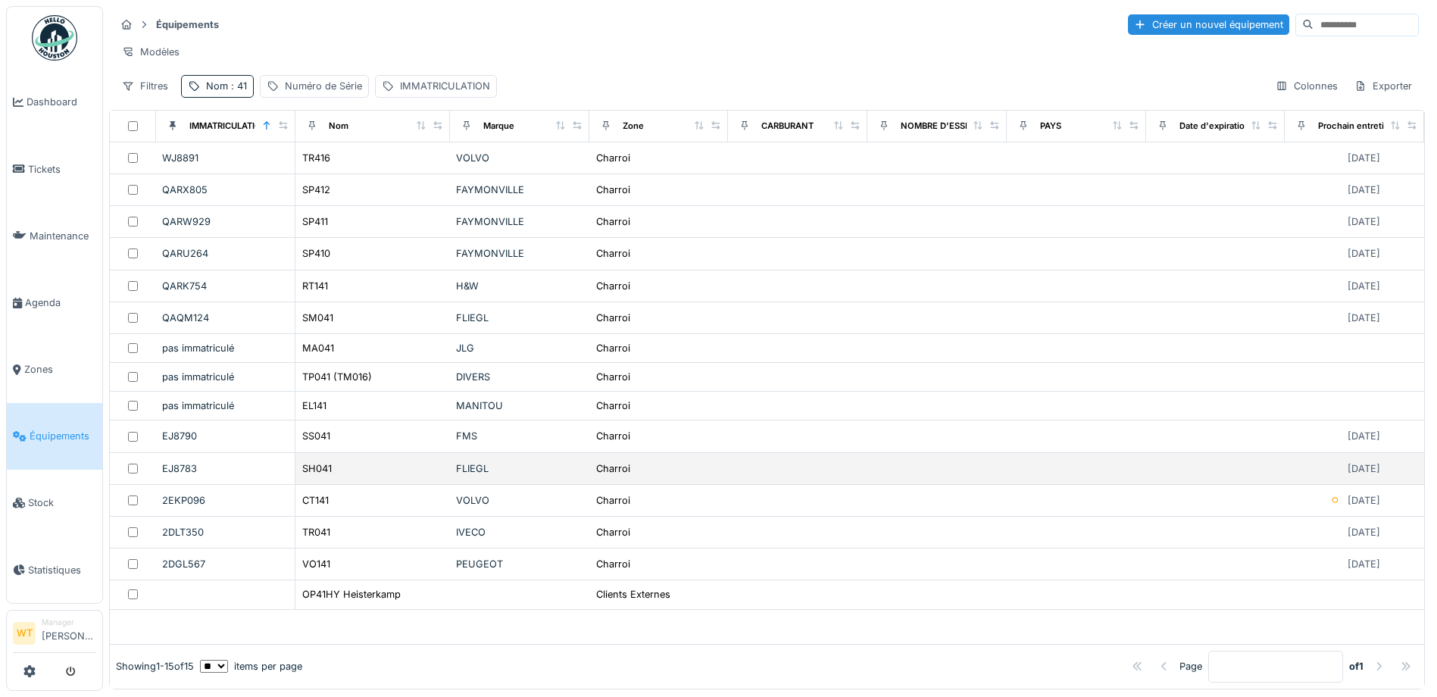
click at [434, 470] on div "SH041" at bounding box center [372, 469] width 142 height 16
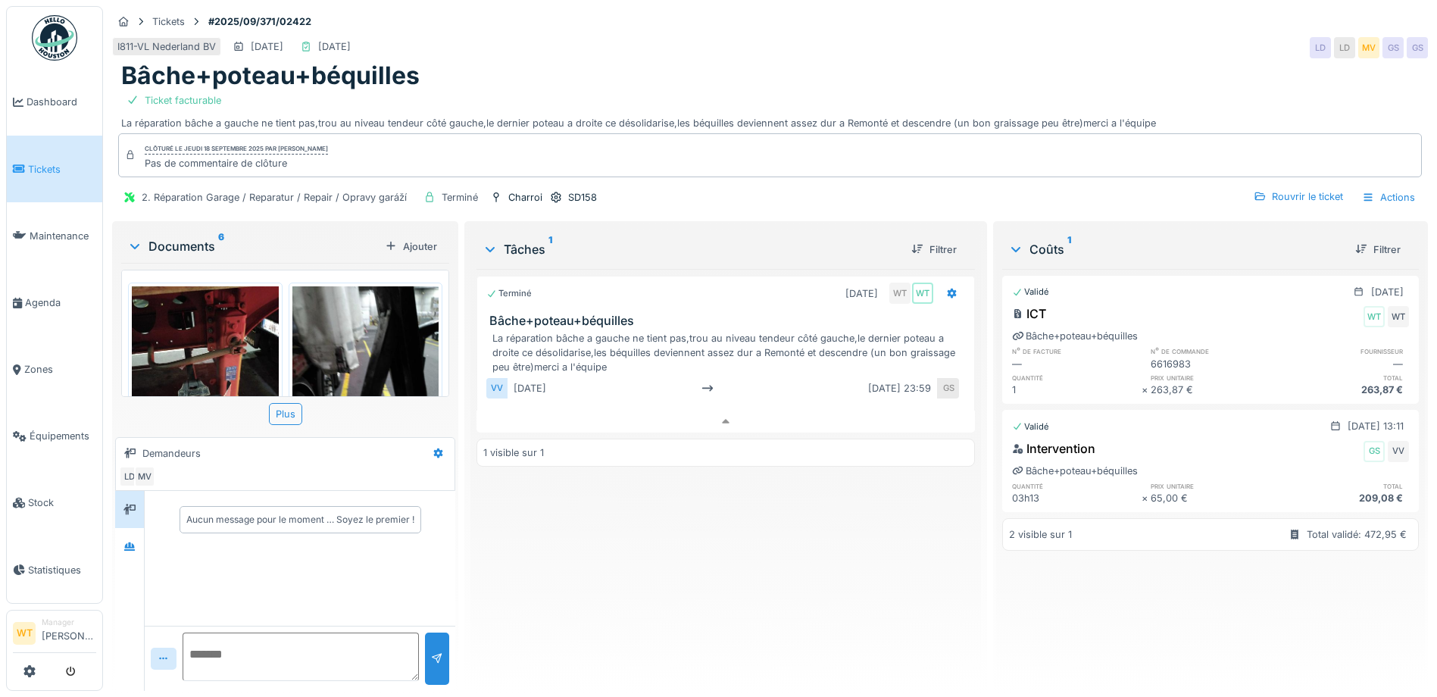
scroll to position [11, 0]
click at [62, 411] on link "Équipements" at bounding box center [54, 436] width 95 height 67
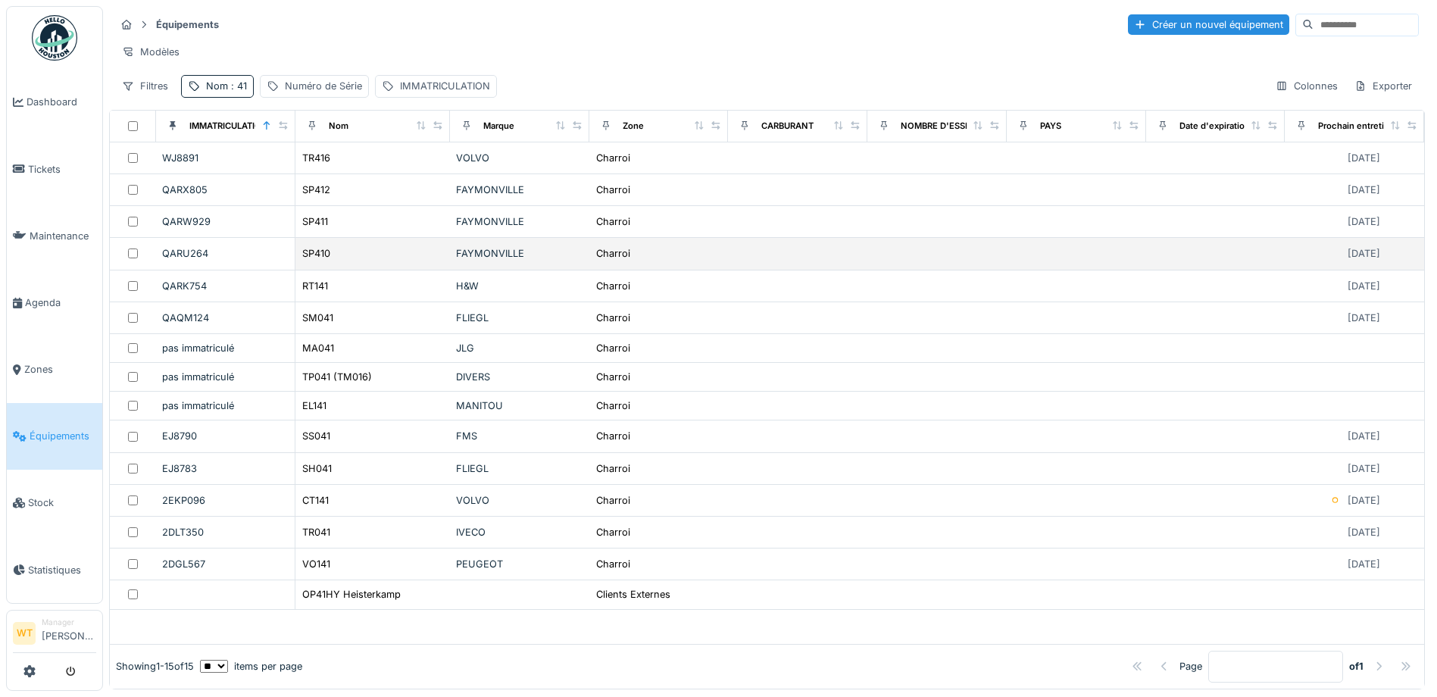
scroll to position [10, 0]
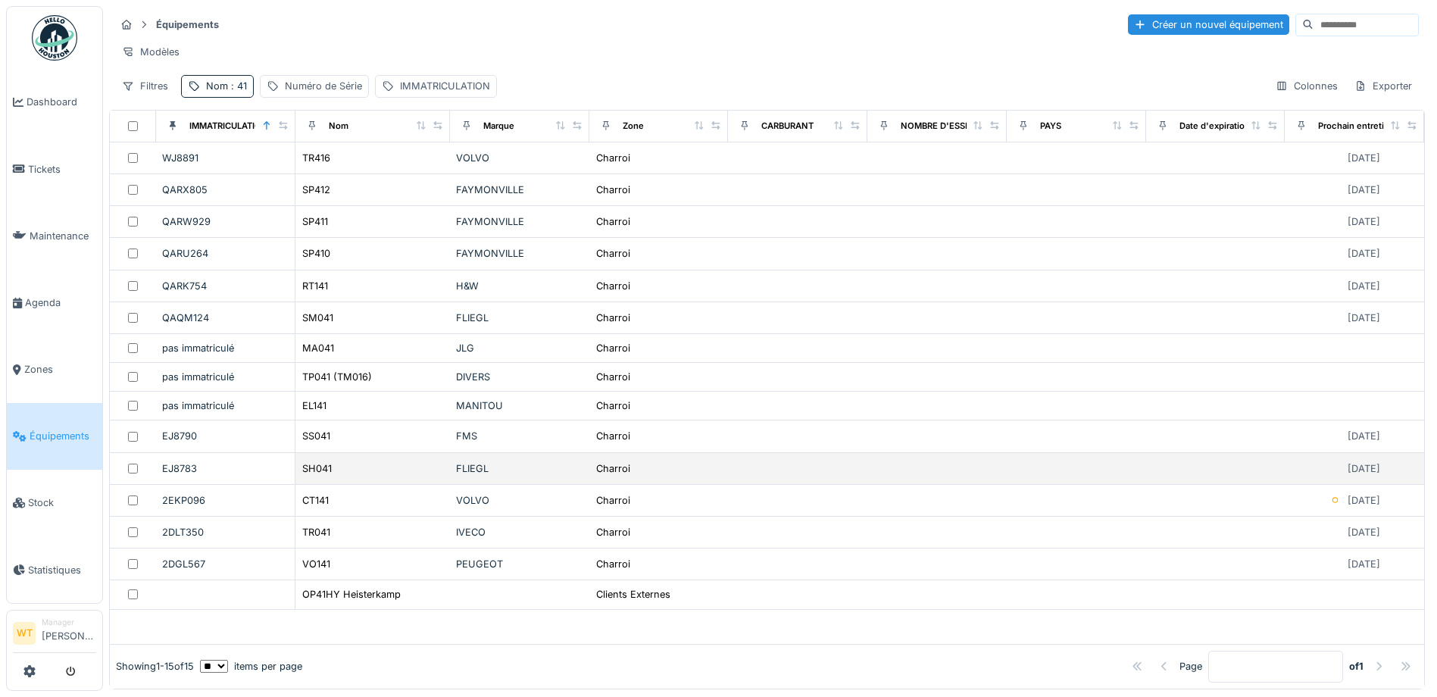
click at [333, 474] on div "SH041" at bounding box center [372, 469] width 142 height 16
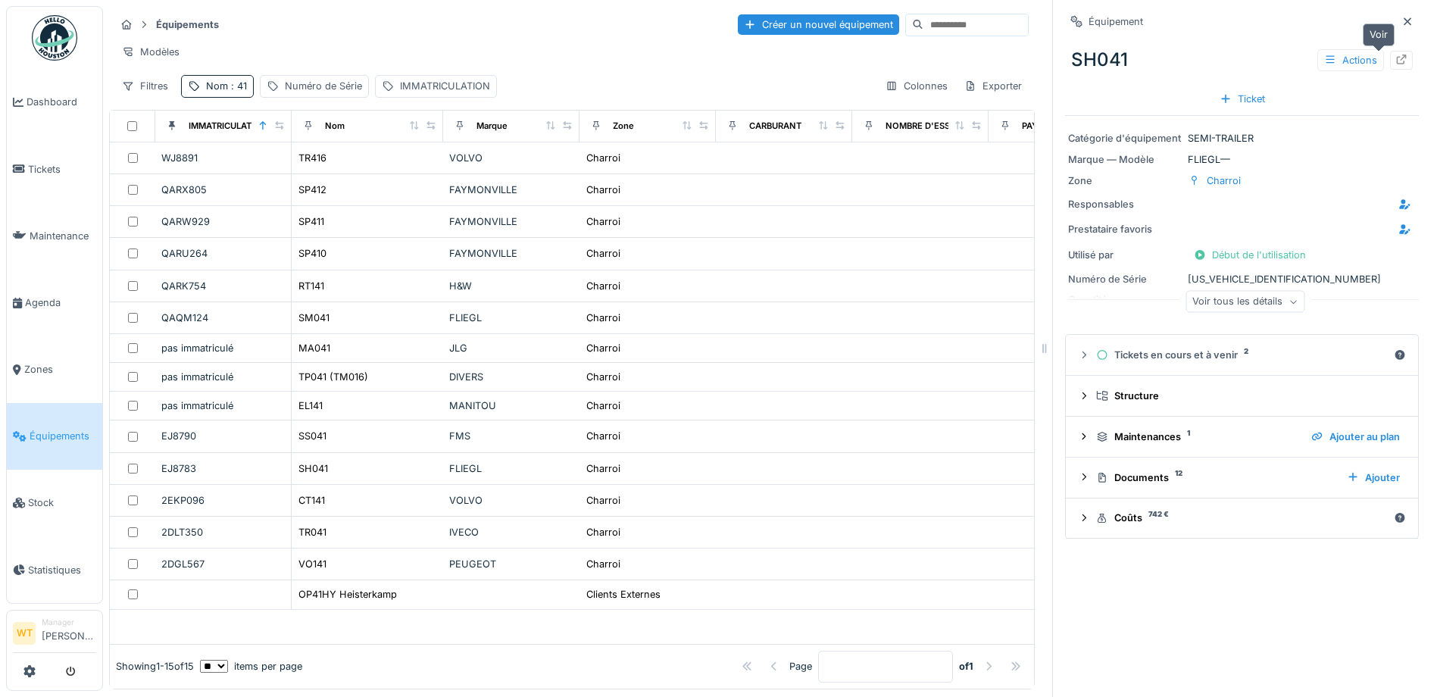
click at [1397, 55] on icon at bounding box center [1402, 60] width 10 height 10
click at [58, 295] on span "Agenda" at bounding box center [60, 302] width 71 height 14
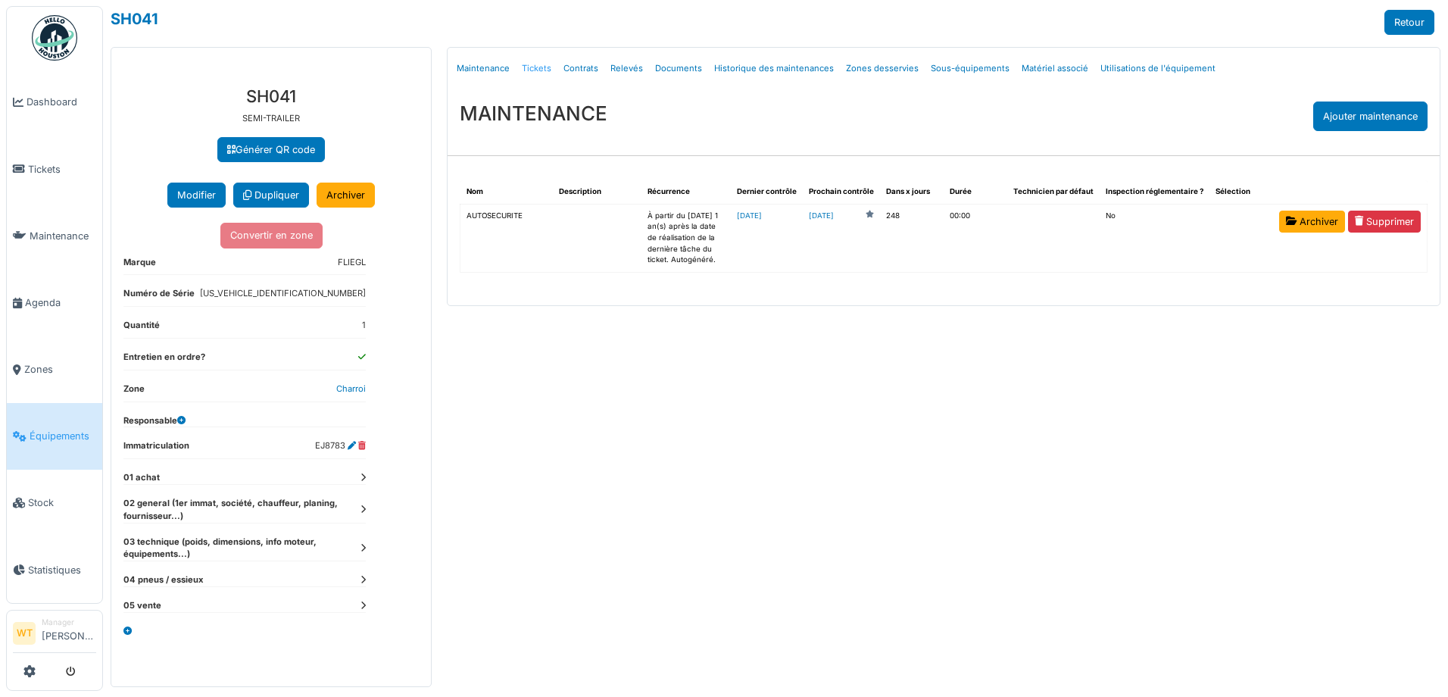
click at [534, 66] on link "Tickets" at bounding box center [537, 69] width 42 height 36
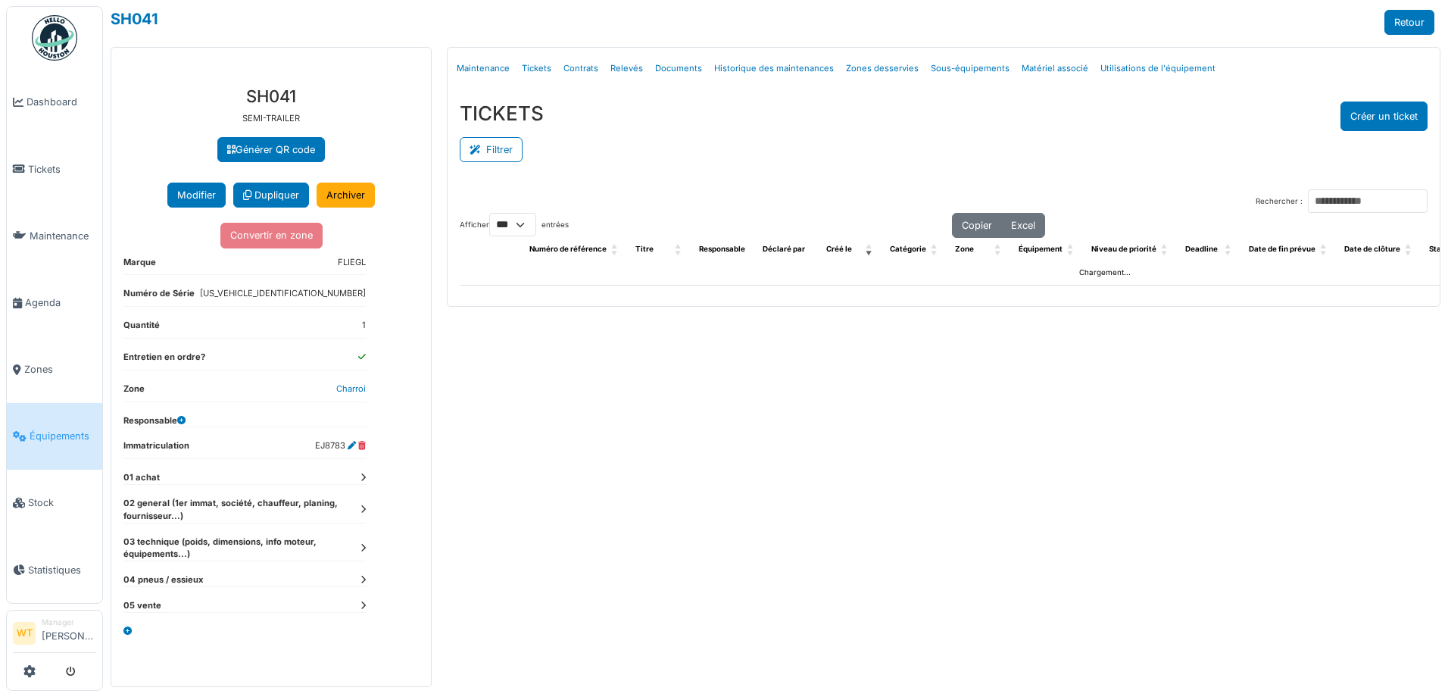
select select "***"
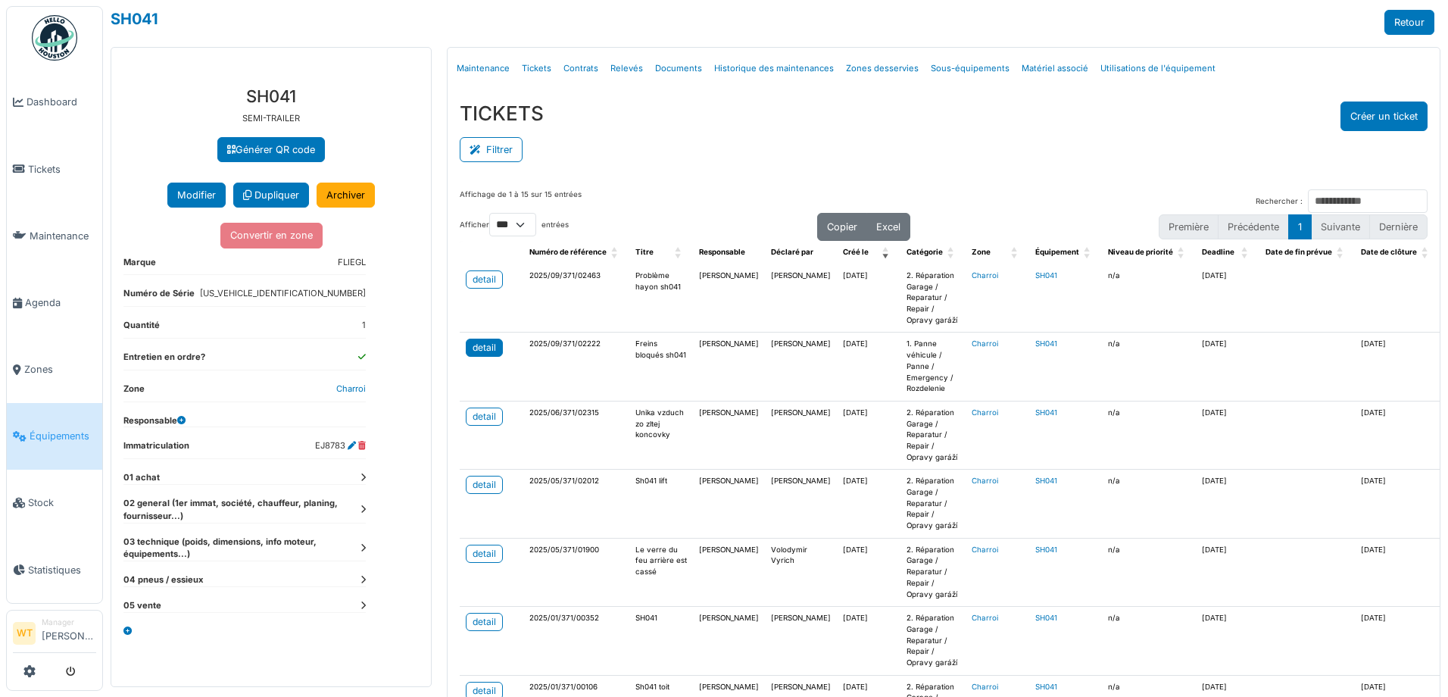
click at [470, 348] on link "detail" at bounding box center [484, 348] width 37 height 18
click at [20, 298] on icon at bounding box center [17, 303] width 9 height 11
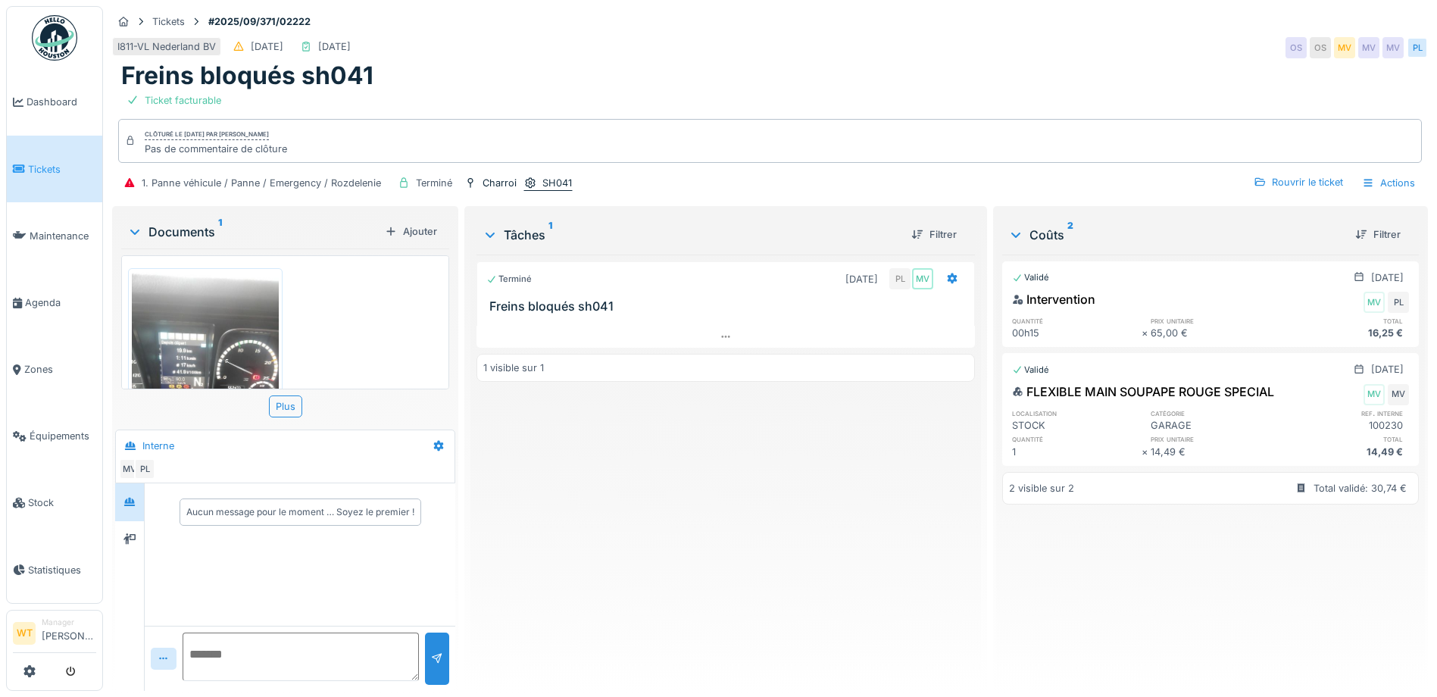
click at [554, 186] on div "SH041" at bounding box center [557, 183] width 30 height 14
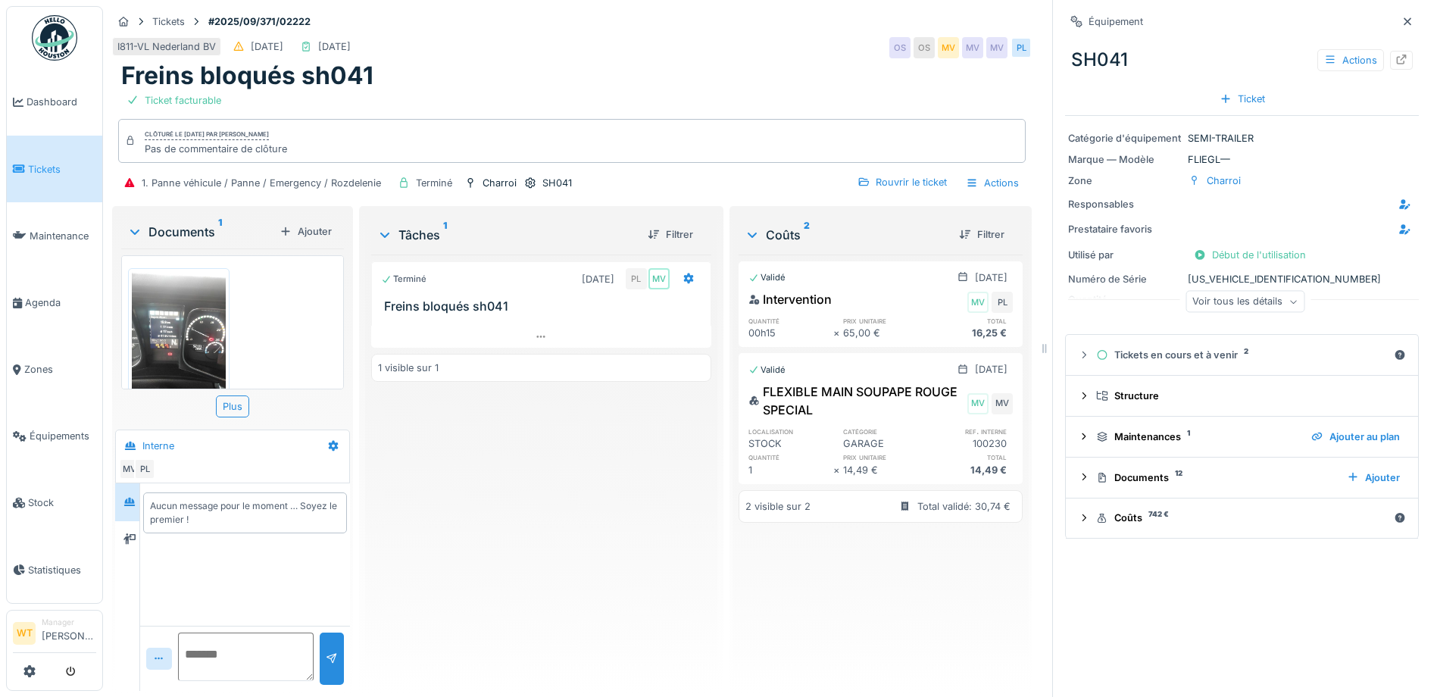
click at [1223, 301] on div "Voir tous les détails" at bounding box center [1245, 302] width 119 height 22
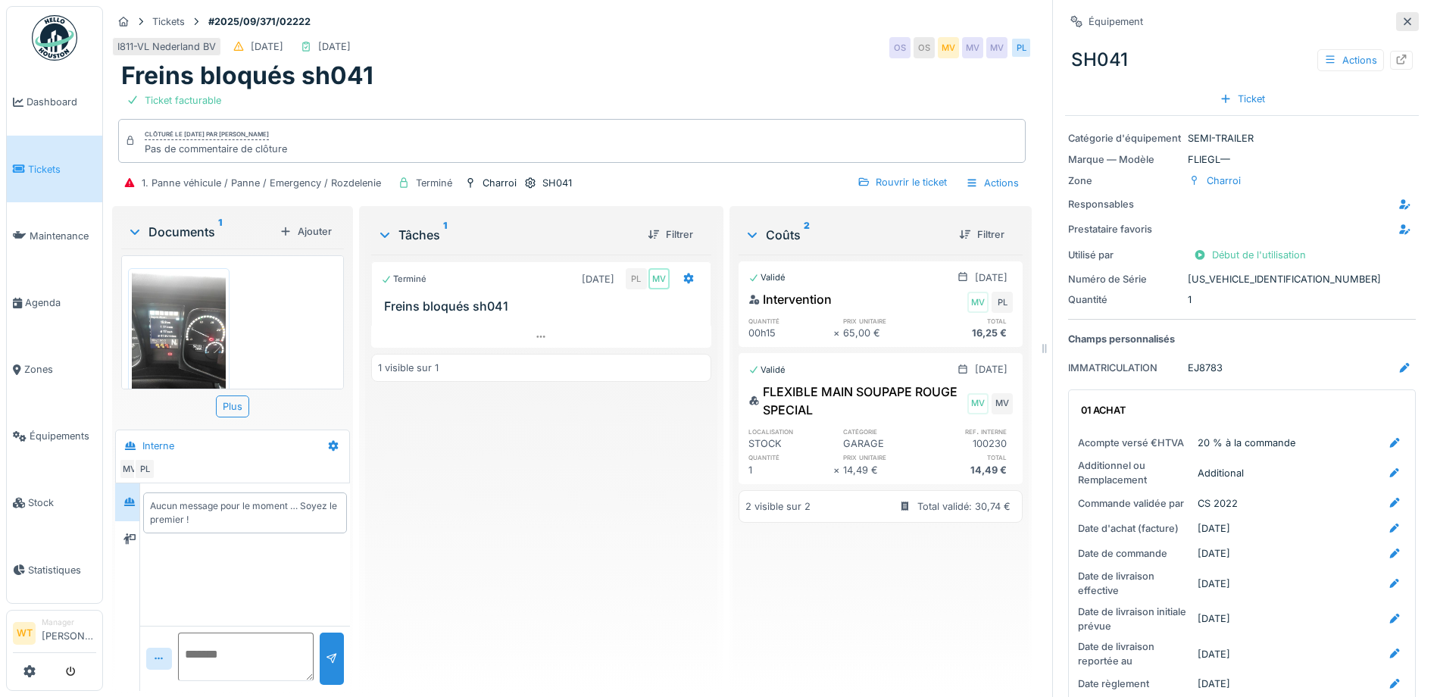
click at [1396, 20] on div at bounding box center [1407, 21] width 23 height 19
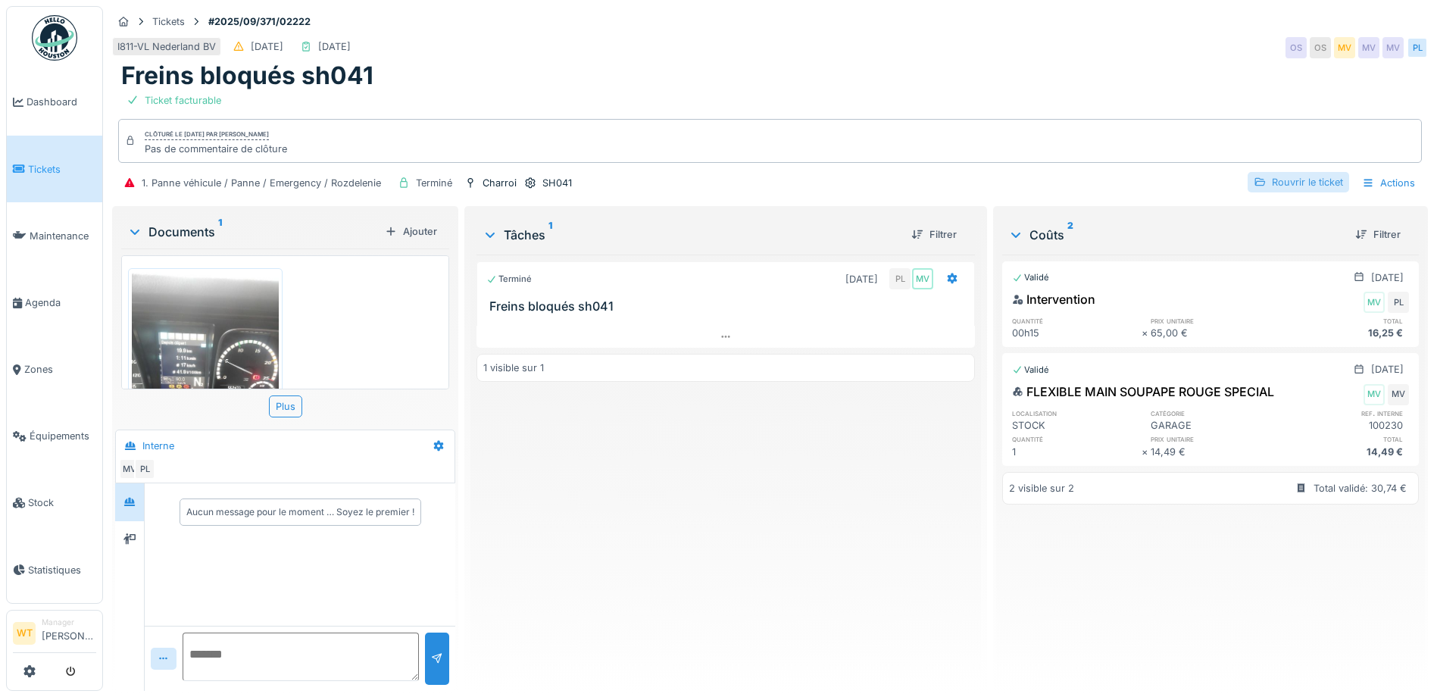
click at [1311, 179] on div "Rouvrir le ticket" at bounding box center [1299, 182] width 102 height 20
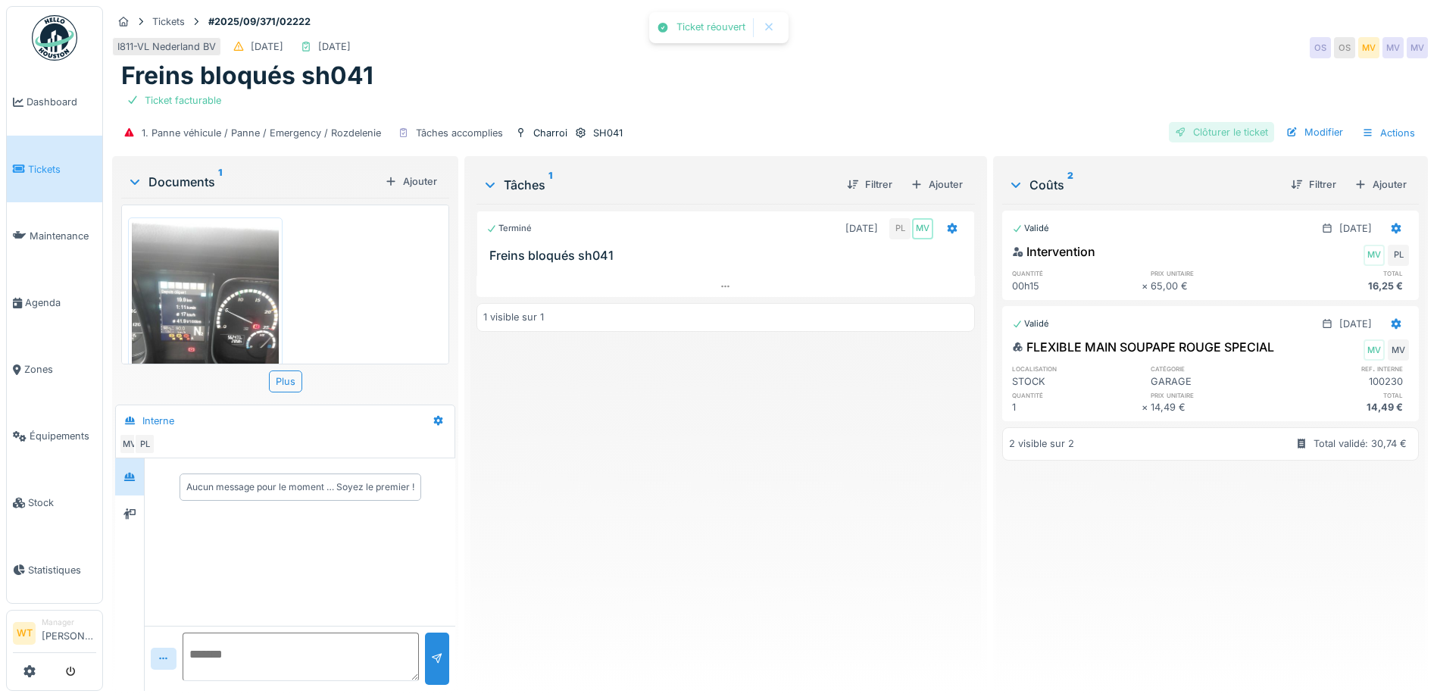
click at [1207, 138] on div "Clôturer le ticket" at bounding box center [1221, 132] width 105 height 20
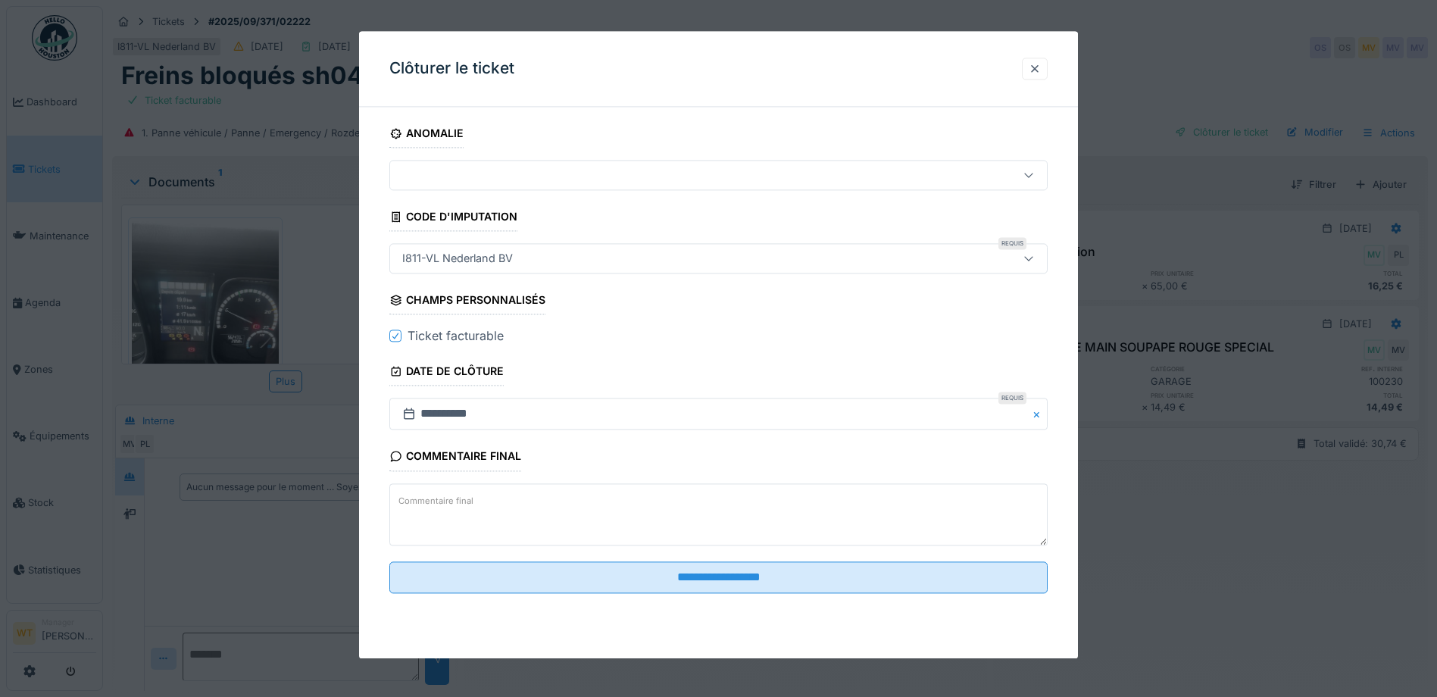
click at [526, 260] on div "I811-VL Nederland BV" at bounding box center [679, 259] width 567 height 17
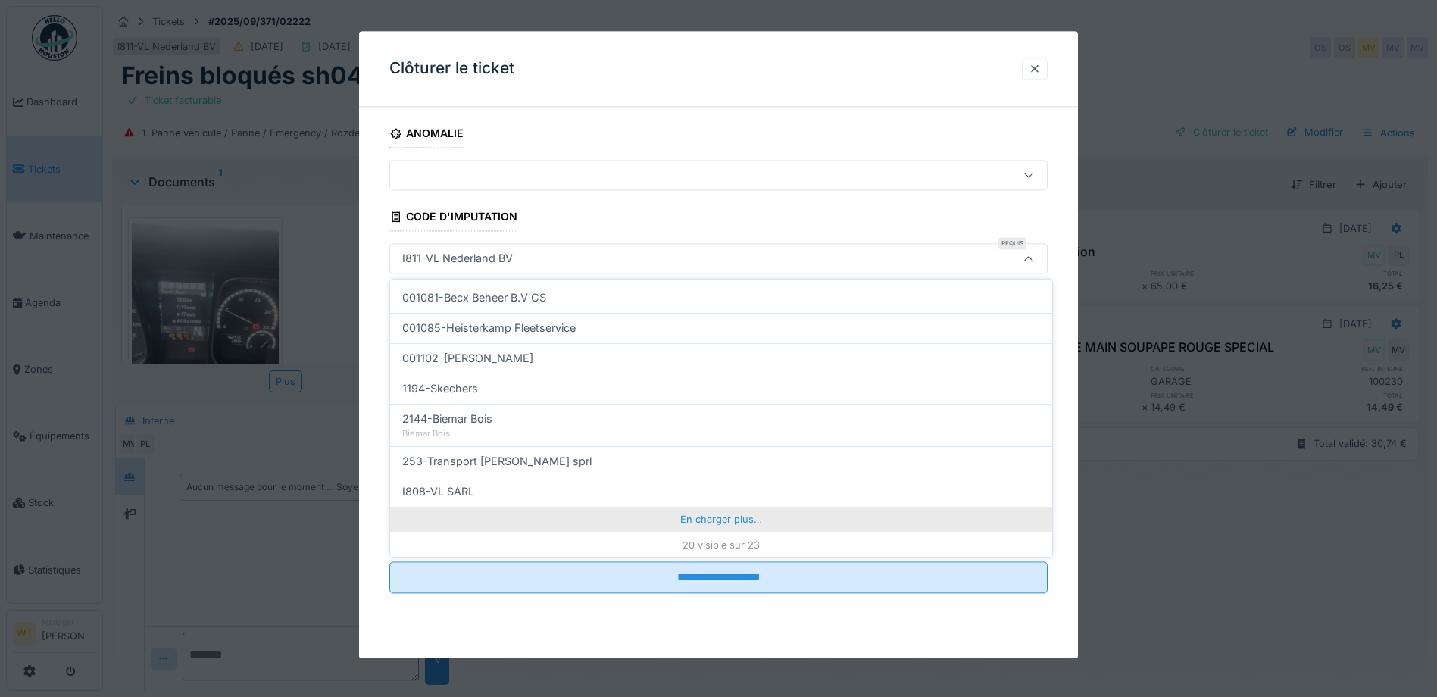
scroll to position [484, 0]
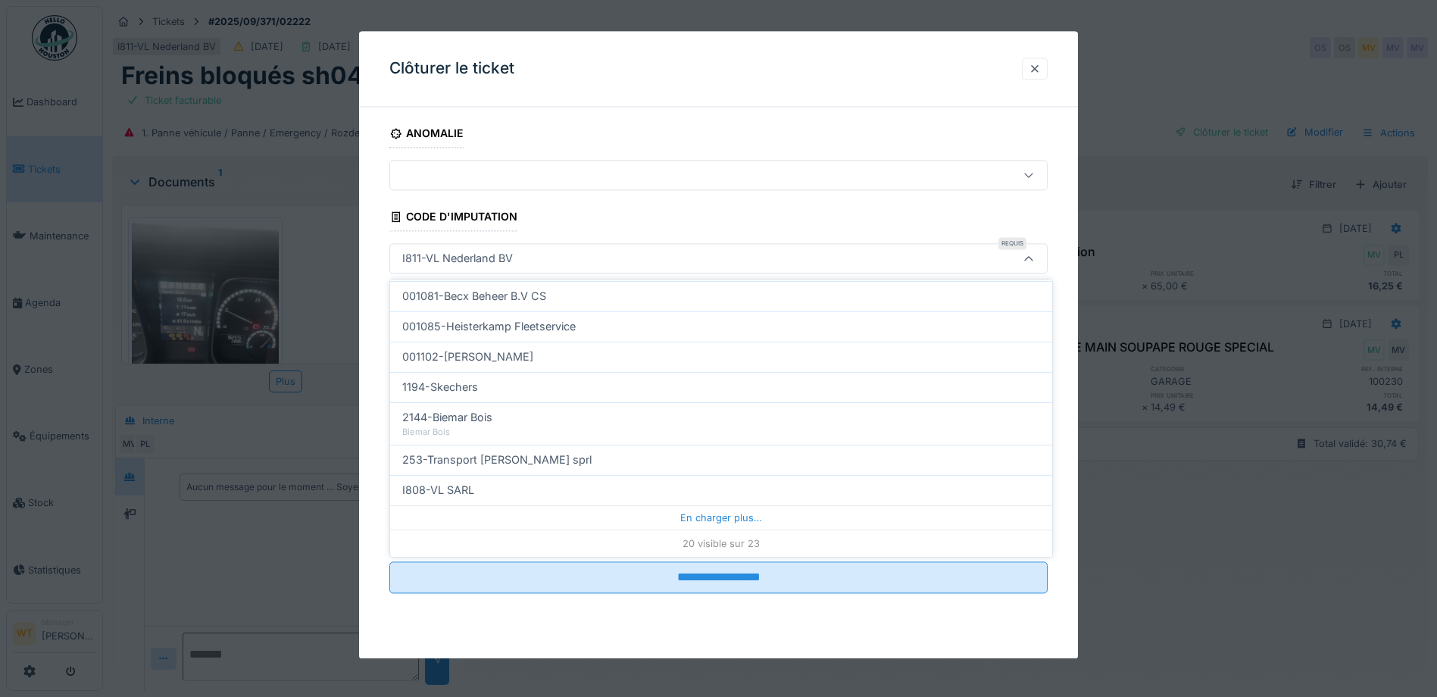
click at [517, 498] on div "I808-VL SARL" at bounding box center [721, 490] width 638 height 17
type input "***"
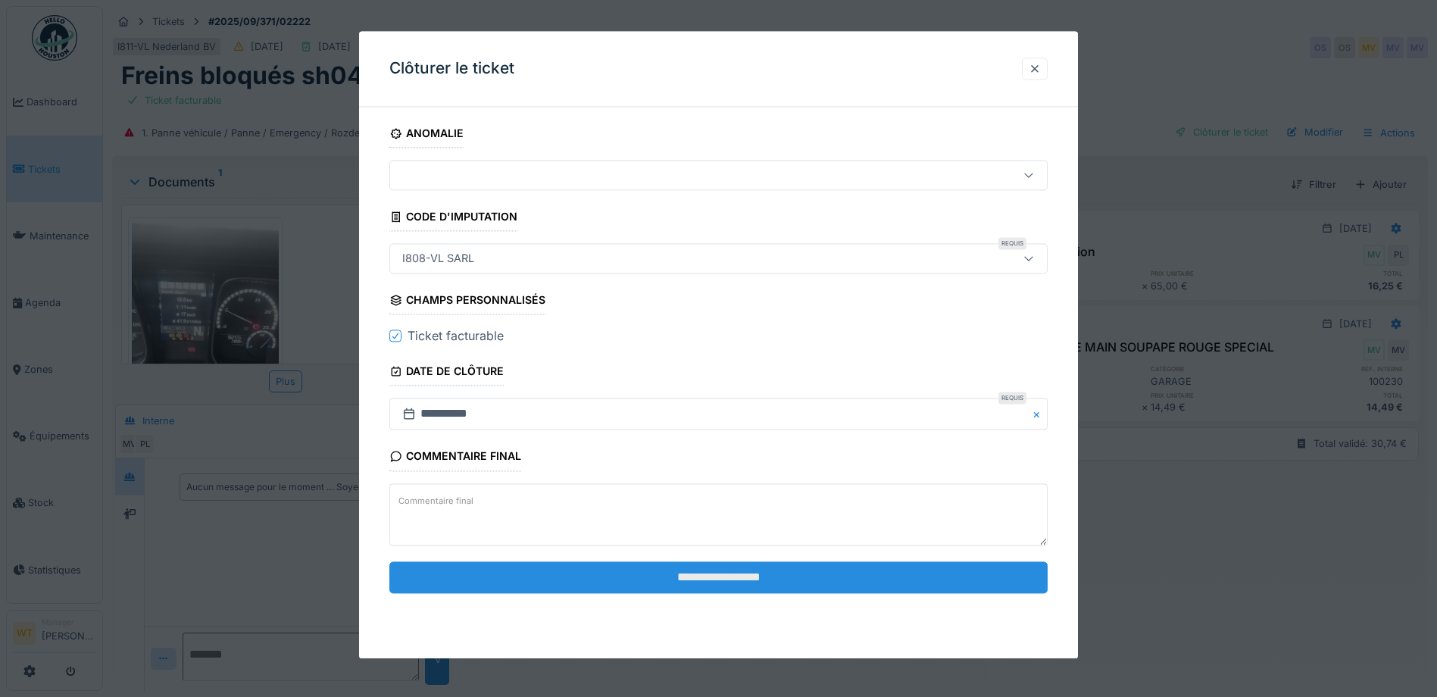
click at [666, 585] on input "**********" at bounding box center [718, 577] width 658 height 32
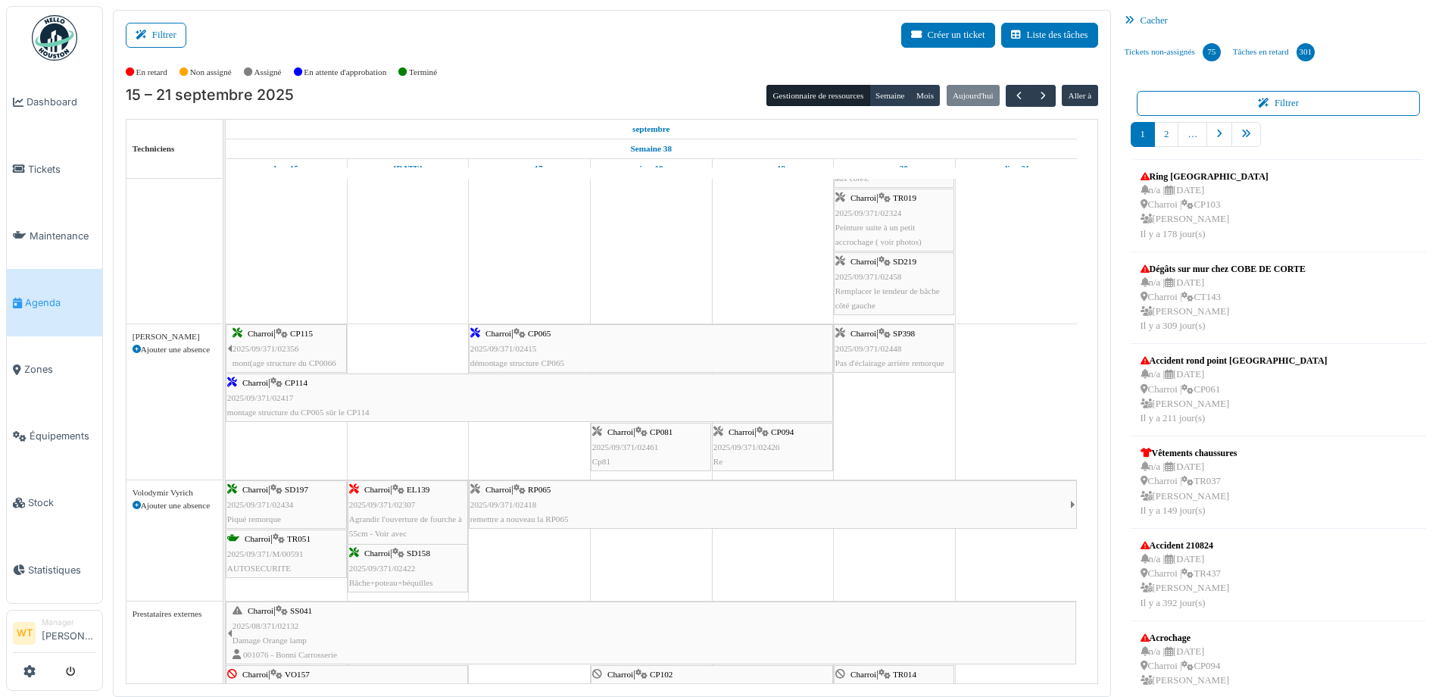
scroll to position [1260, 0]
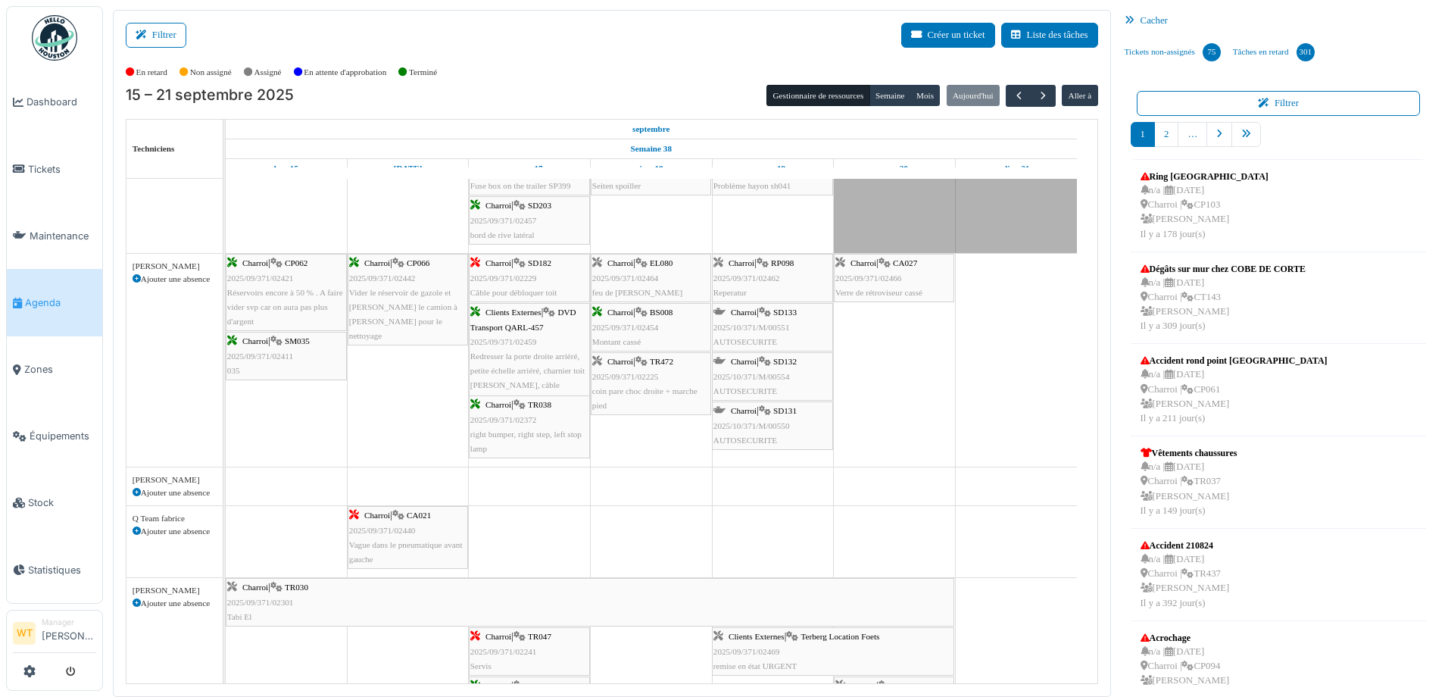
scroll to position [682, 0]
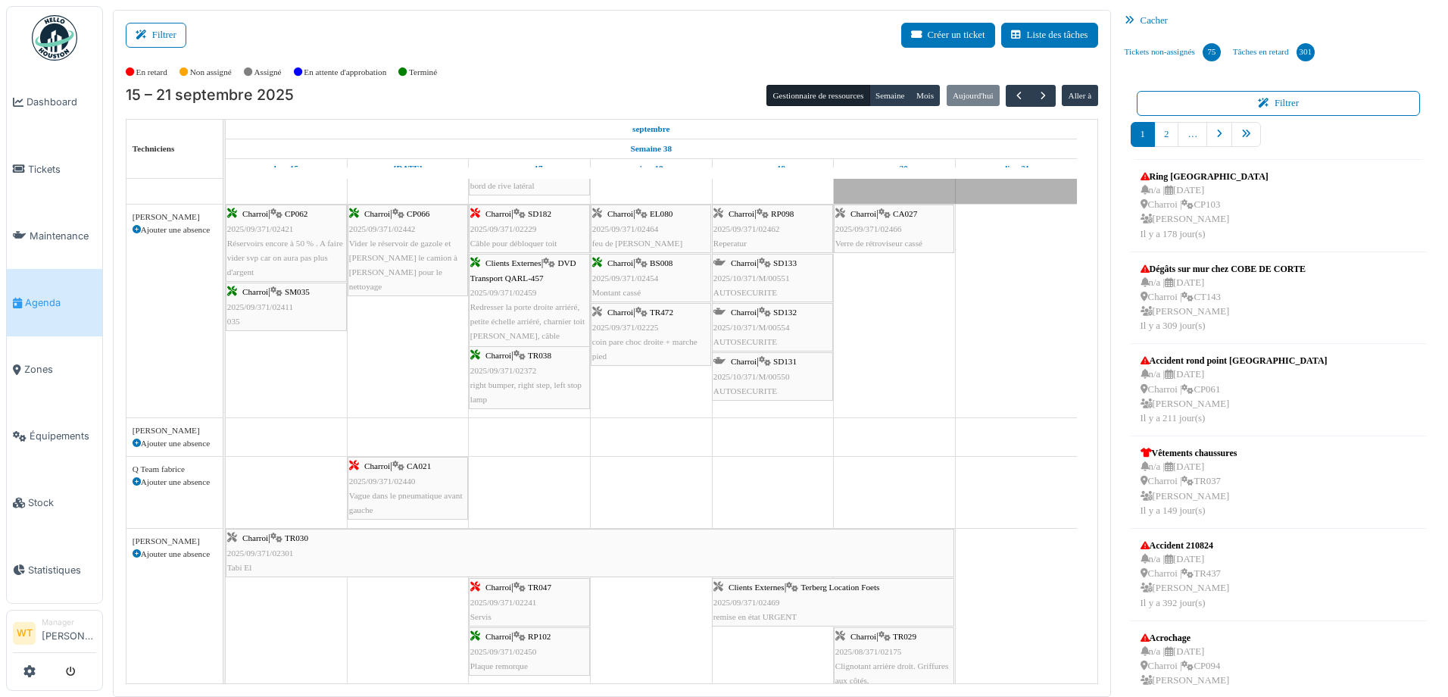
click at [654, 349] on div "Charroi | TR472 2025/09/371/02225 coin pare choc droite + marche pied" at bounding box center [650, 334] width 117 height 58
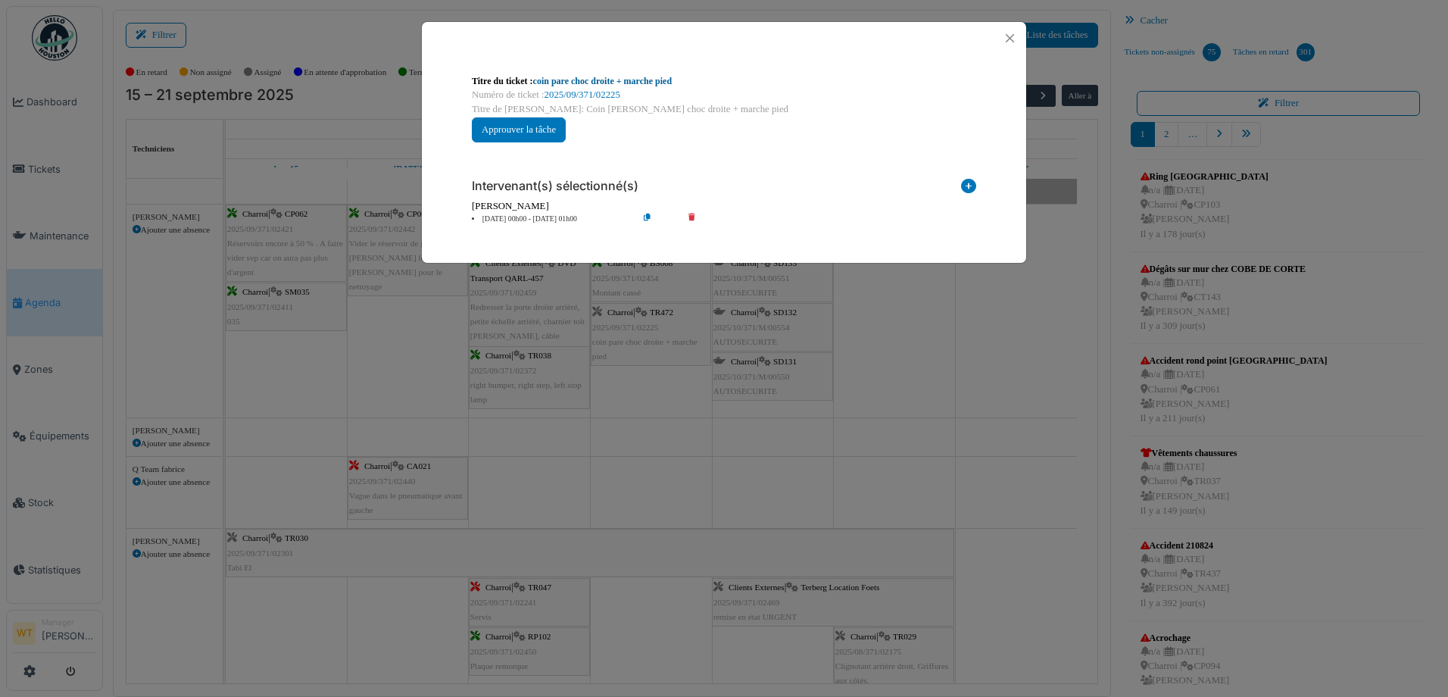
click at [631, 86] on link "coin pare choc droite + marche pied" at bounding box center [602, 81] width 139 height 11
click at [1012, 43] on button "Close" at bounding box center [1010, 38] width 20 height 20
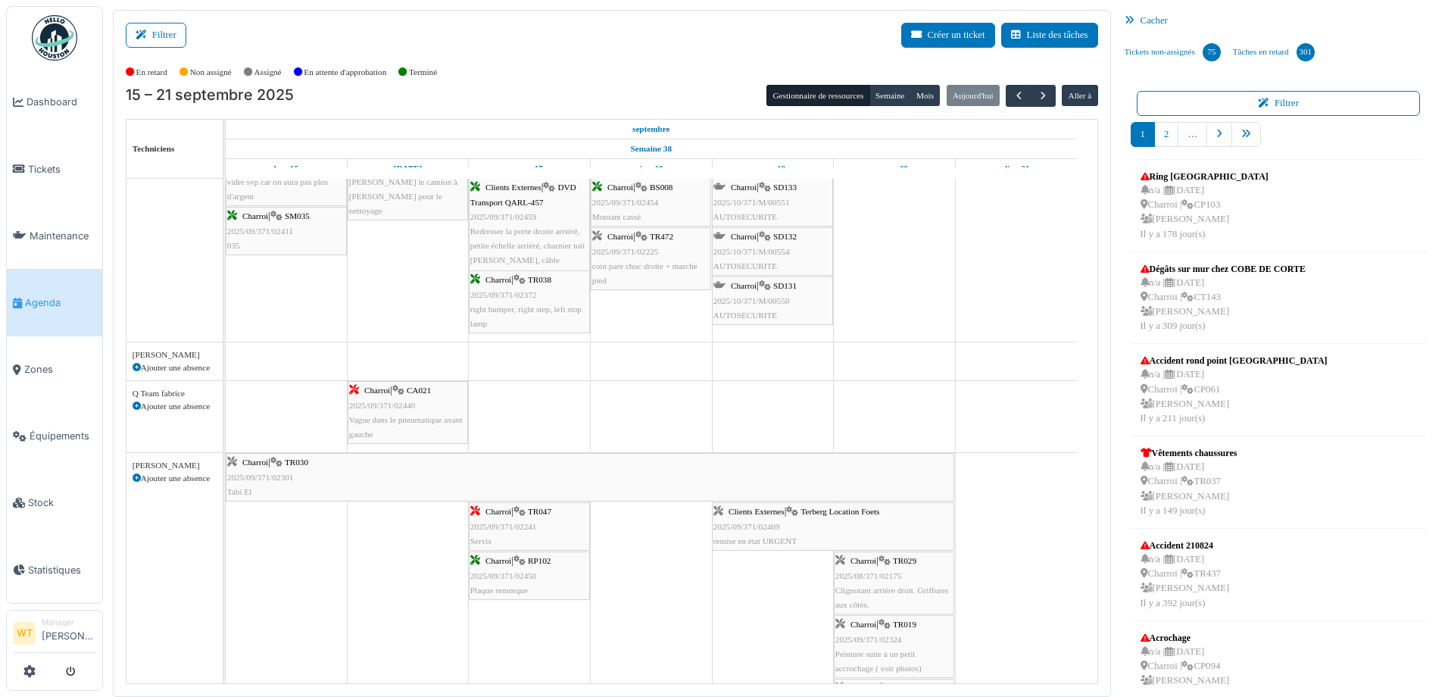
scroll to position [797, 0]
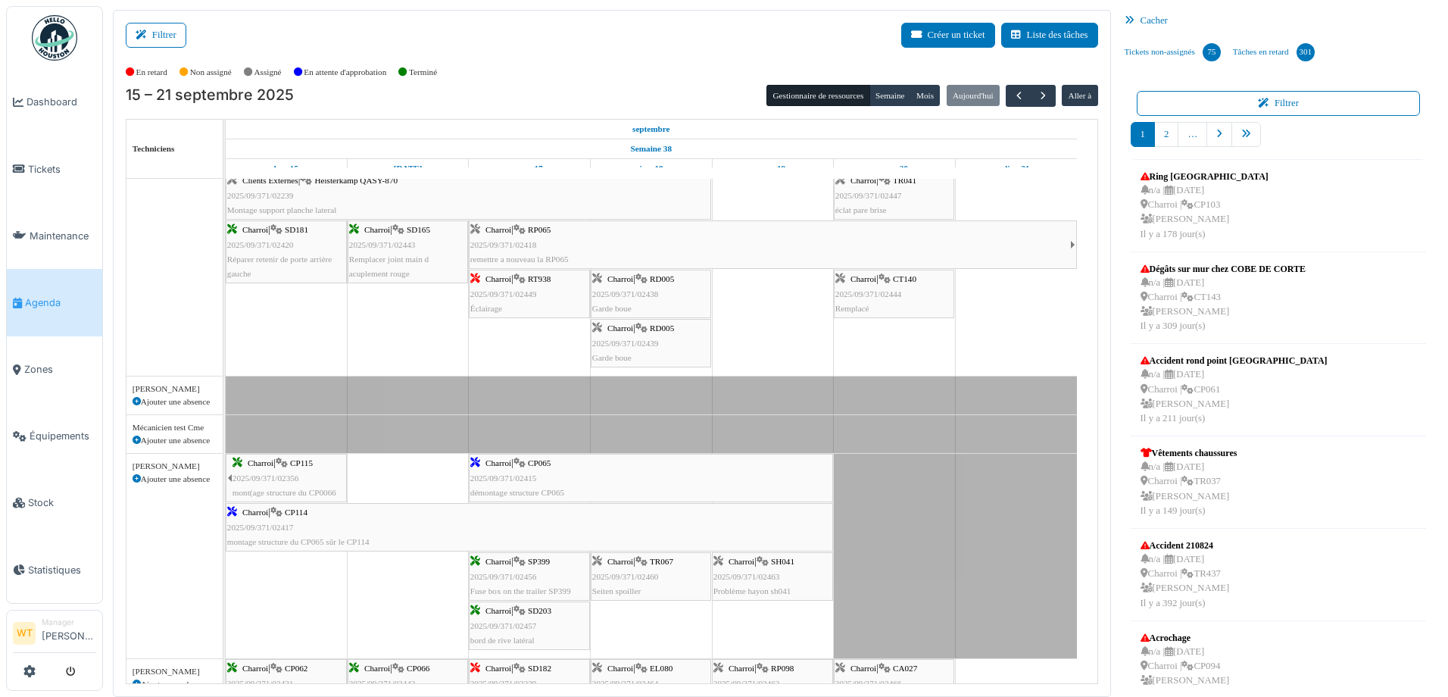
click at [798, 575] on div "Charroi | SH041 2025/09/371/02463 Problème hayon sh041" at bounding box center [773, 577] width 118 height 44
click at [786, 561] on span "SH041" at bounding box center [782, 561] width 23 height 9
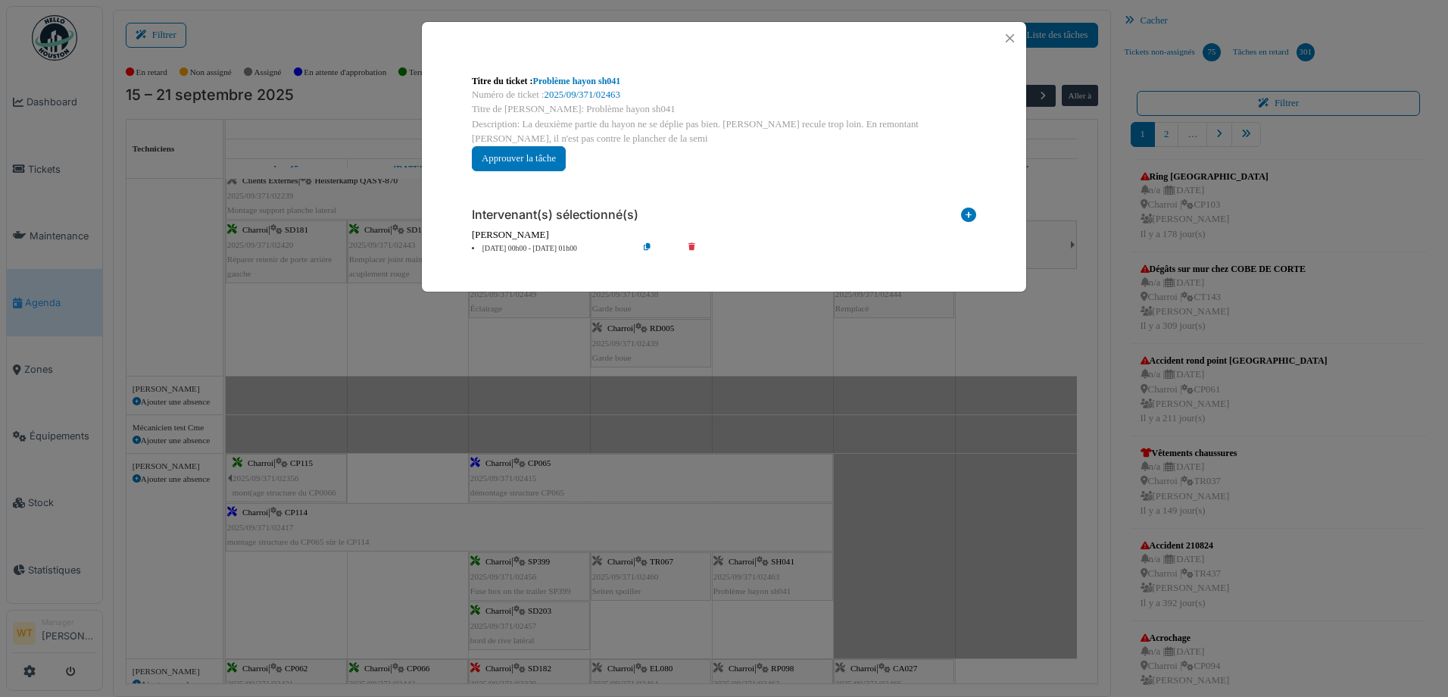
click at [581, 73] on div "**********" at bounding box center [724, 122] width 529 height 121
click at [586, 80] on link "Problème hayon sh041" at bounding box center [577, 81] width 88 height 11
click at [1004, 39] on button "Close" at bounding box center [1010, 38] width 20 height 20
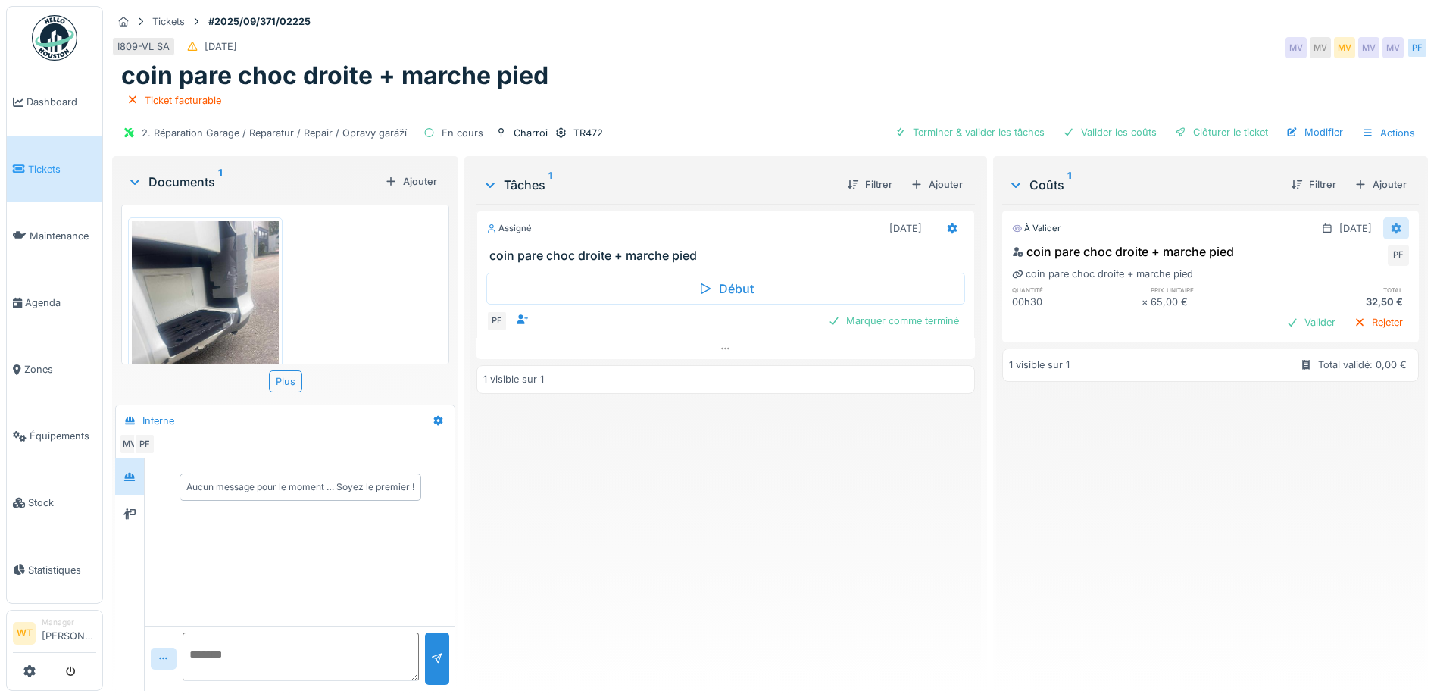
click at [1392, 229] on icon at bounding box center [1397, 228] width 10 height 11
click at [1303, 250] on div "Modifier Supprimer" at bounding box center [1322, 273] width 81 height 52
click at [1304, 267] on div "Modifier" at bounding box center [1322, 262] width 73 height 23
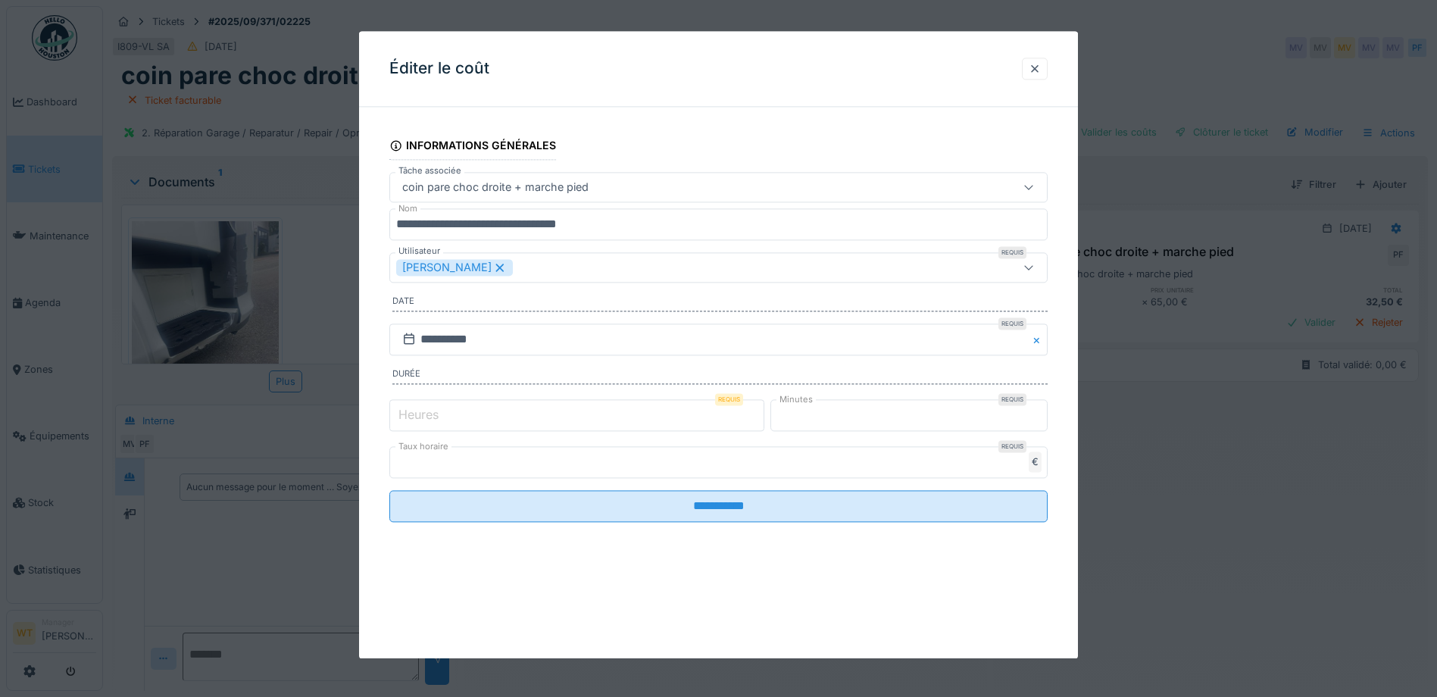
click at [824, 420] on input "**" at bounding box center [908, 415] width 277 height 32
type input "*"
click at [638, 417] on input "*" at bounding box center [576, 415] width 375 height 32
type input "*"
click at [853, 417] on input "Minutes" at bounding box center [908, 415] width 277 height 32
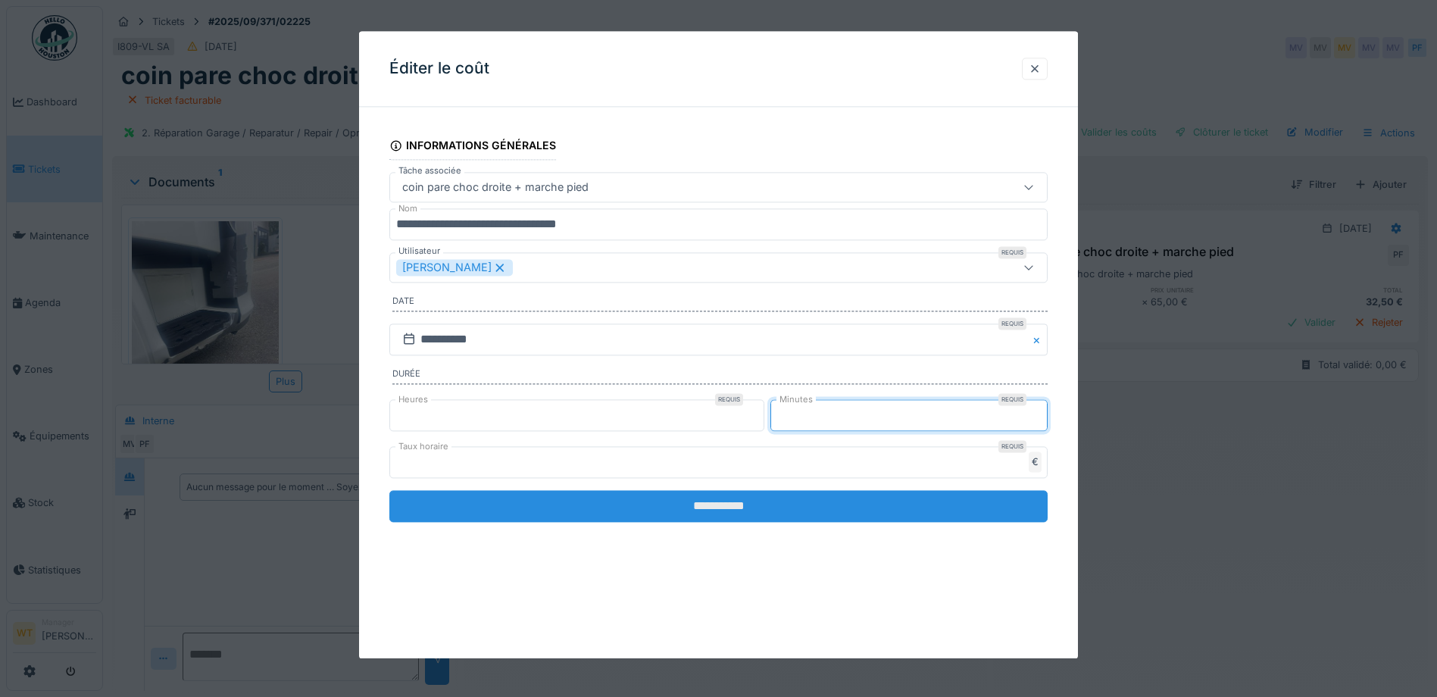
type input "**"
click at [759, 490] on input "**********" at bounding box center [718, 506] width 658 height 32
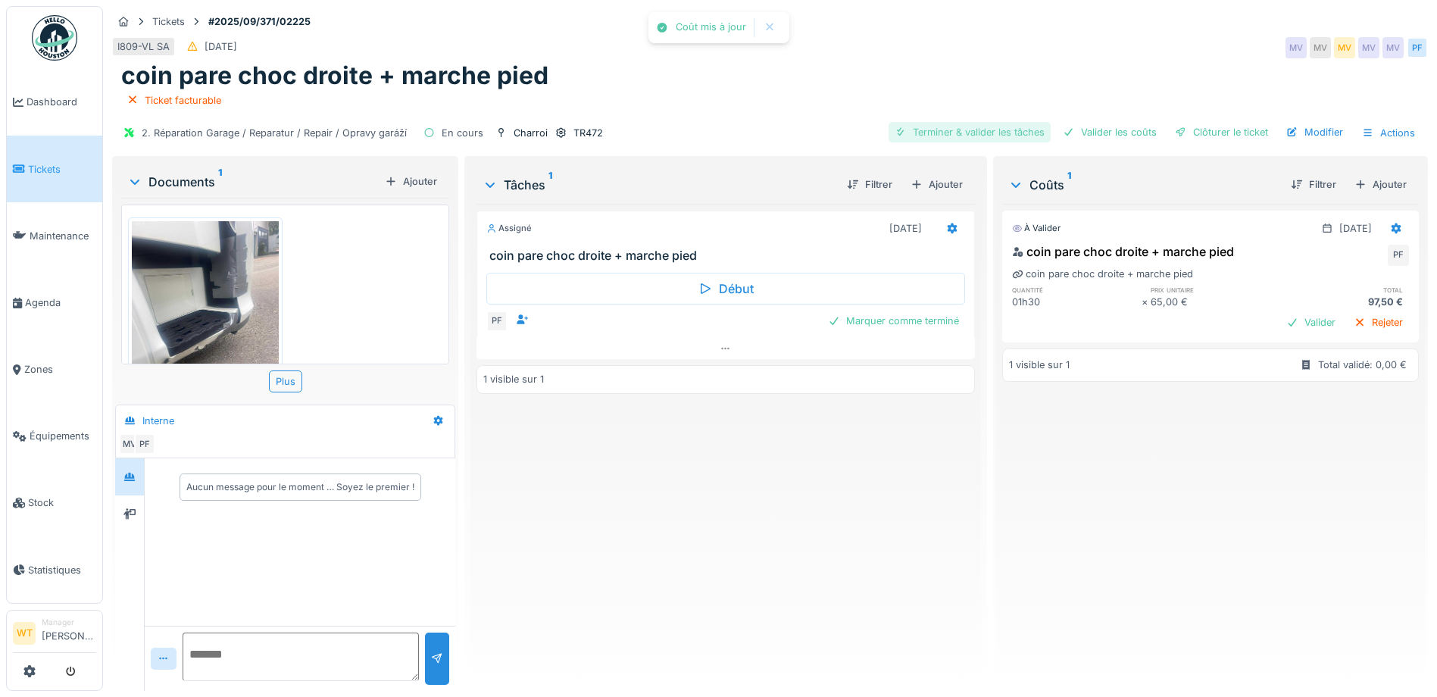
click at [976, 134] on div "Terminer & valider les tâches" at bounding box center [970, 132] width 162 height 20
click at [1130, 138] on div "Valider les coûts" at bounding box center [1110, 132] width 106 height 20
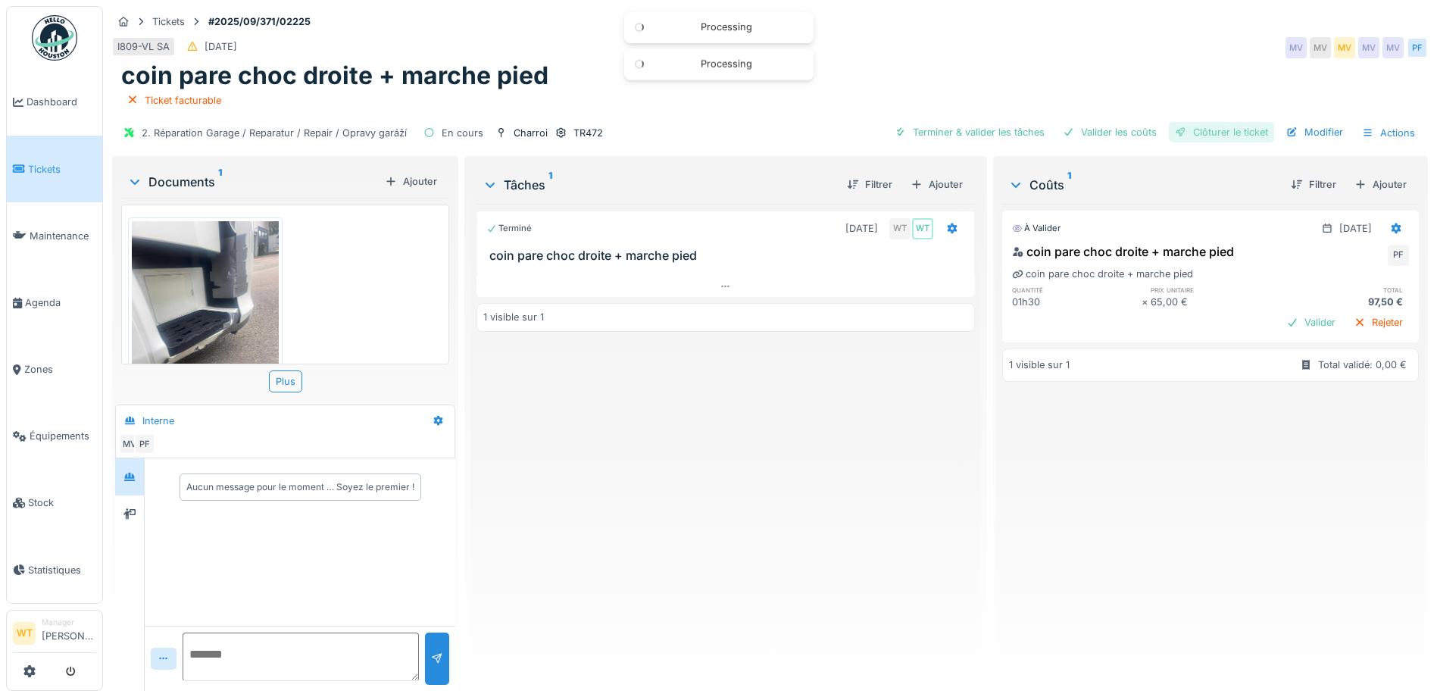
click at [1217, 132] on div "Clôturer le ticket" at bounding box center [1221, 132] width 105 height 20
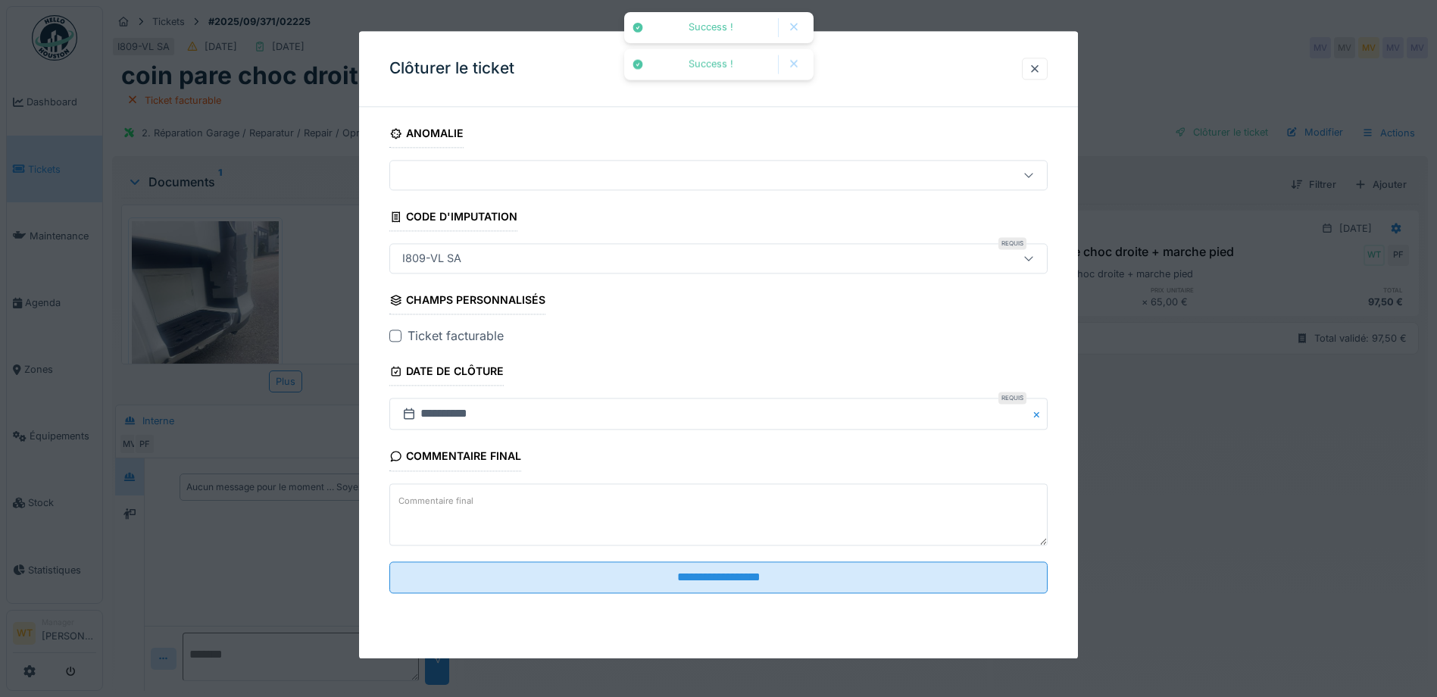
click at [390, 334] on div at bounding box center [395, 336] width 12 height 12
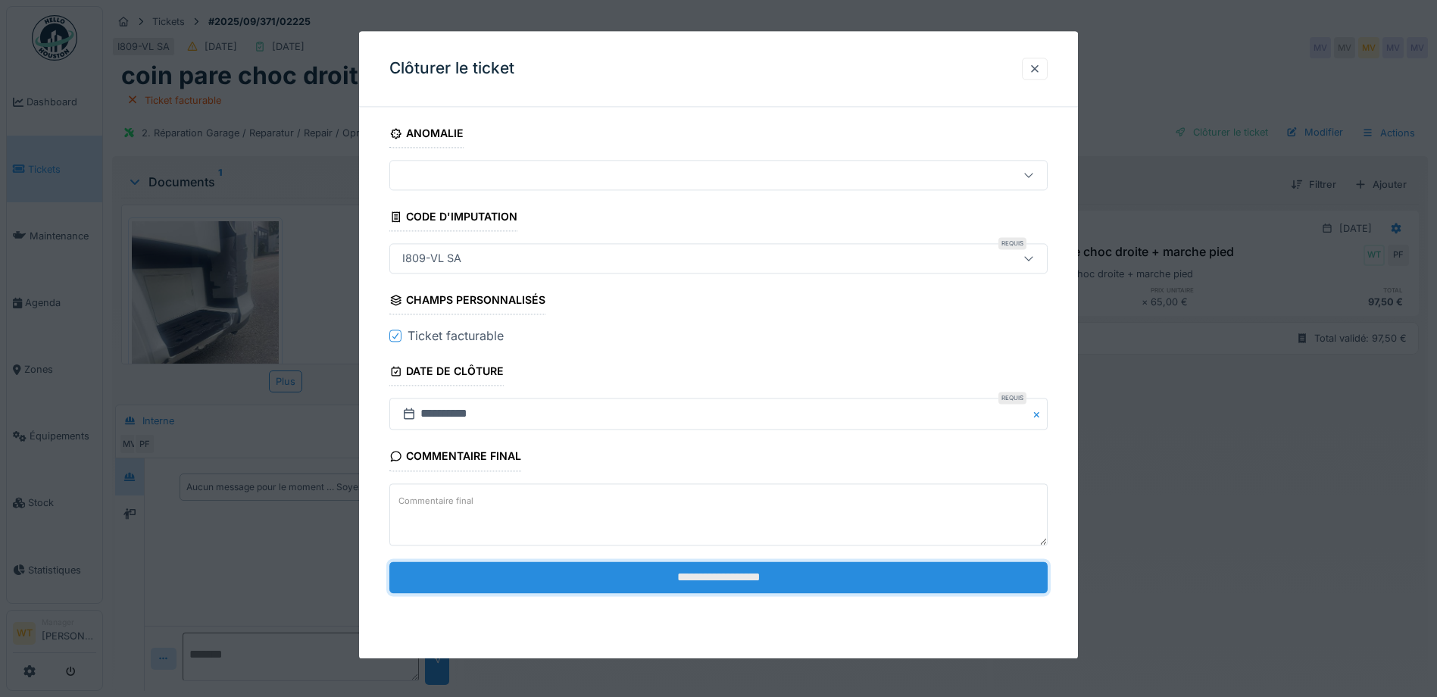
click at [552, 582] on input "**********" at bounding box center [718, 577] width 658 height 32
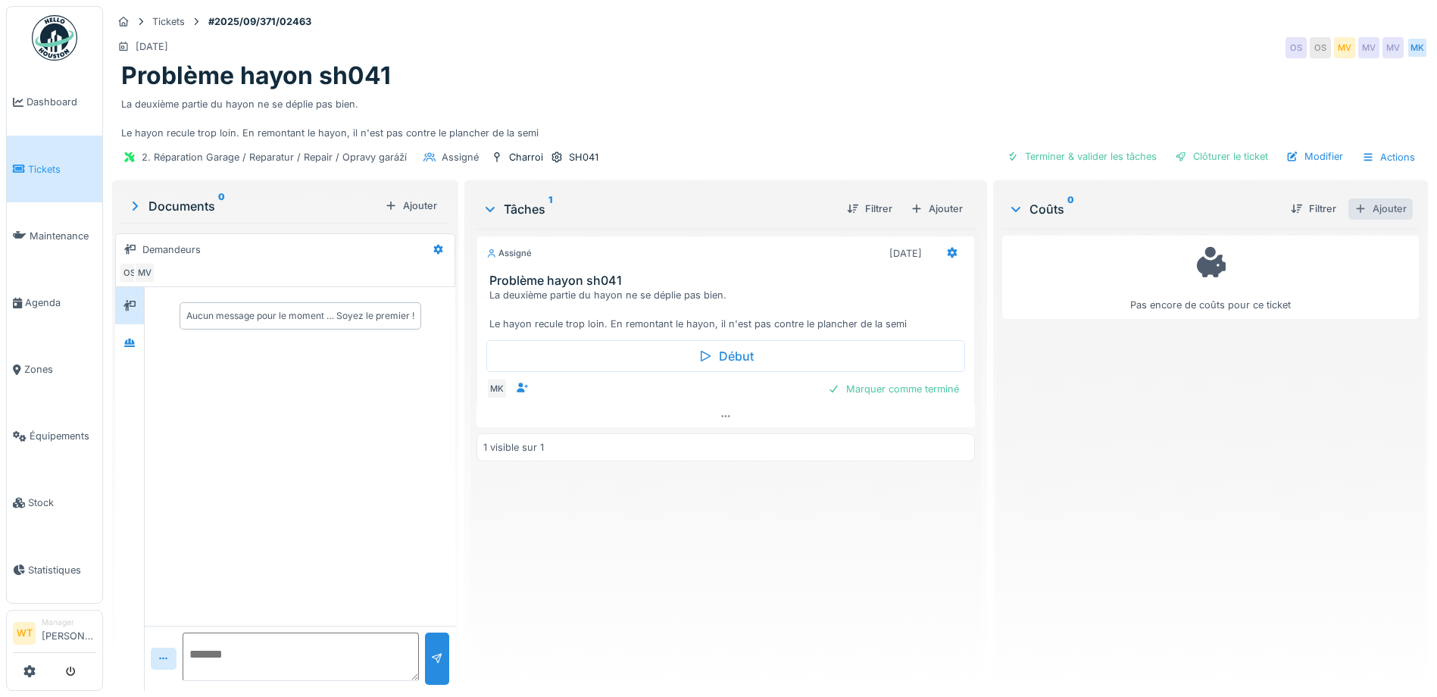
click at [1355, 205] on div "Ajouter" at bounding box center [1380, 208] width 64 height 20
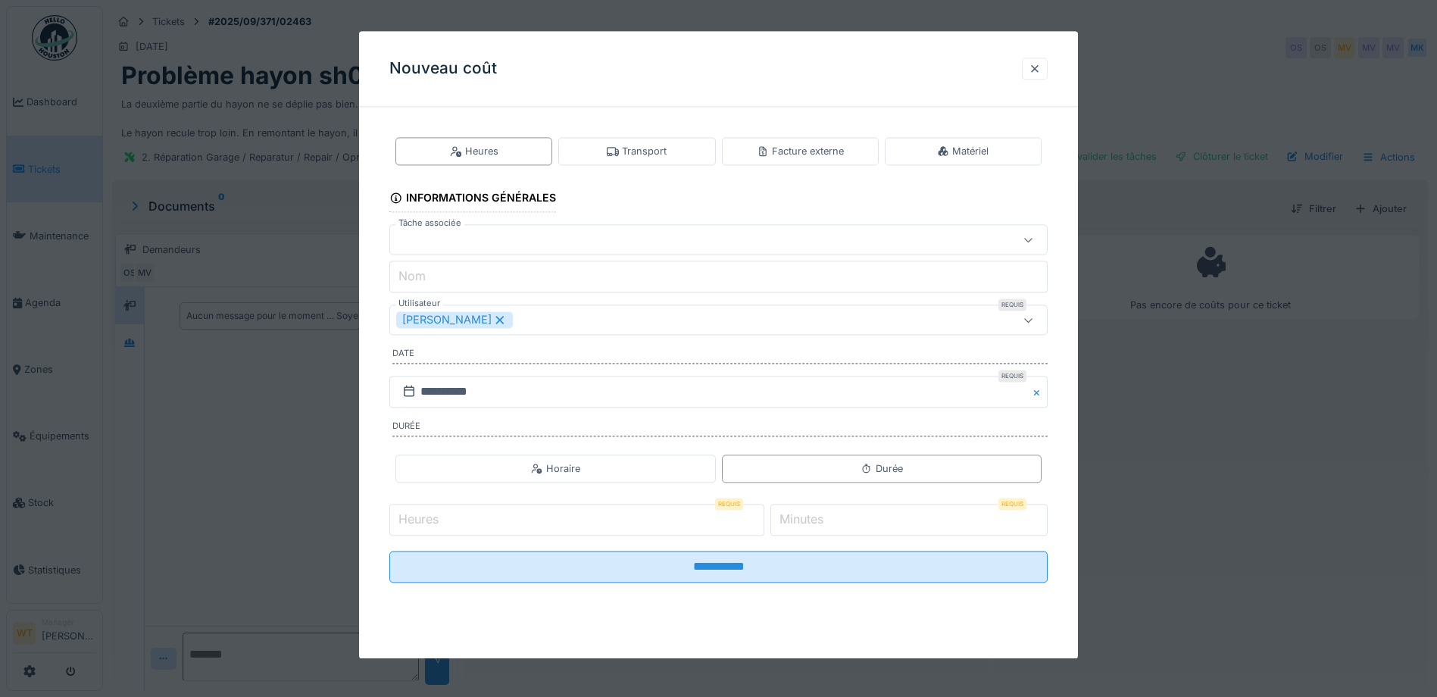
click at [494, 320] on icon at bounding box center [500, 319] width 14 height 11
click at [494, 317] on div "Utilisateurs" at bounding box center [679, 320] width 567 height 17
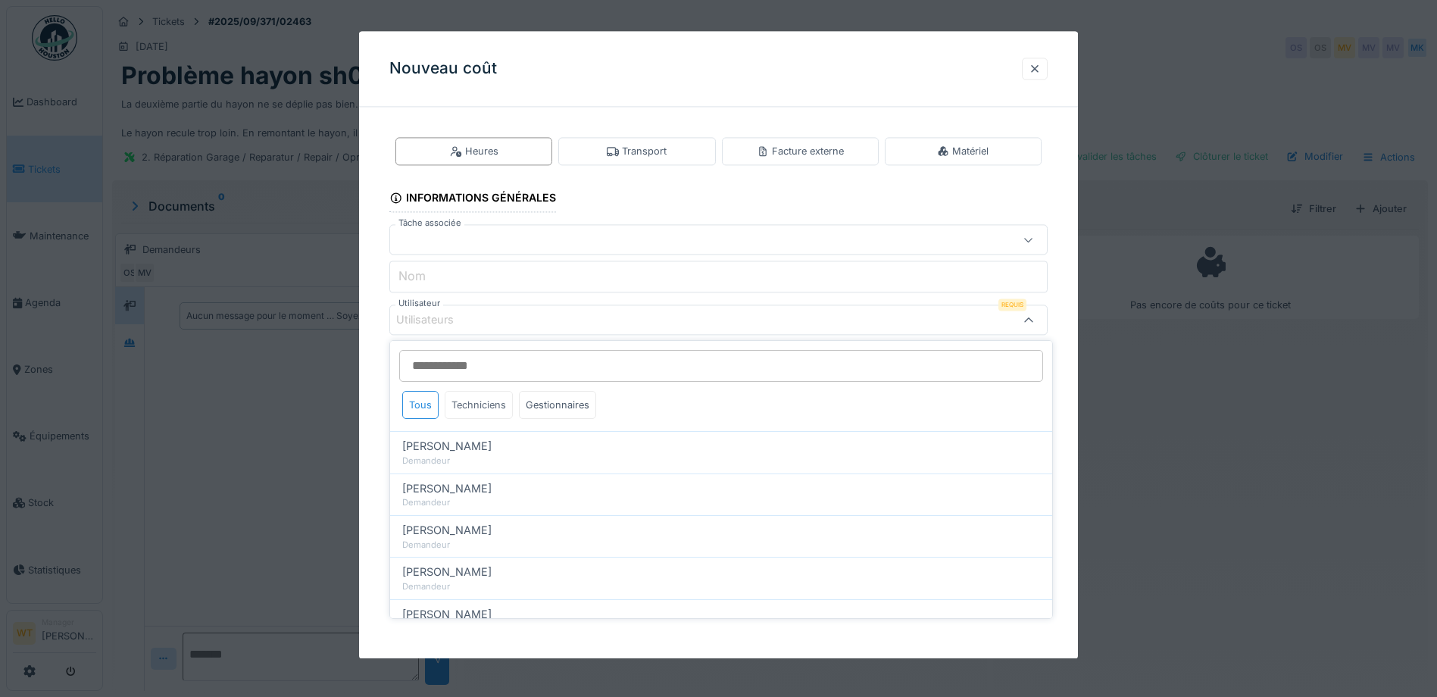
click at [490, 405] on div "Techniciens" at bounding box center [479, 405] width 68 height 28
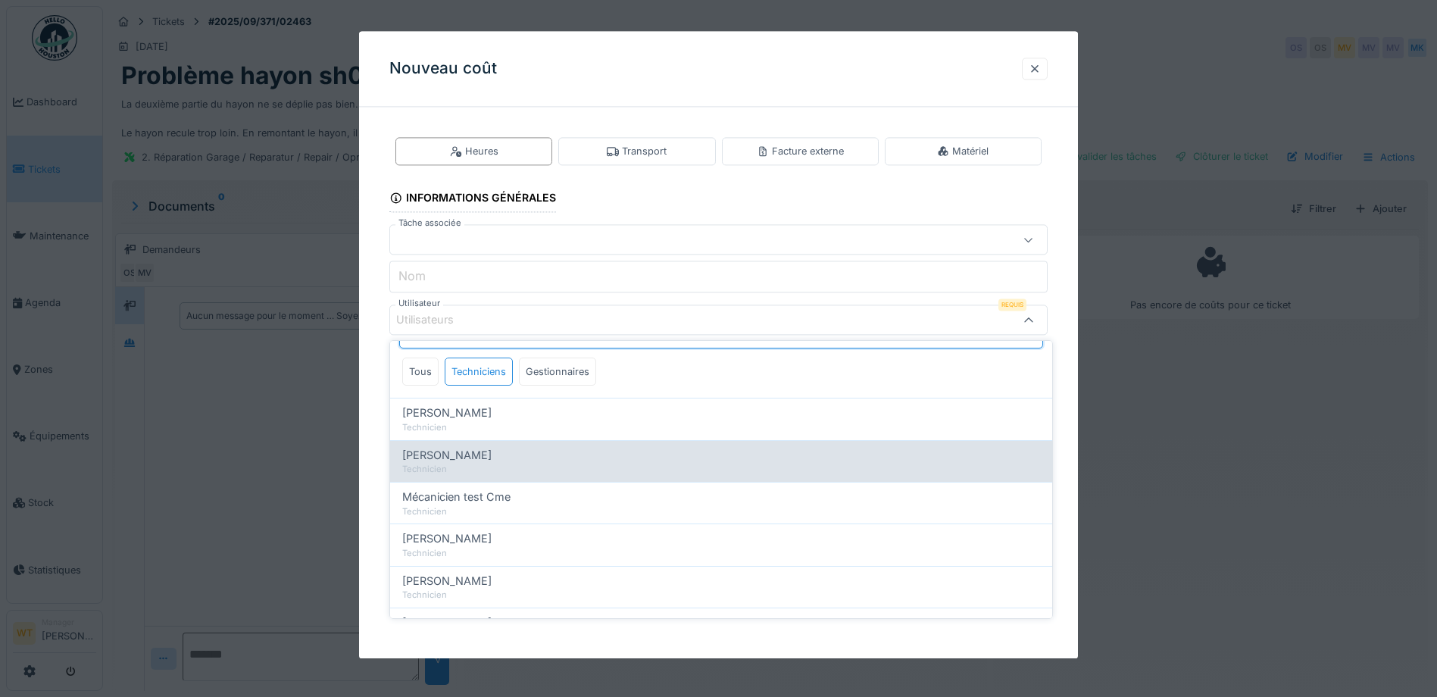
scroll to position [33, 0]
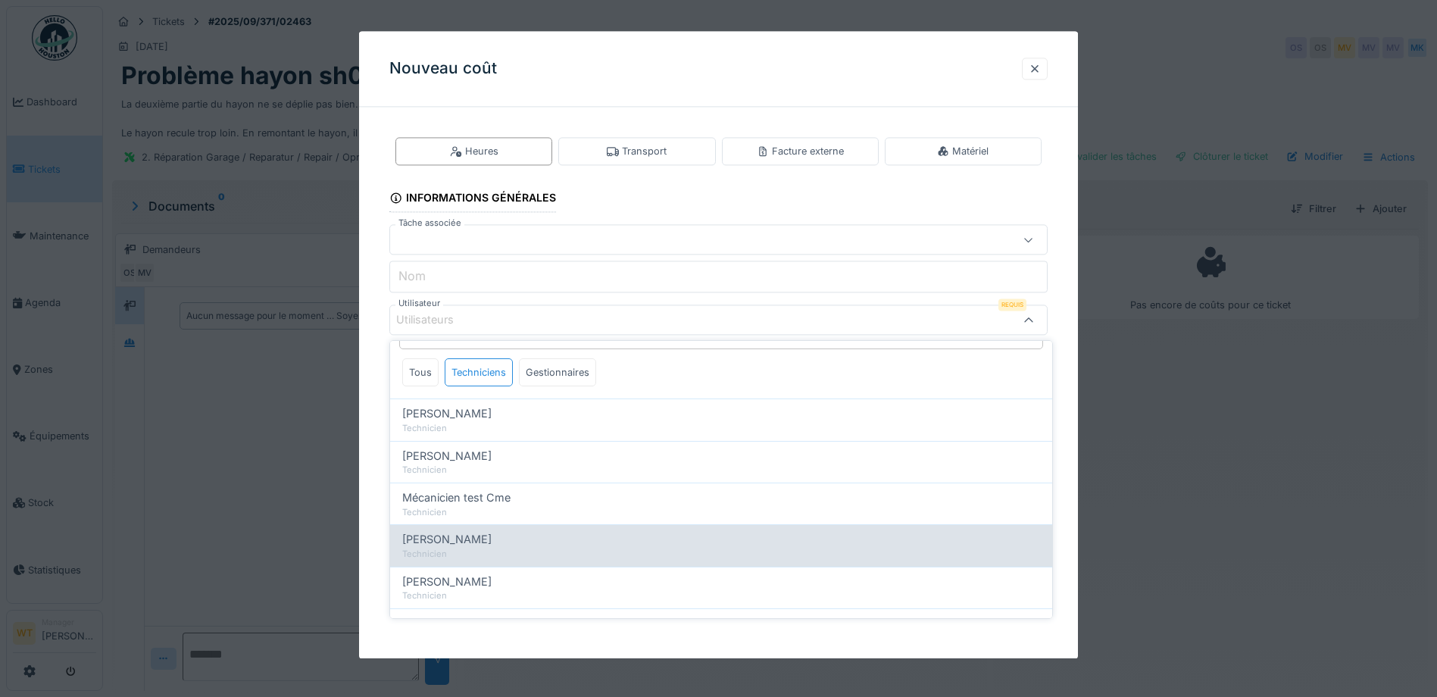
click at [504, 534] on div "[PERSON_NAME]" at bounding box center [721, 539] width 638 height 17
type input "****"
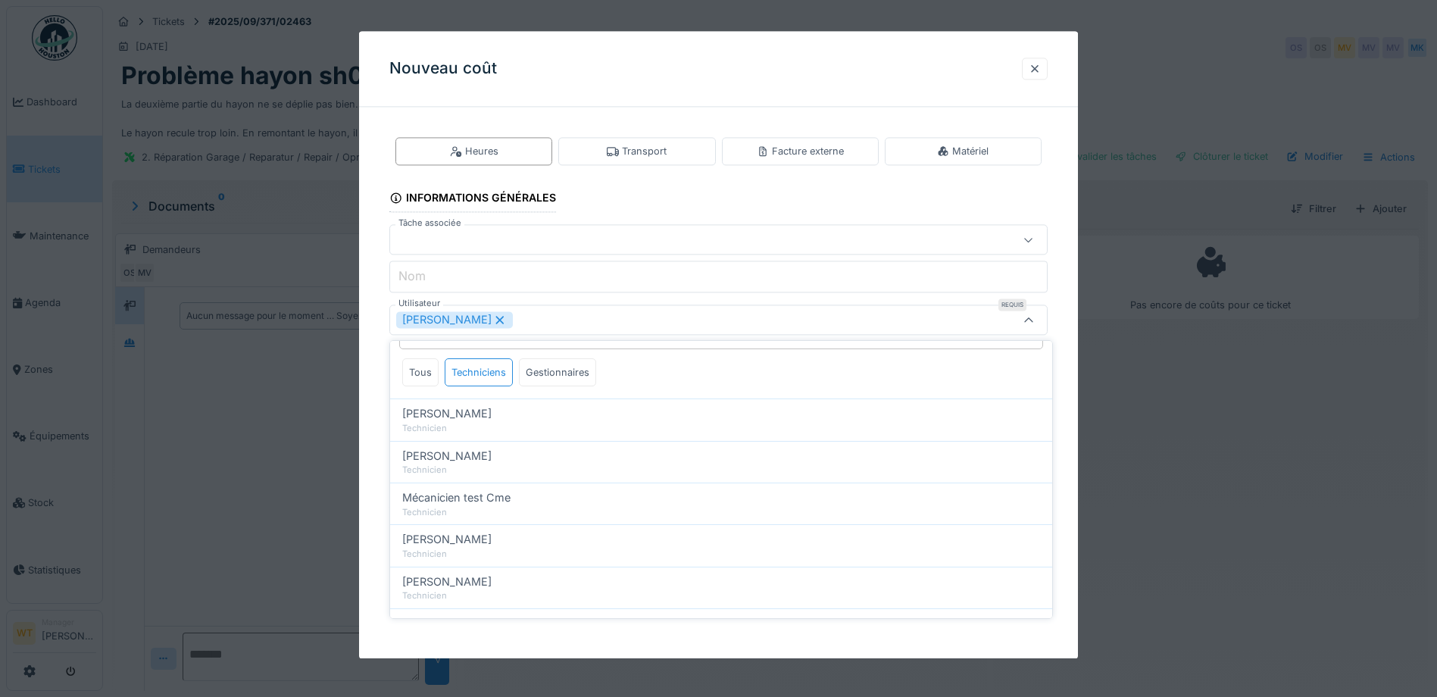
click at [551, 297] on fieldset "**********" at bounding box center [718, 357] width 658 height 476
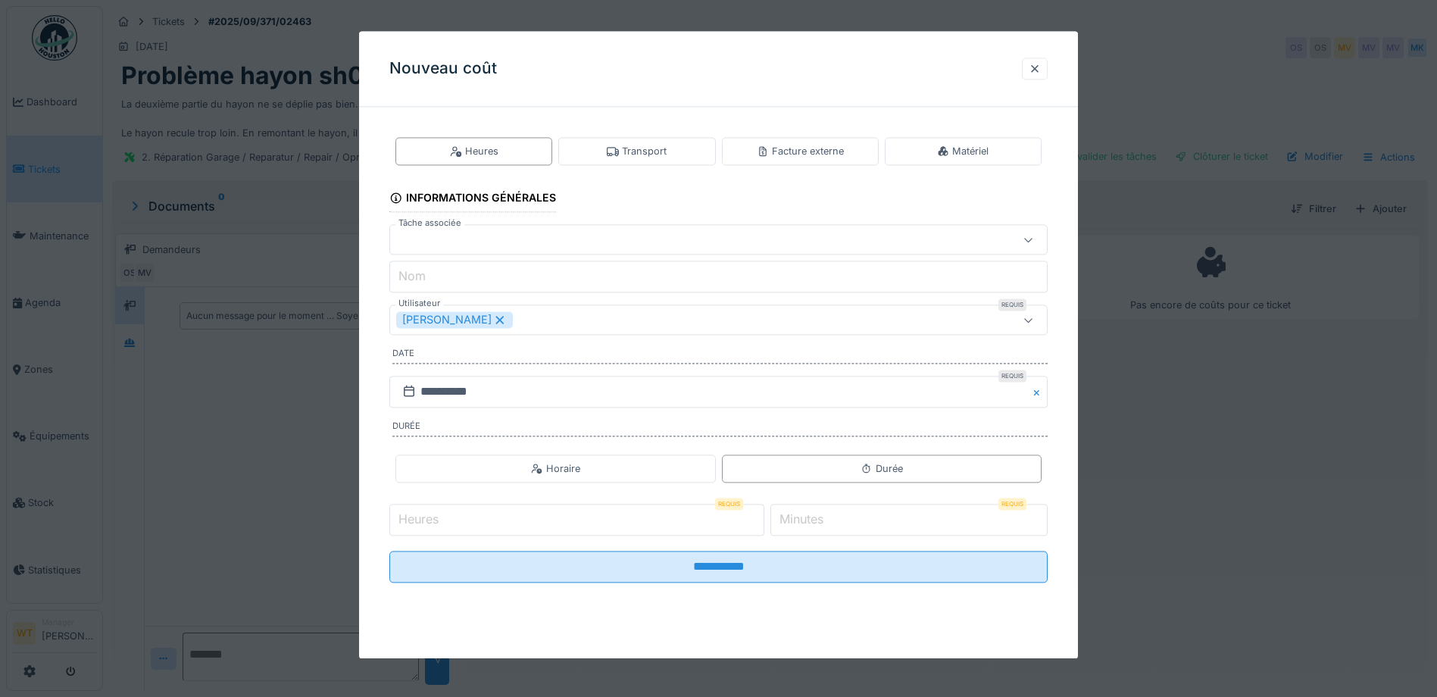
click at [582, 526] on input "Heures" at bounding box center [576, 520] width 375 height 32
type input "*"
click at [806, 519] on label "Minutes" at bounding box center [801, 520] width 50 height 18
click at [806, 519] on input "*" at bounding box center [908, 520] width 277 height 32
click at [806, 519] on label "Minutes" at bounding box center [801, 520] width 50 height 18
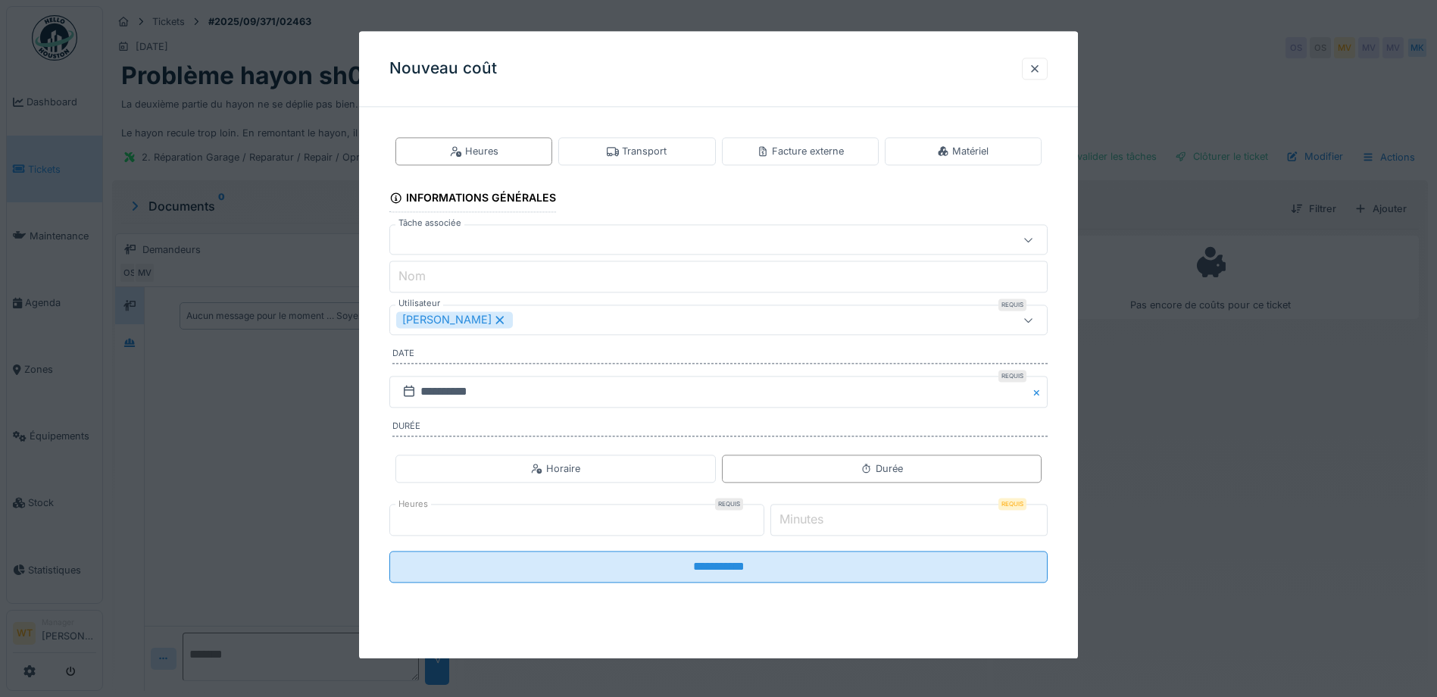
click at [806, 519] on input "*" at bounding box center [908, 520] width 277 height 32
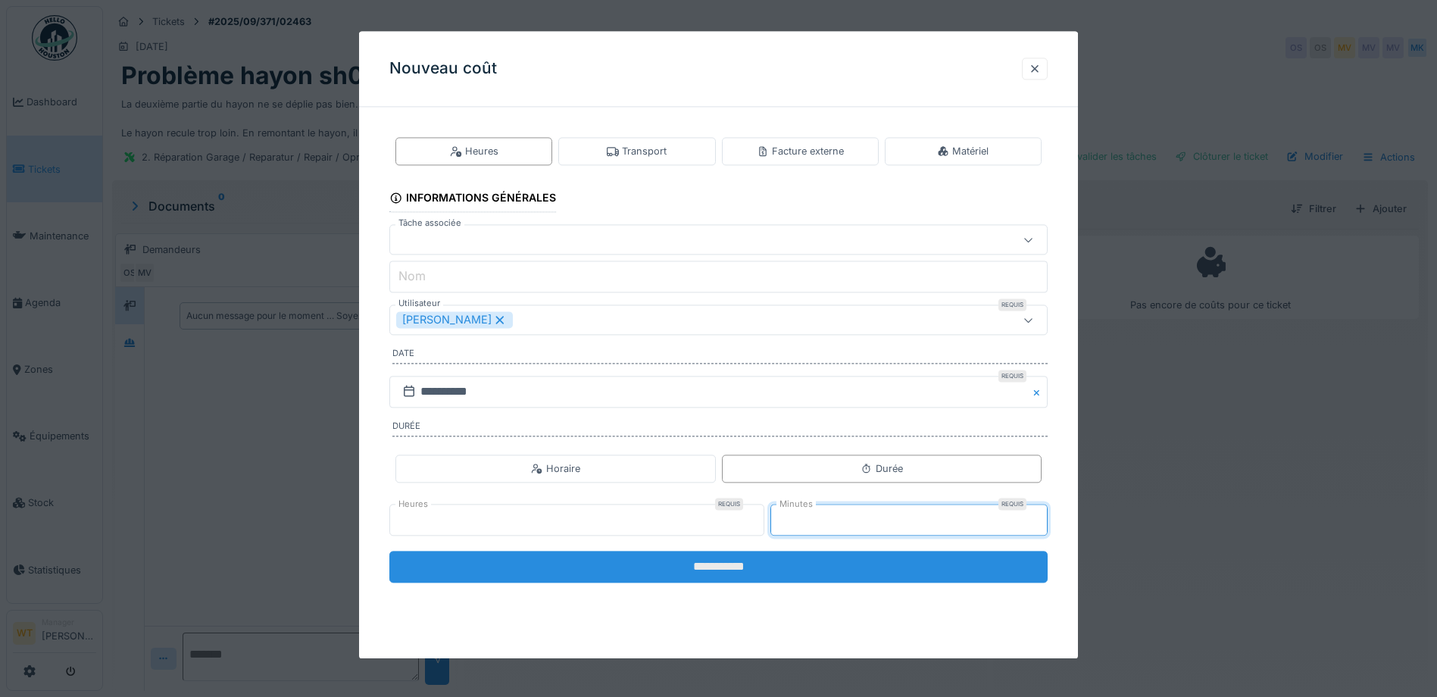
type input "**"
click at [808, 559] on input "**********" at bounding box center [718, 567] width 658 height 32
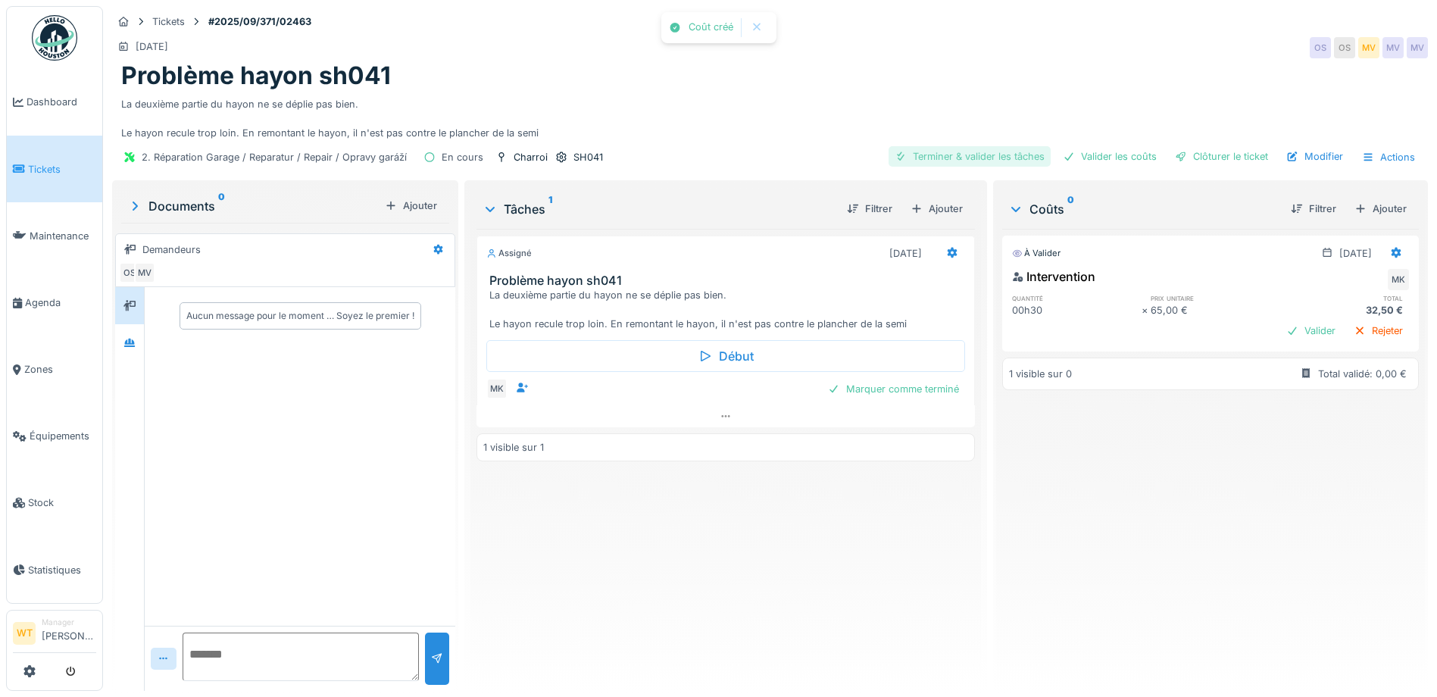
click at [965, 158] on div "Terminer & valider les tâches" at bounding box center [970, 156] width 162 height 20
click at [1126, 164] on div "Valider les coûts" at bounding box center [1110, 156] width 106 height 20
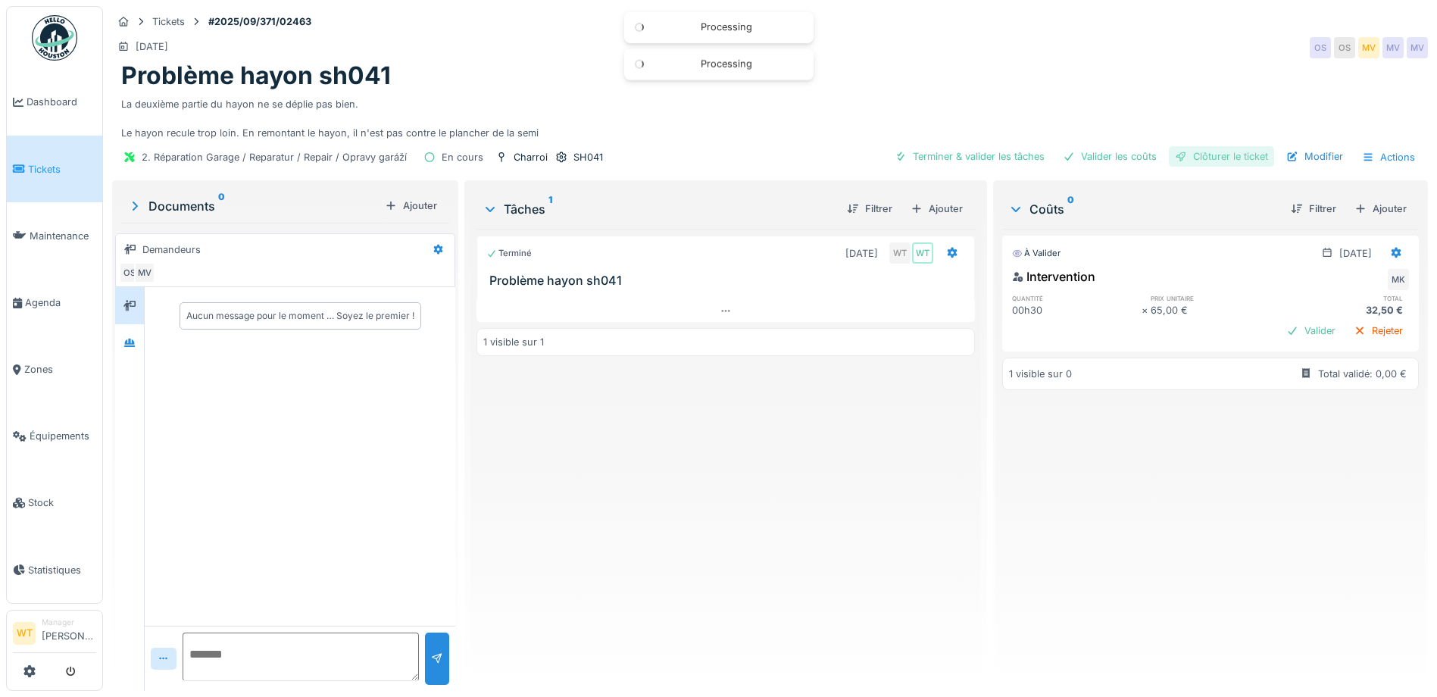
click at [1183, 161] on div "Clôturer le ticket" at bounding box center [1221, 156] width 105 height 20
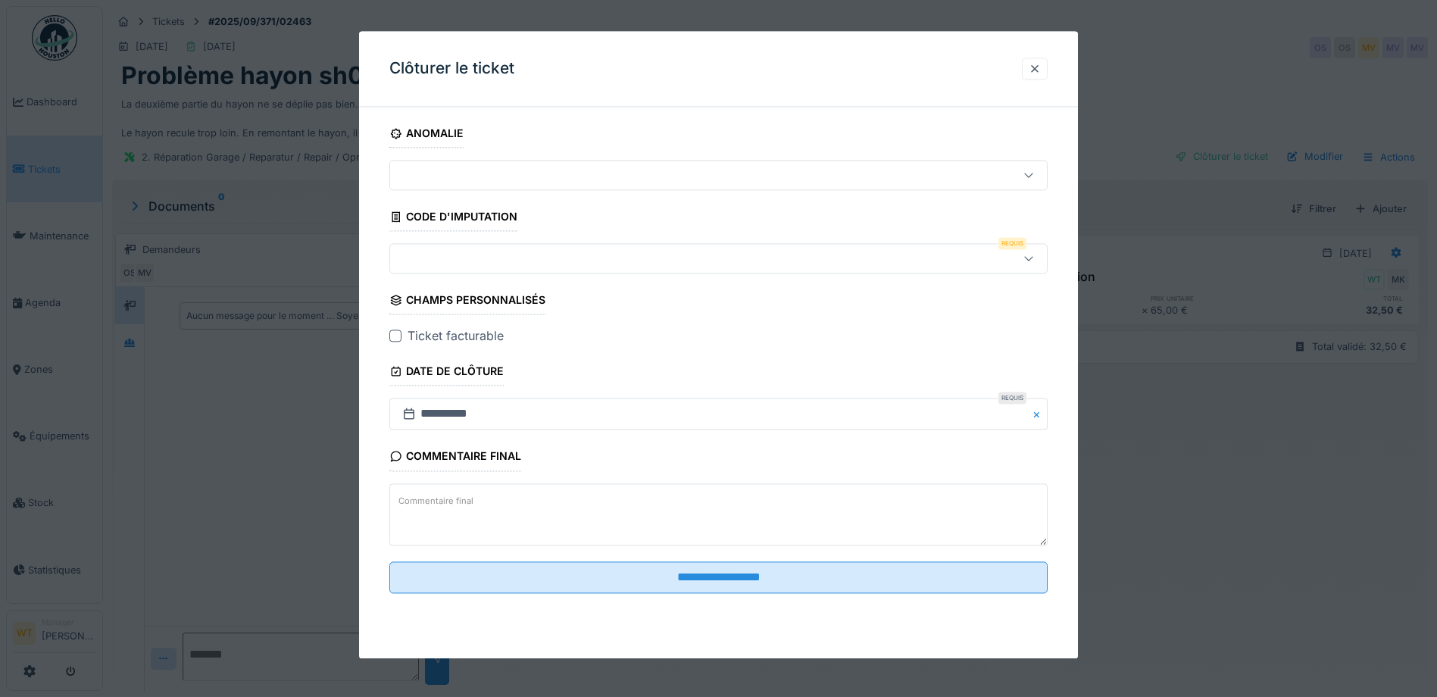
click at [542, 261] on div at bounding box center [679, 259] width 567 height 17
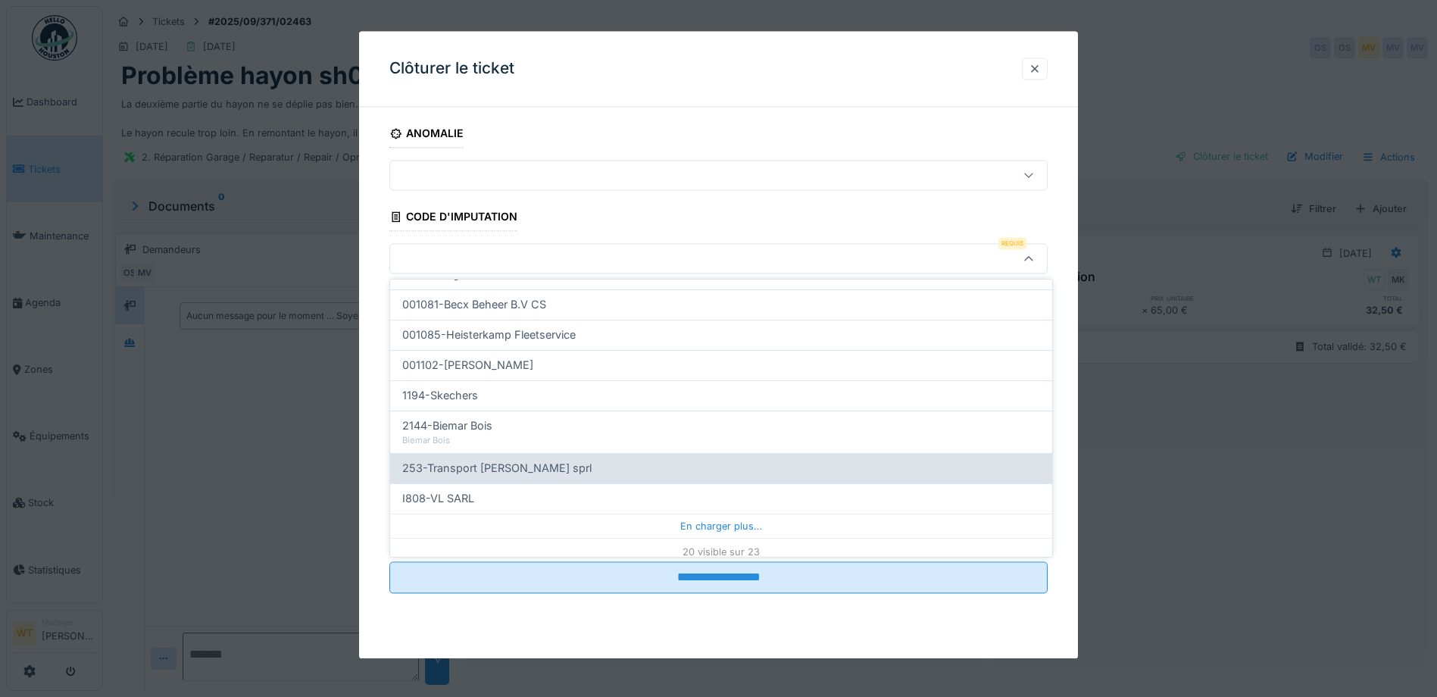
scroll to position [484, 0]
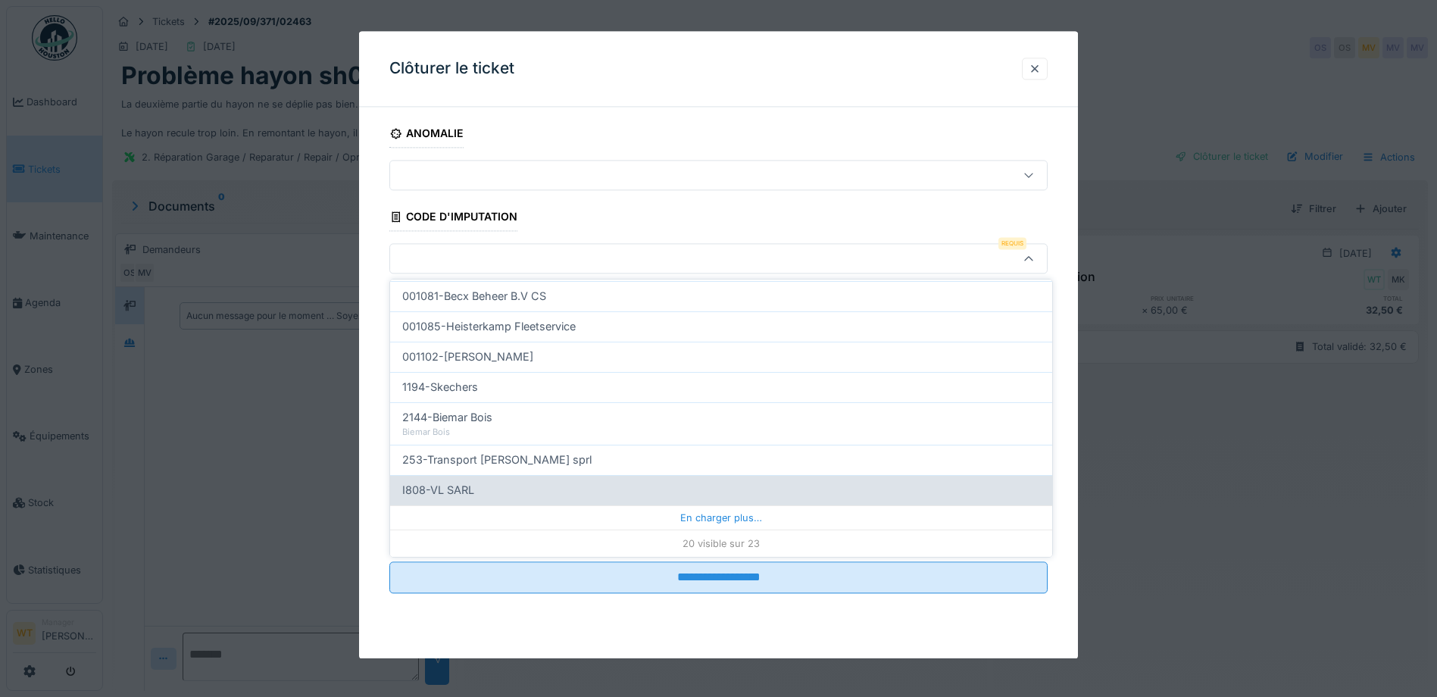
click at [519, 493] on div "I808-VL SARL" at bounding box center [721, 490] width 638 height 17
type input "***"
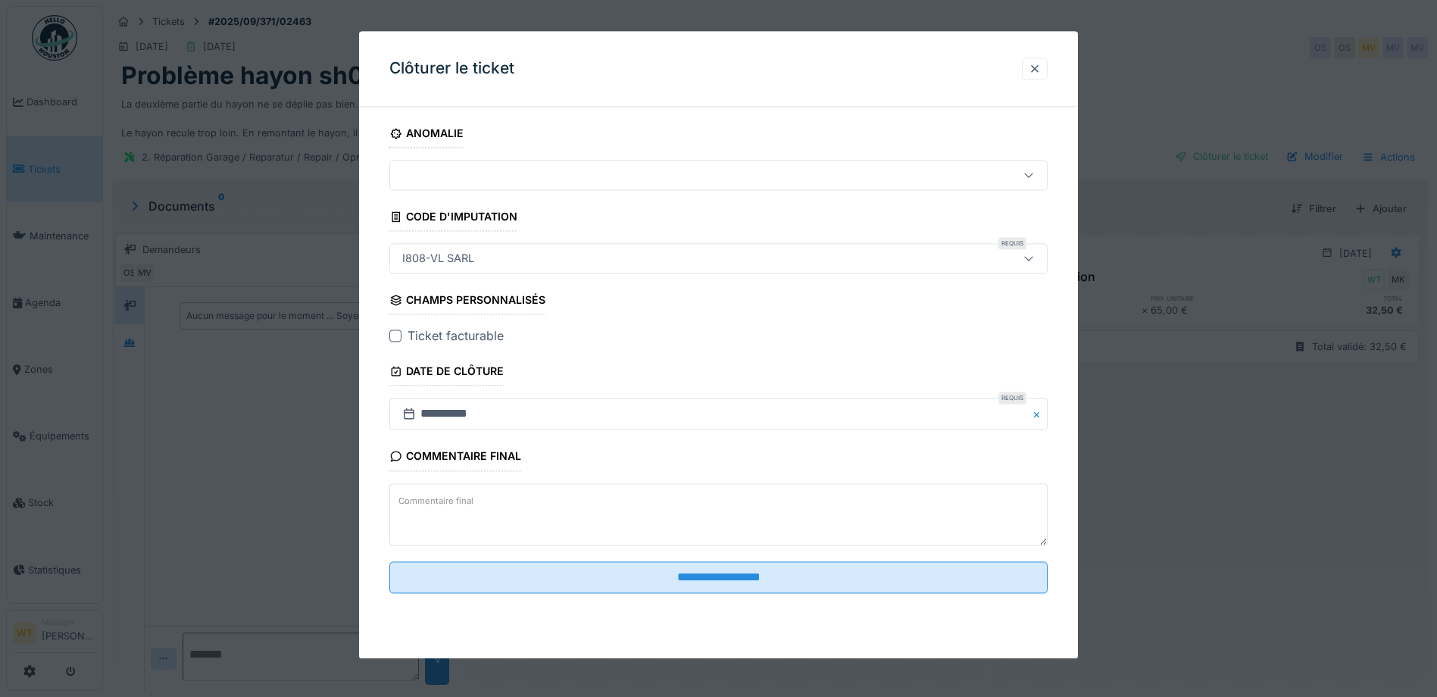
click at [393, 334] on div at bounding box center [395, 336] width 12 height 12
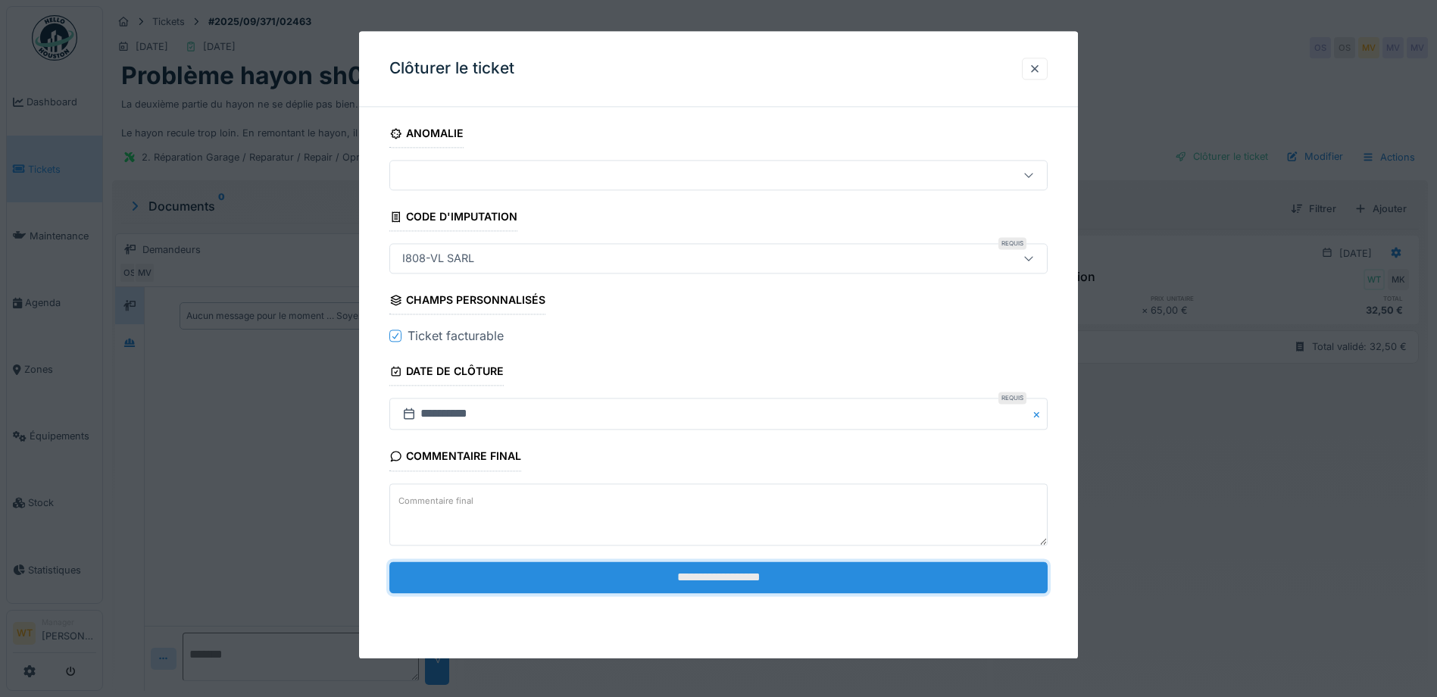
click at [586, 583] on input "**********" at bounding box center [718, 577] width 658 height 32
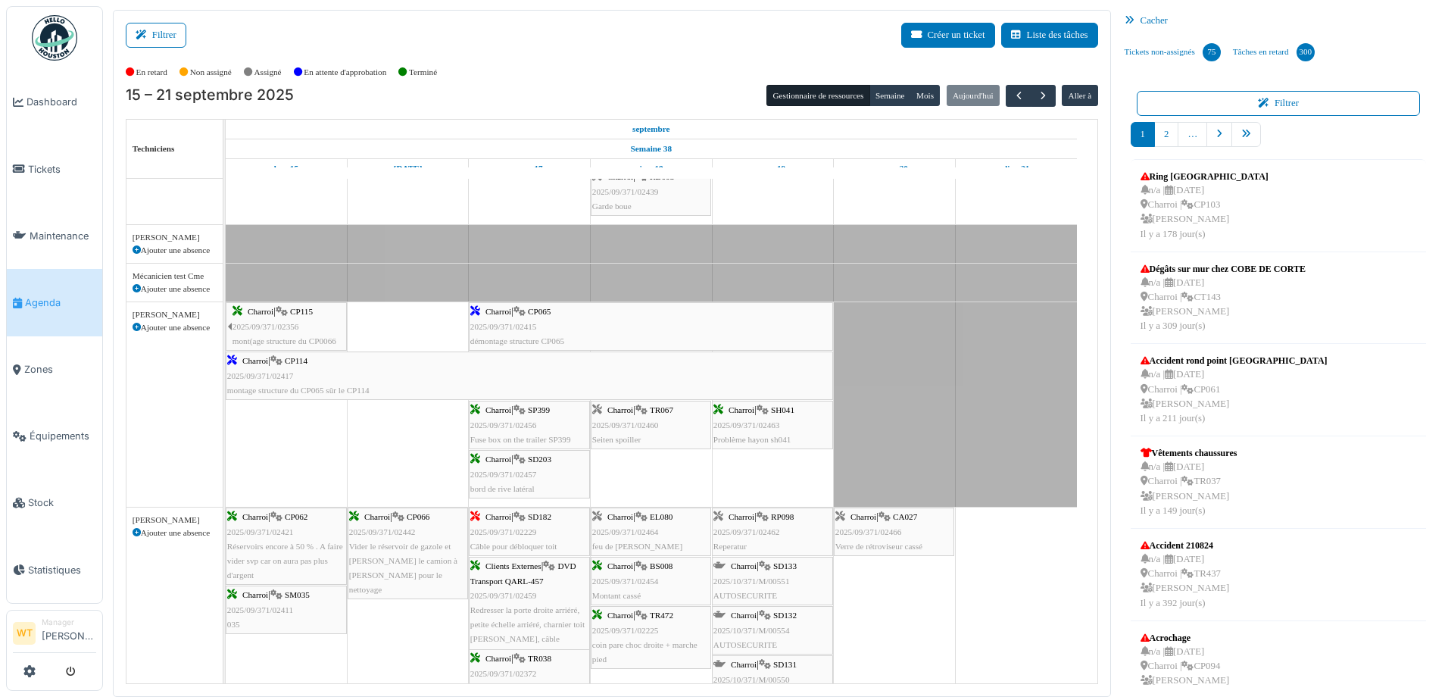
scroll to position [455, 0]
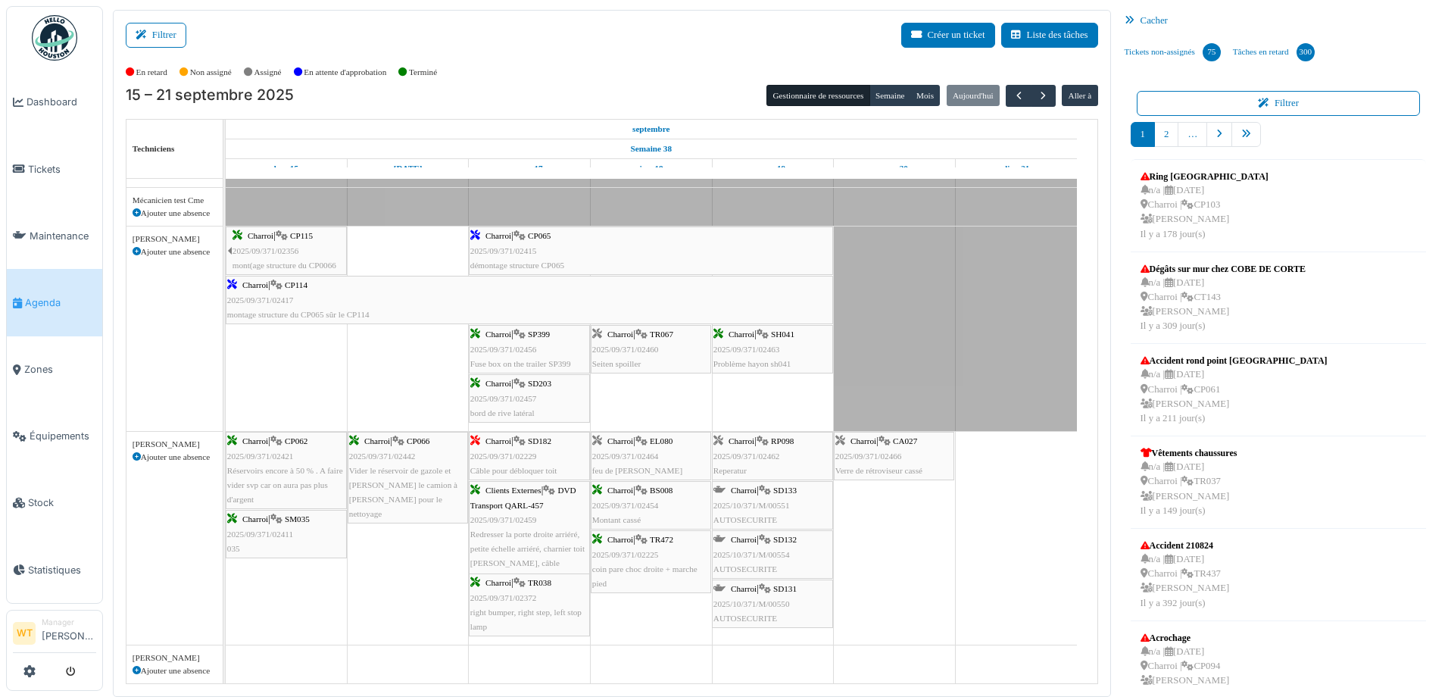
click at [660, 461] on div "Charroi | EL080 2025/09/371/02464 feu de gabarit cassé" at bounding box center [650, 456] width 117 height 44
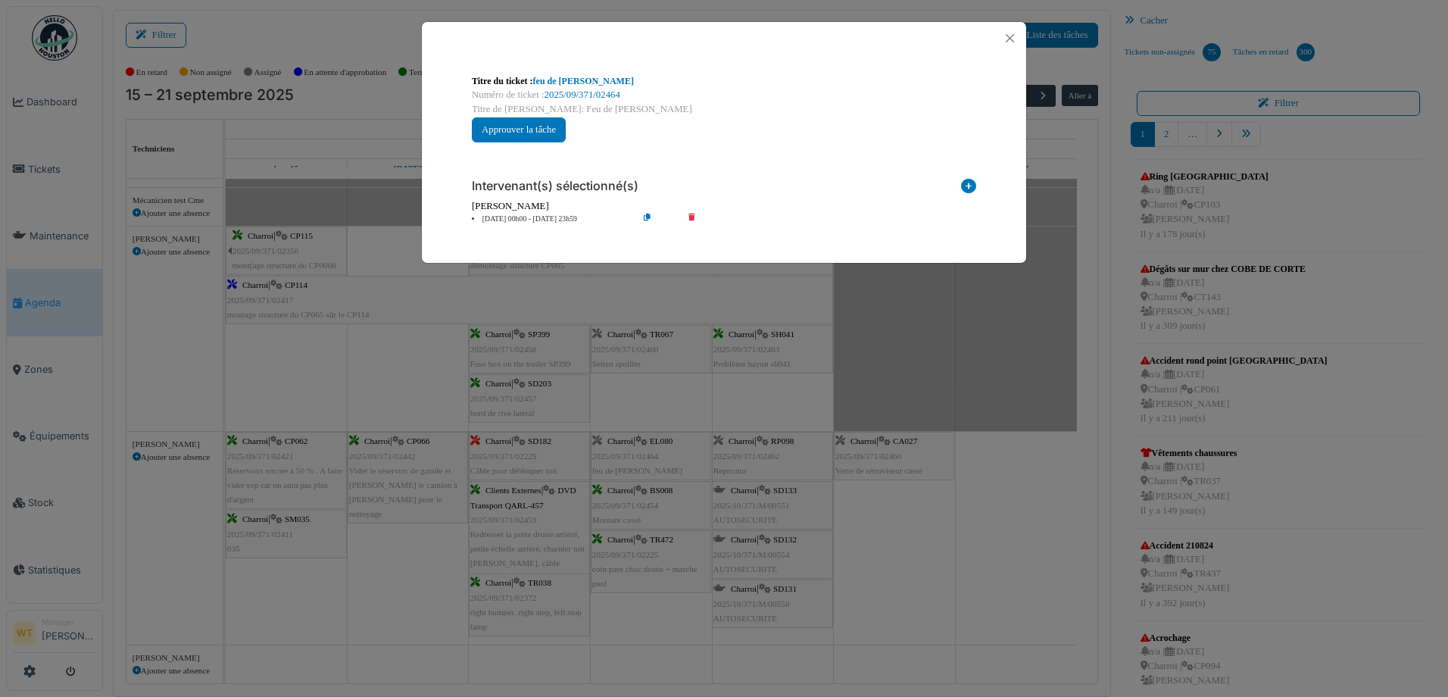
click at [576, 87] on div "Titre du ticket : feu de gabarit cassé" at bounding box center [724, 81] width 505 height 14
click at [573, 82] on link "feu de [PERSON_NAME]" at bounding box center [583, 81] width 101 height 11
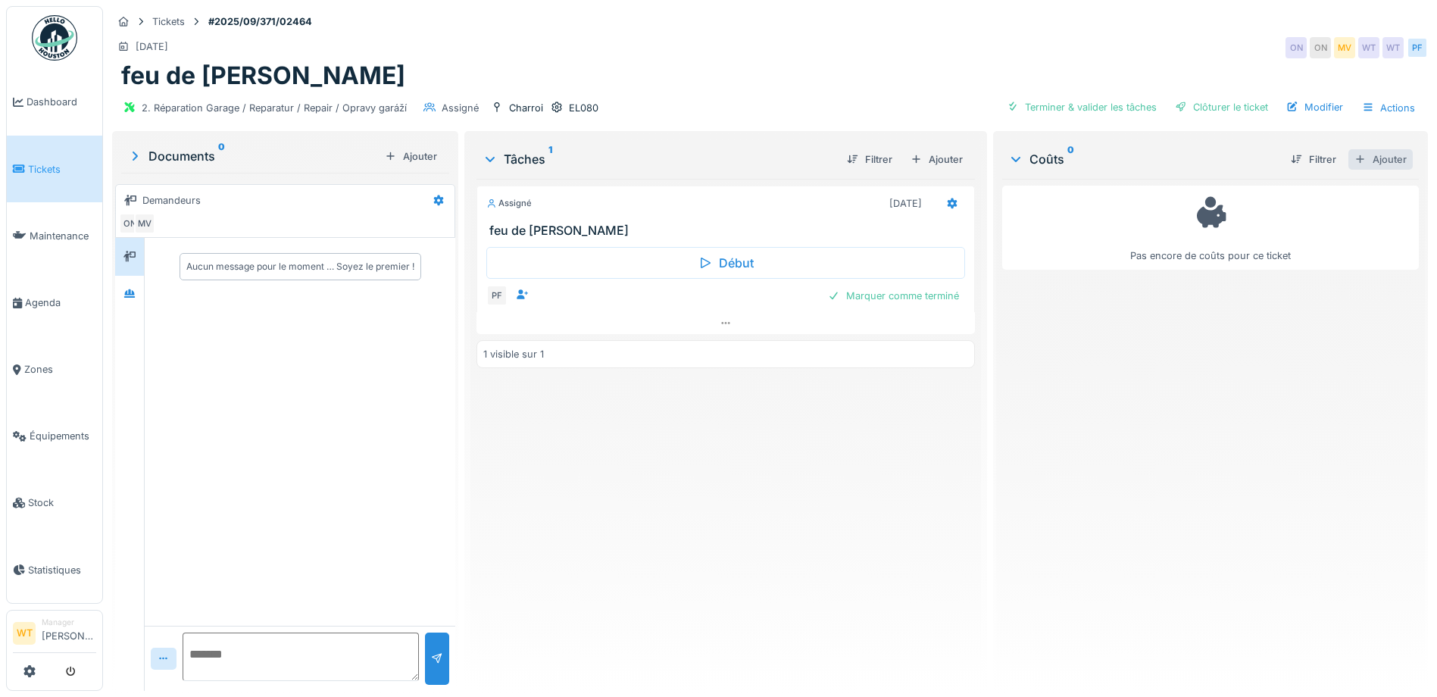
click at [1349, 160] on div "Ajouter" at bounding box center [1380, 159] width 64 height 20
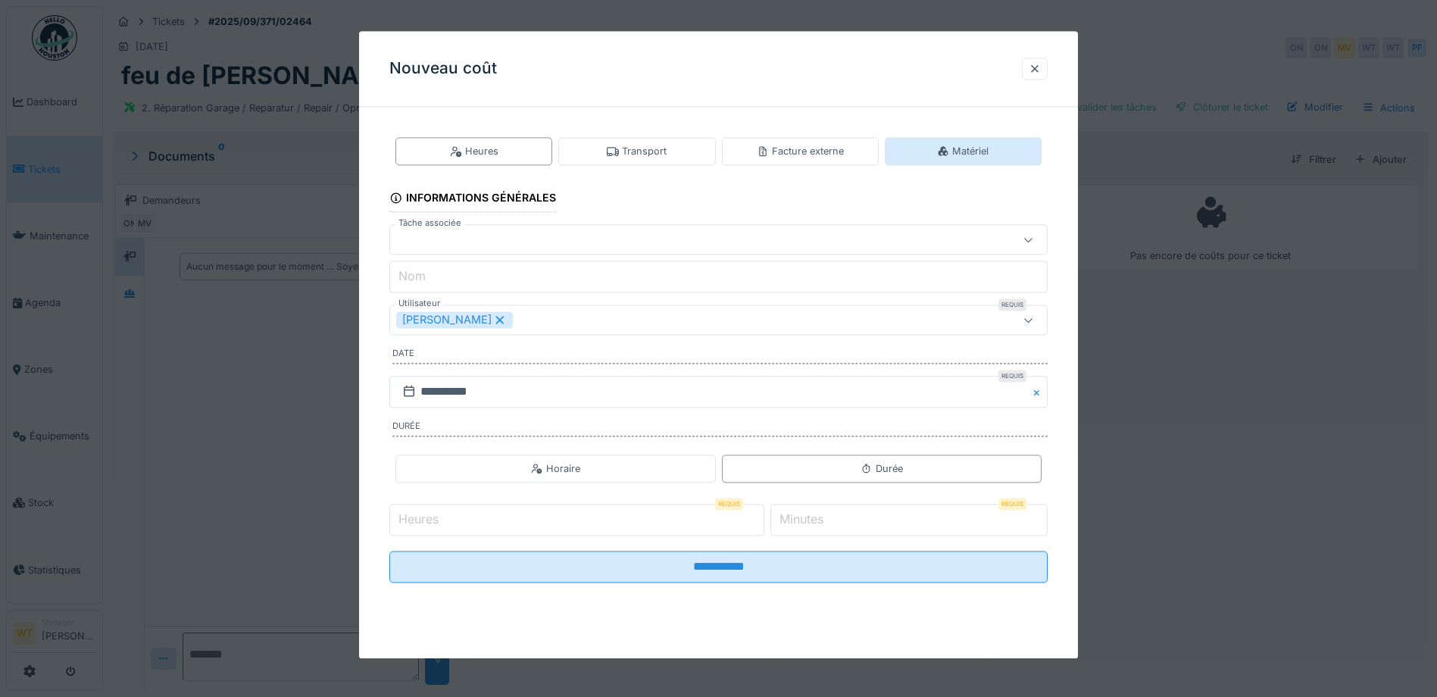
click at [979, 156] on div "Matériel" at bounding box center [963, 151] width 52 height 14
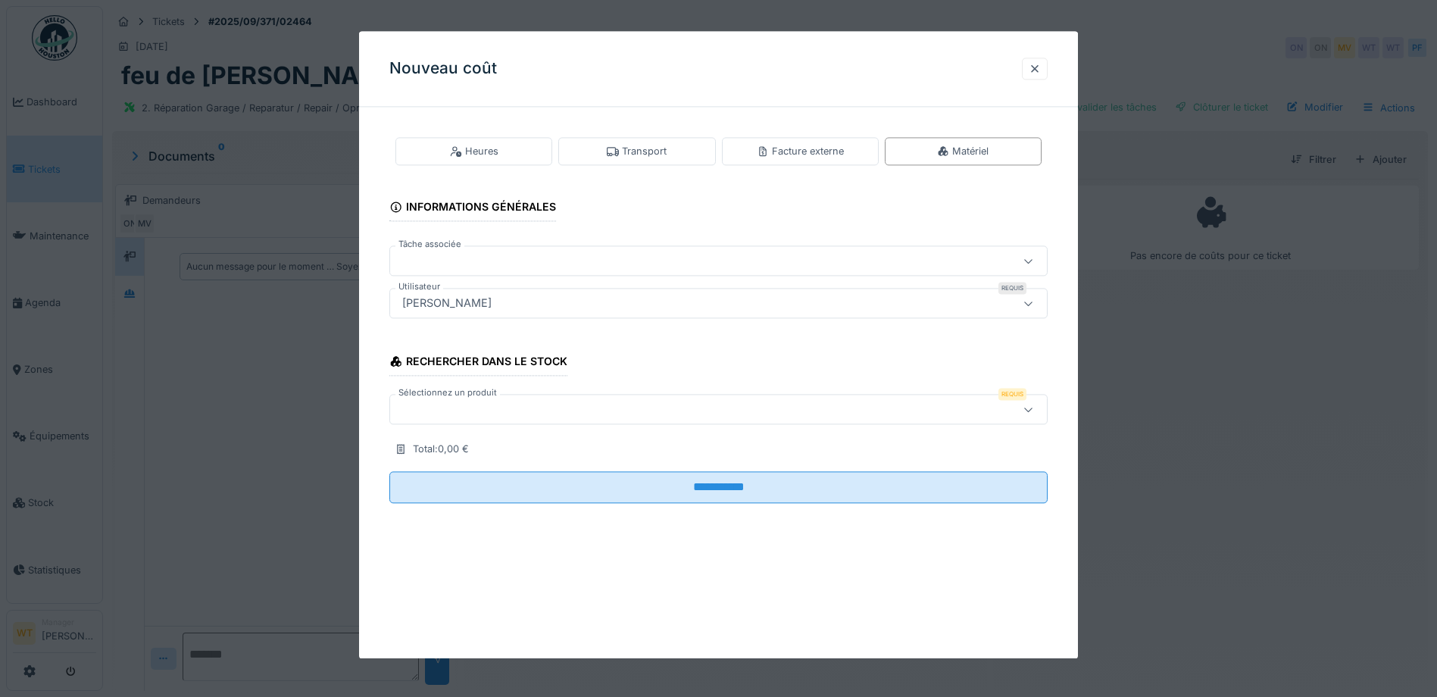
click at [509, 413] on div at bounding box center [679, 409] width 567 height 17
click at [1048, 70] on div at bounding box center [1035, 69] width 26 height 22
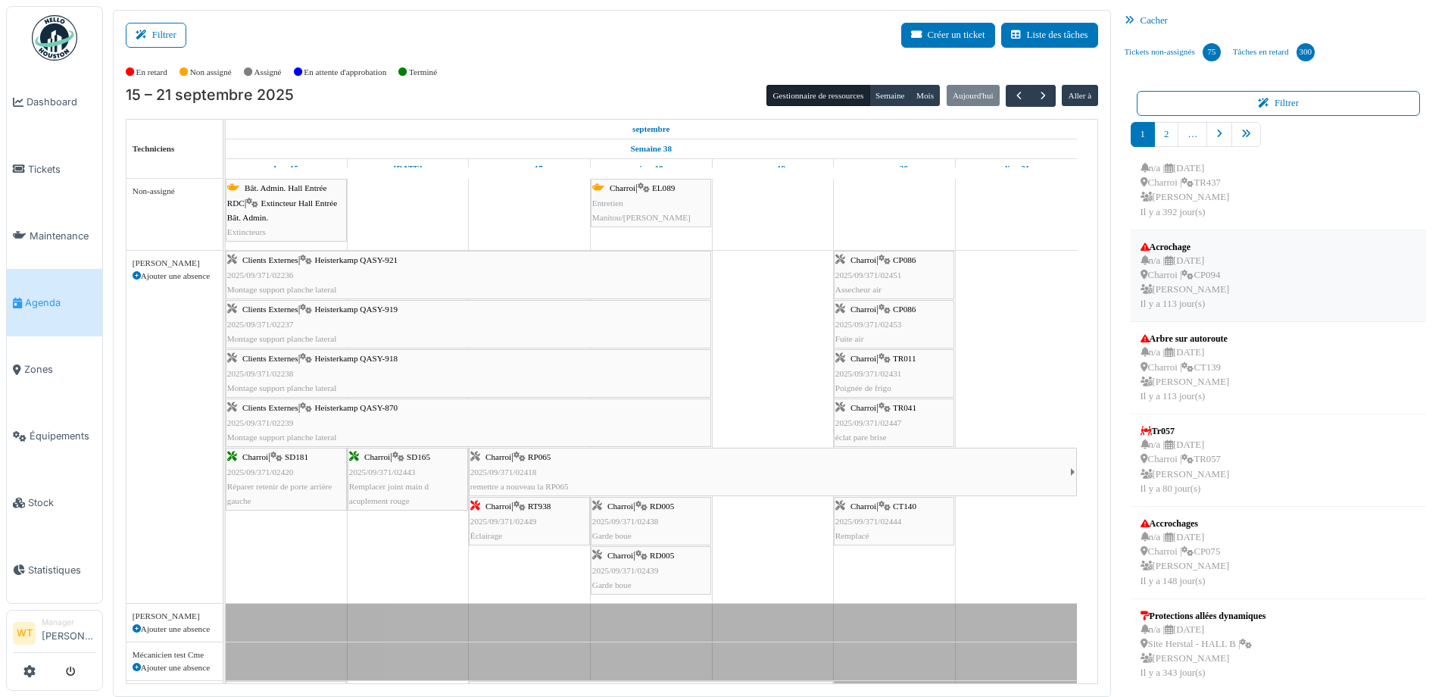
scroll to position [394, 0]
click at [1249, 135] on link "pager" at bounding box center [1247, 134] width 30 height 25
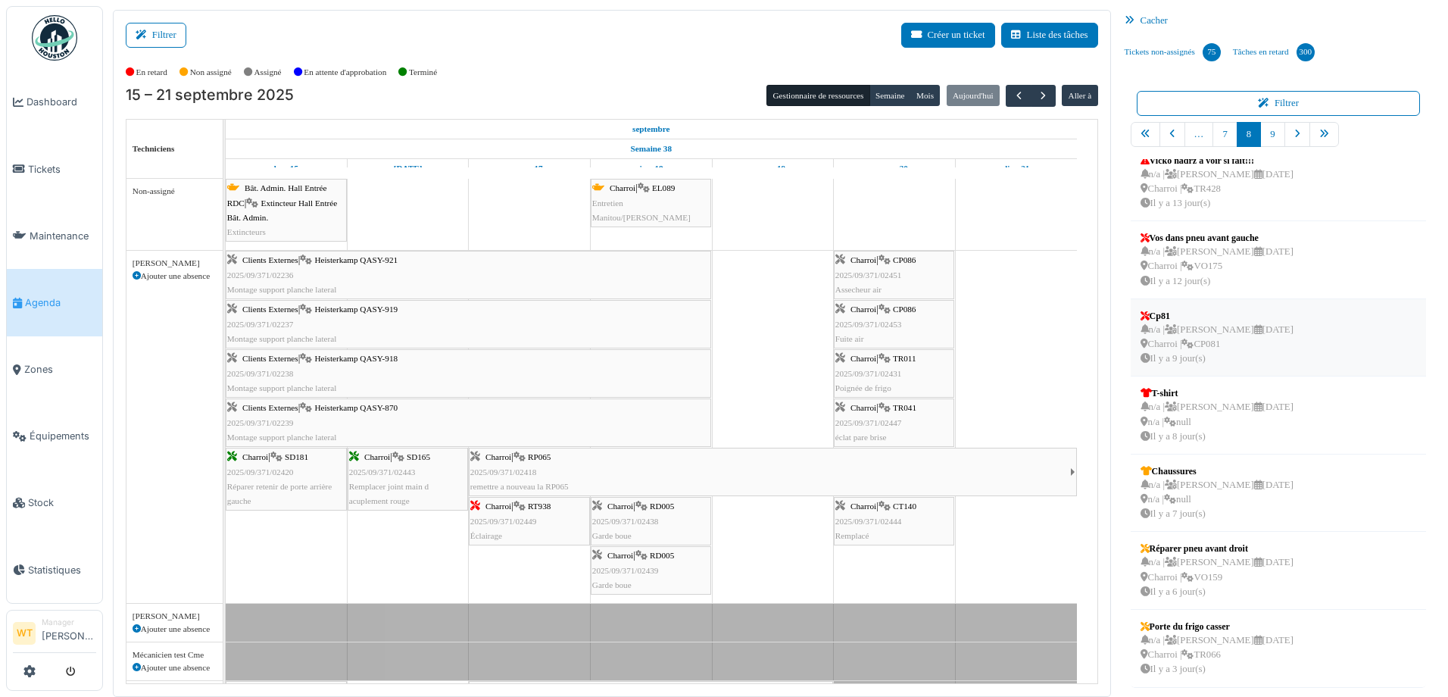
scroll to position [3, 0]
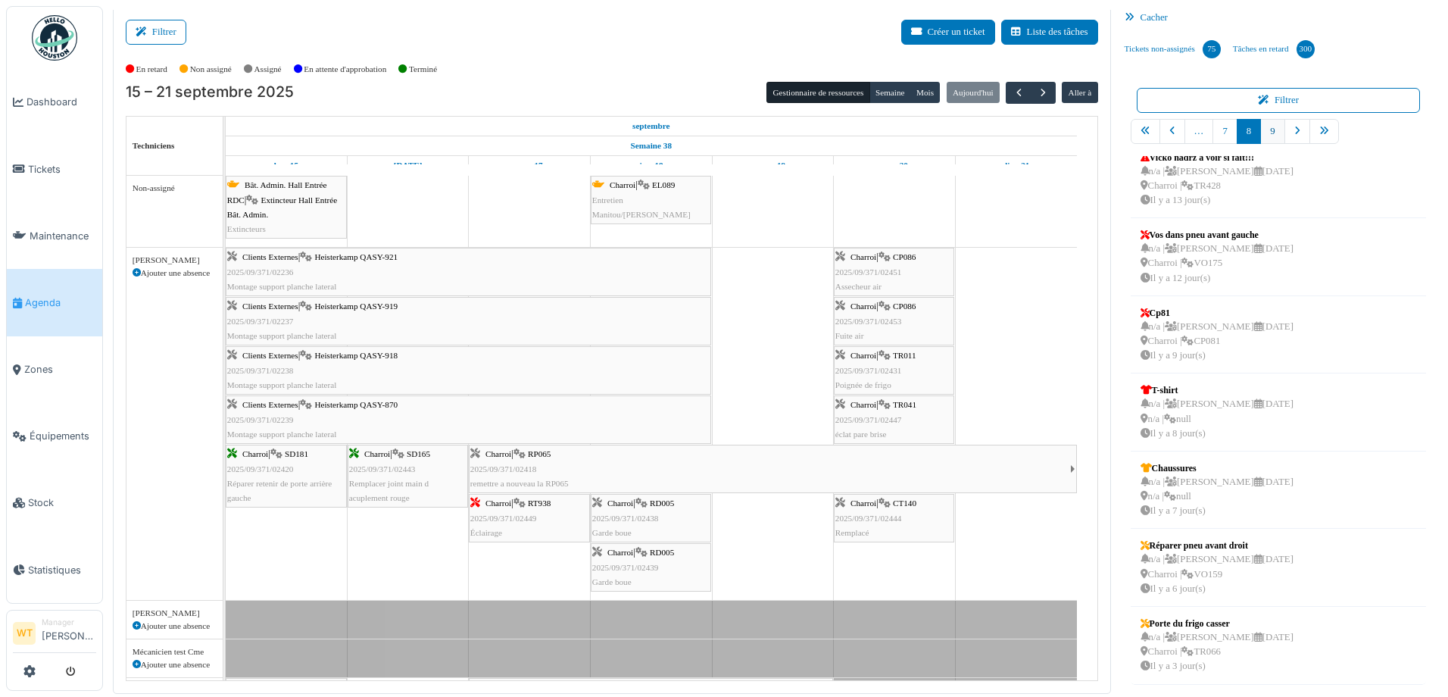
click at [1264, 128] on link "9" at bounding box center [1273, 131] width 24 height 25
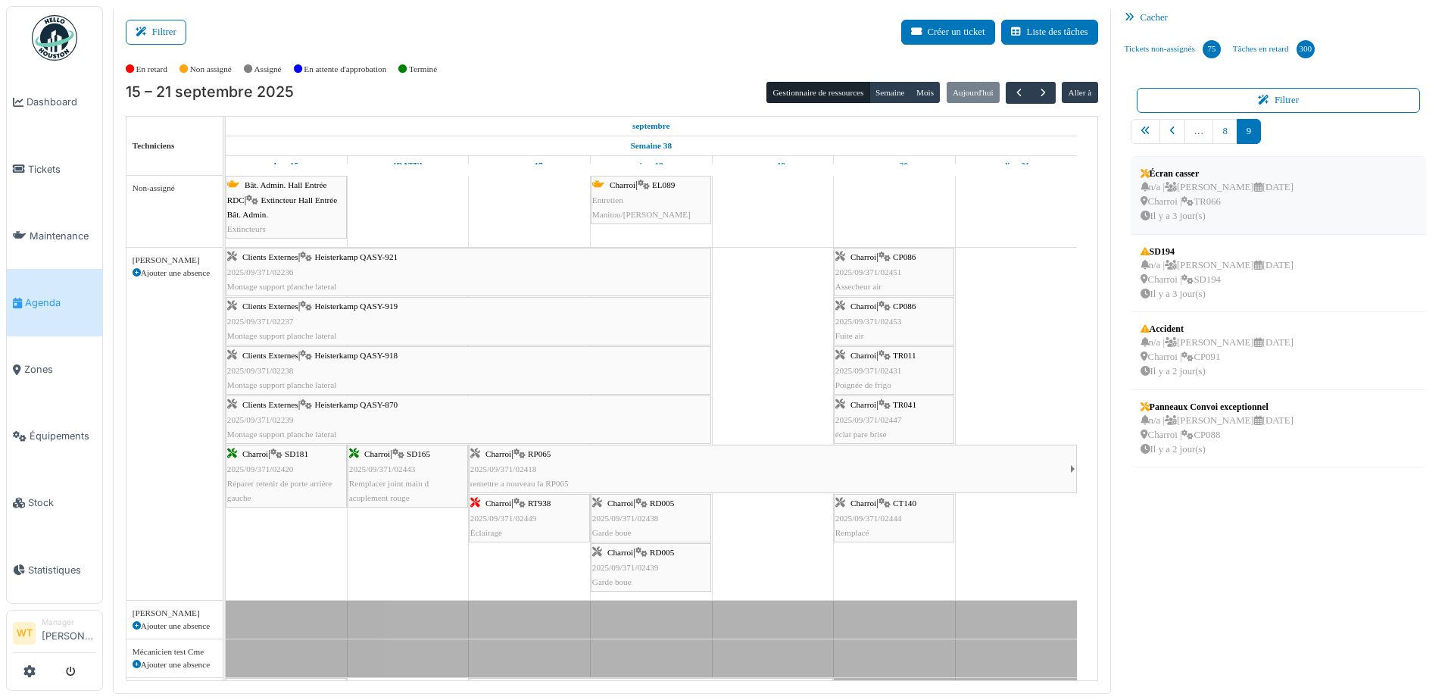
click at [1217, 214] on div "n/a | Marc Vasen 22/09/2025 Charroi | TR066 Il y a 3 jour(s)" at bounding box center [1217, 202] width 153 height 44
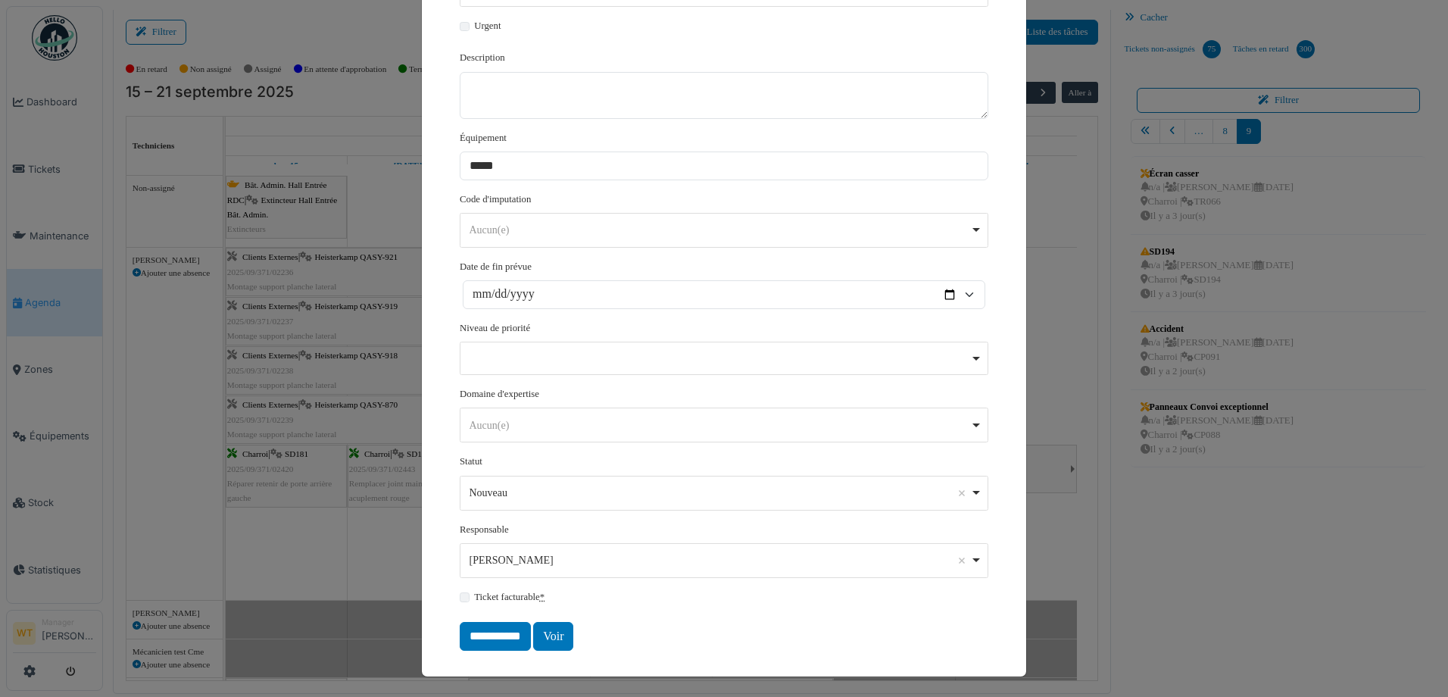
scroll to position [280, 0]
click at [533, 636] on link "Voir" at bounding box center [553, 634] width 40 height 29
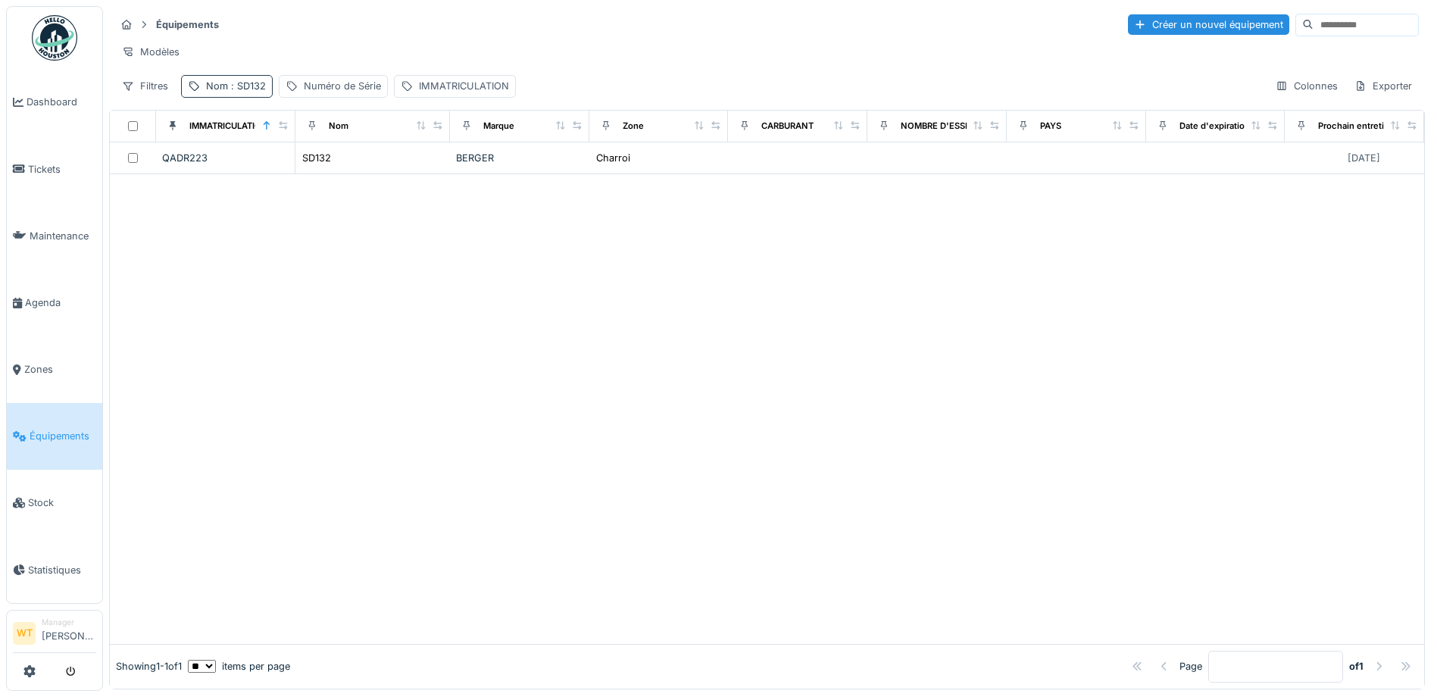
click at [243, 92] on span ": SD132" at bounding box center [247, 85] width 38 height 11
click at [326, 168] on icon at bounding box center [320, 170] width 12 height 10
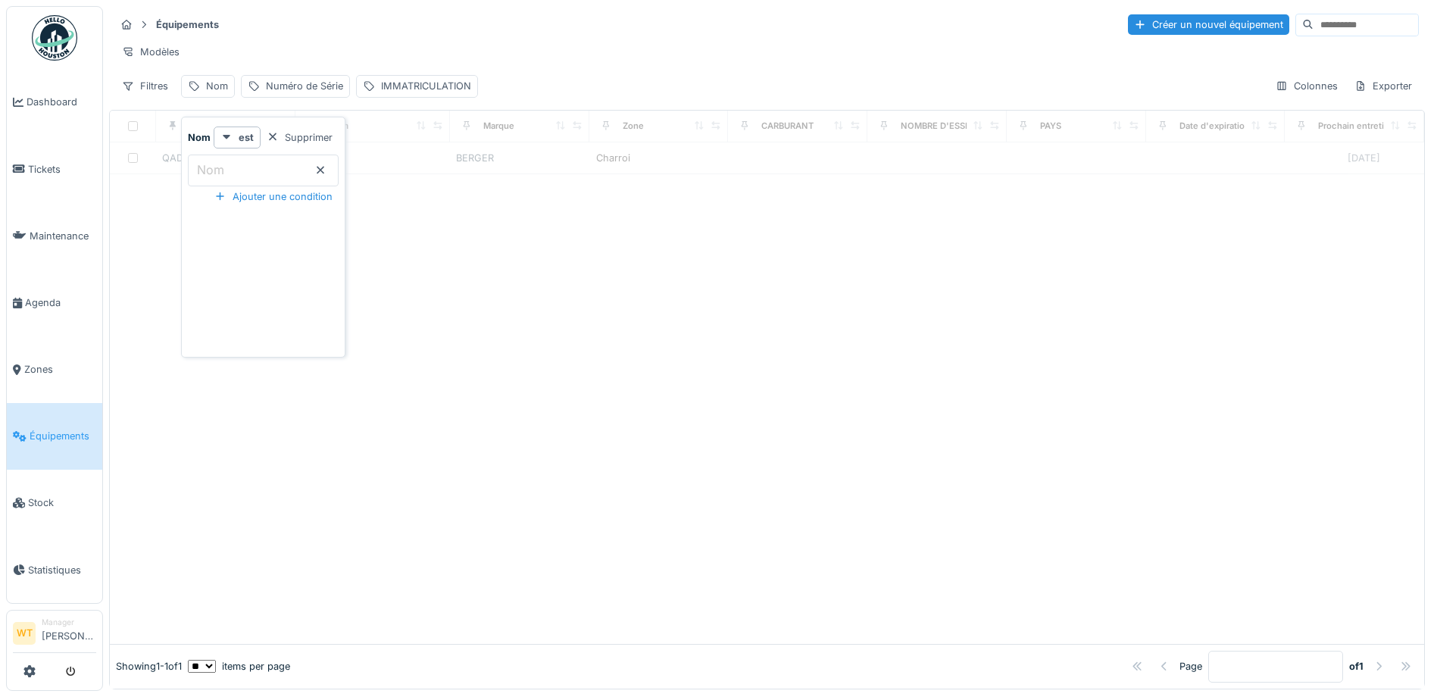
click at [268, 175] on input "Nom" at bounding box center [263, 171] width 151 height 32
click at [261, 23] on div "Équipements Créer un nouvel équipement" at bounding box center [767, 24] width 1304 height 25
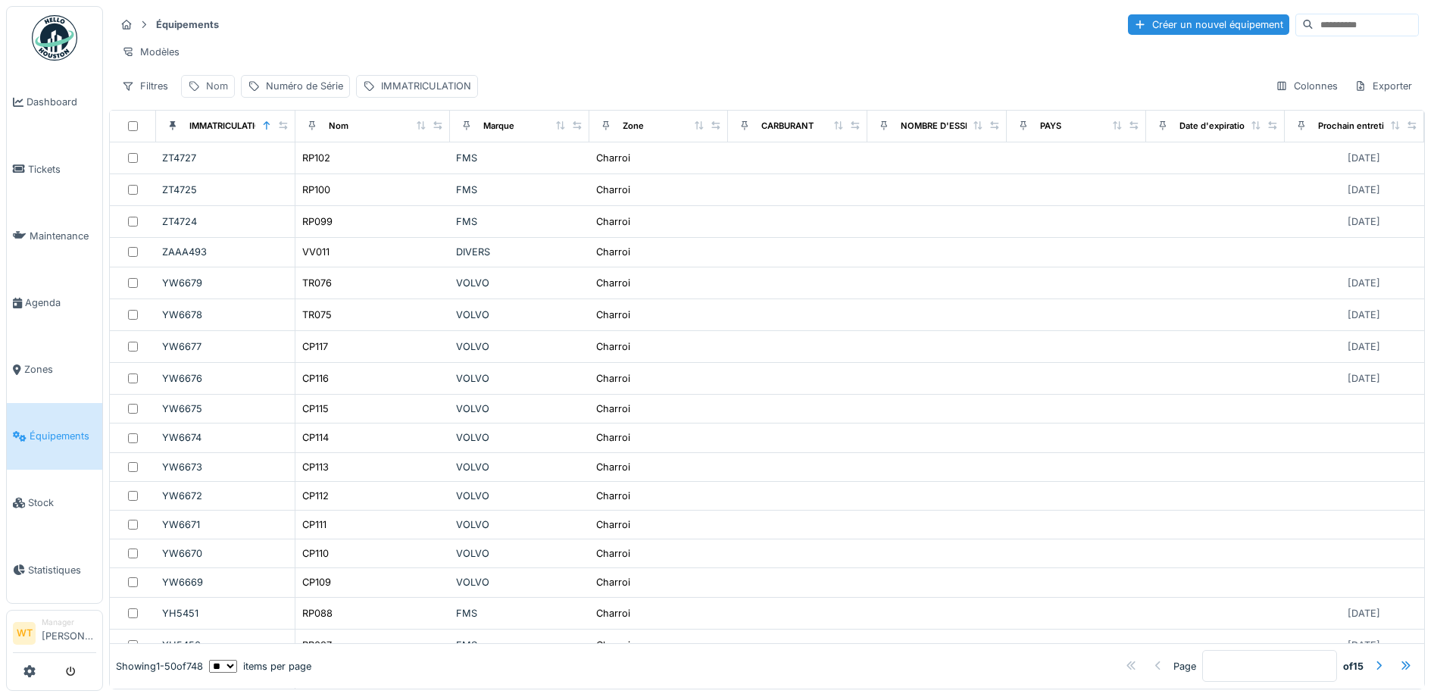
click at [212, 93] on div "Nom" at bounding box center [217, 86] width 22 height 14
click at [295, 173] on input "Nom" at bounding box center [263, 171] width 151 height 32
click at [326, 172] on icon at bounding box center [320, 170] width 12 height 10
click at [289, 50] on div "Modèles" at bounding box center [767, 52] width 1304 height 22
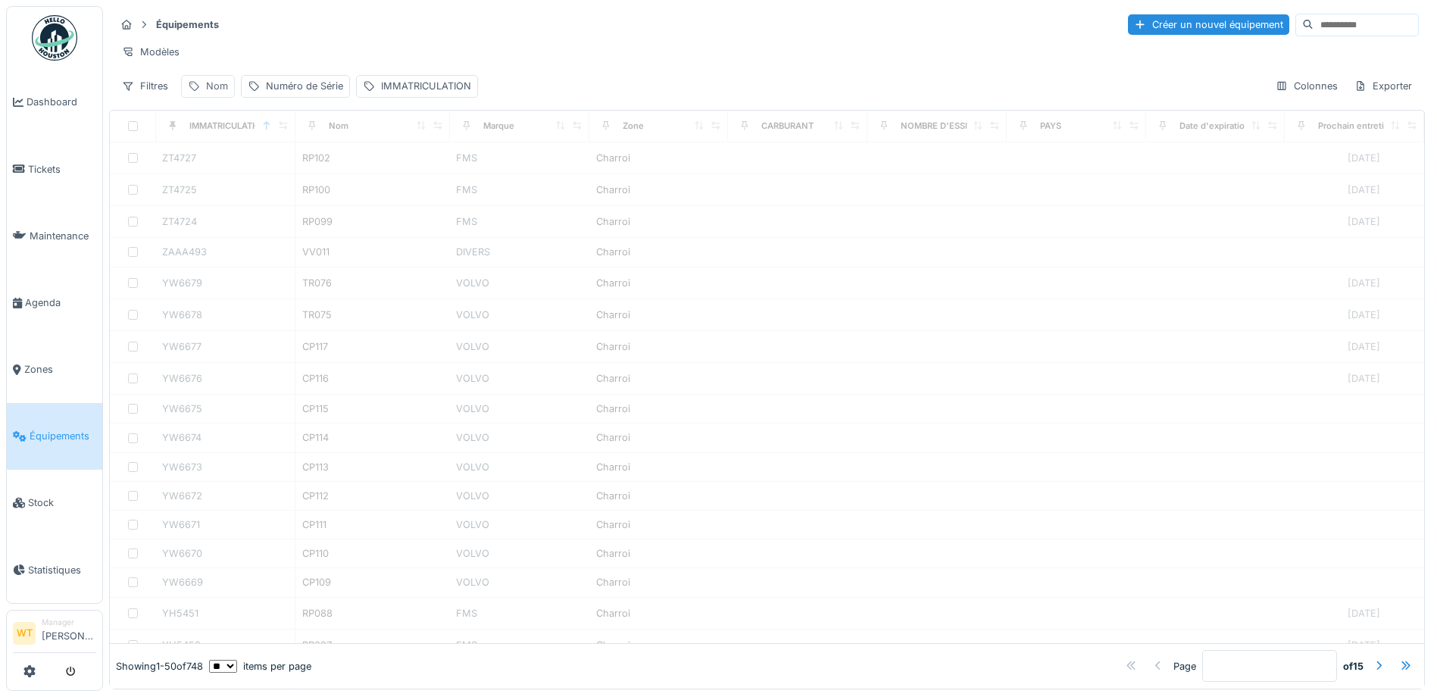
click at [212, 93] on div "Nom" at bounding box center [217, 86] width 22 height 14
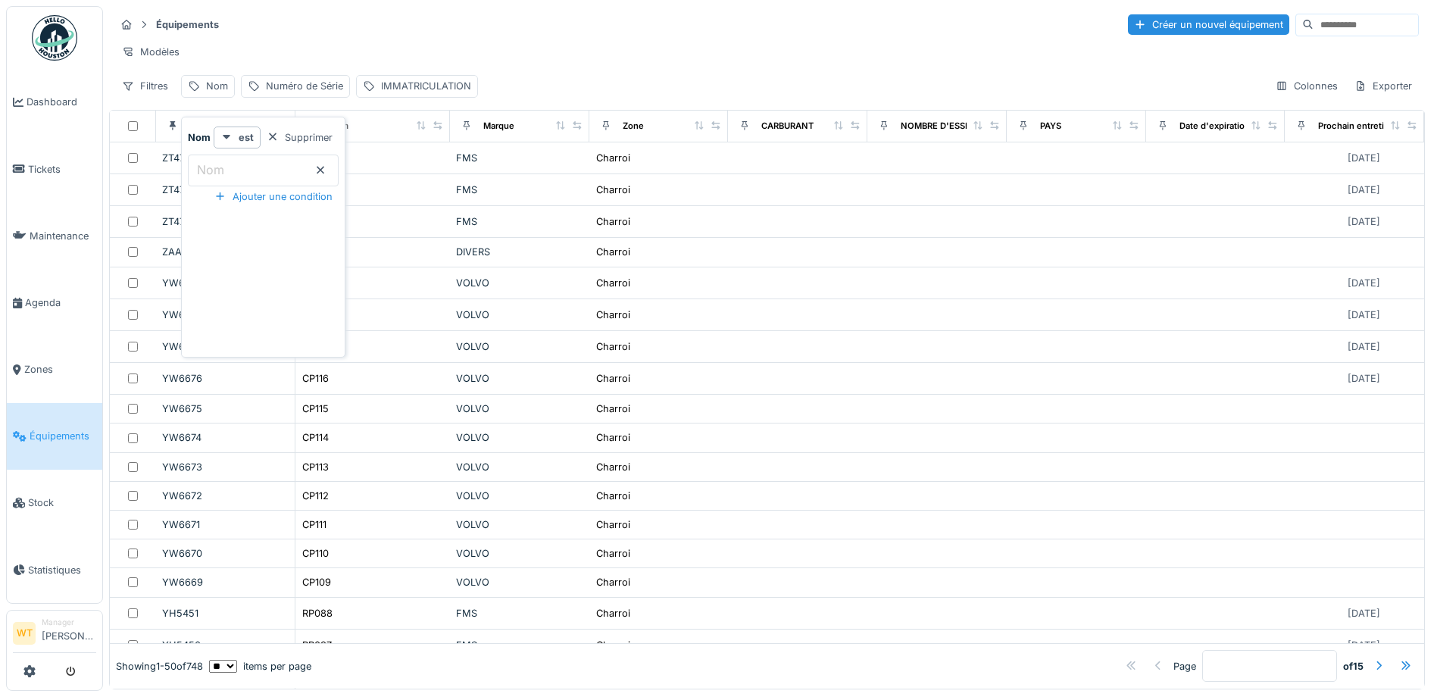
click at [271, 163] on input "Nom" at bounding box center [263, 171] width 151 height 32
